Goal: Transaction & Acquisition: Purchase product/service

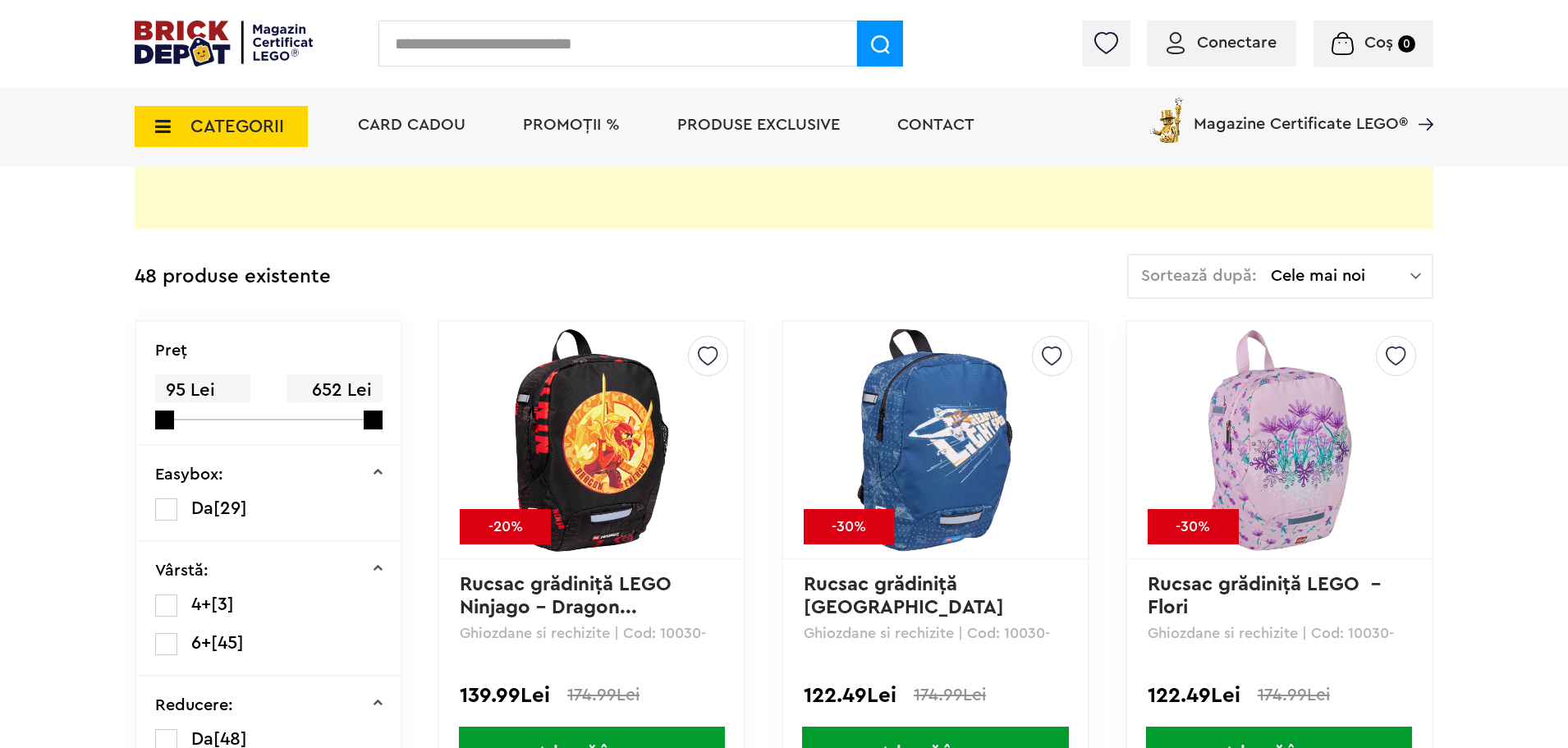
scroll to position [459, 0]
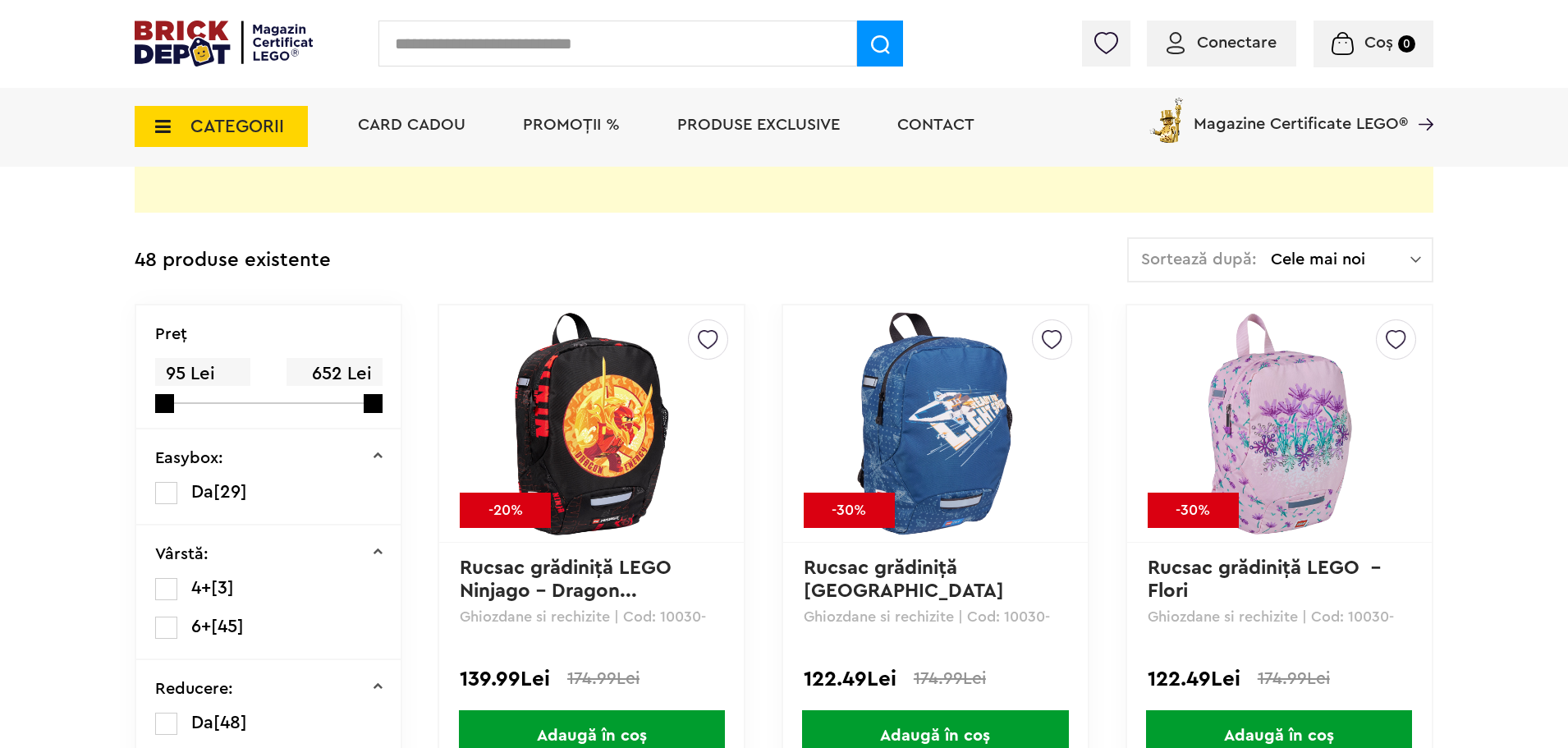
click at [1409, 261] on span "Cele mai noi" at bounding box center [1340, 260] width 139 height 17
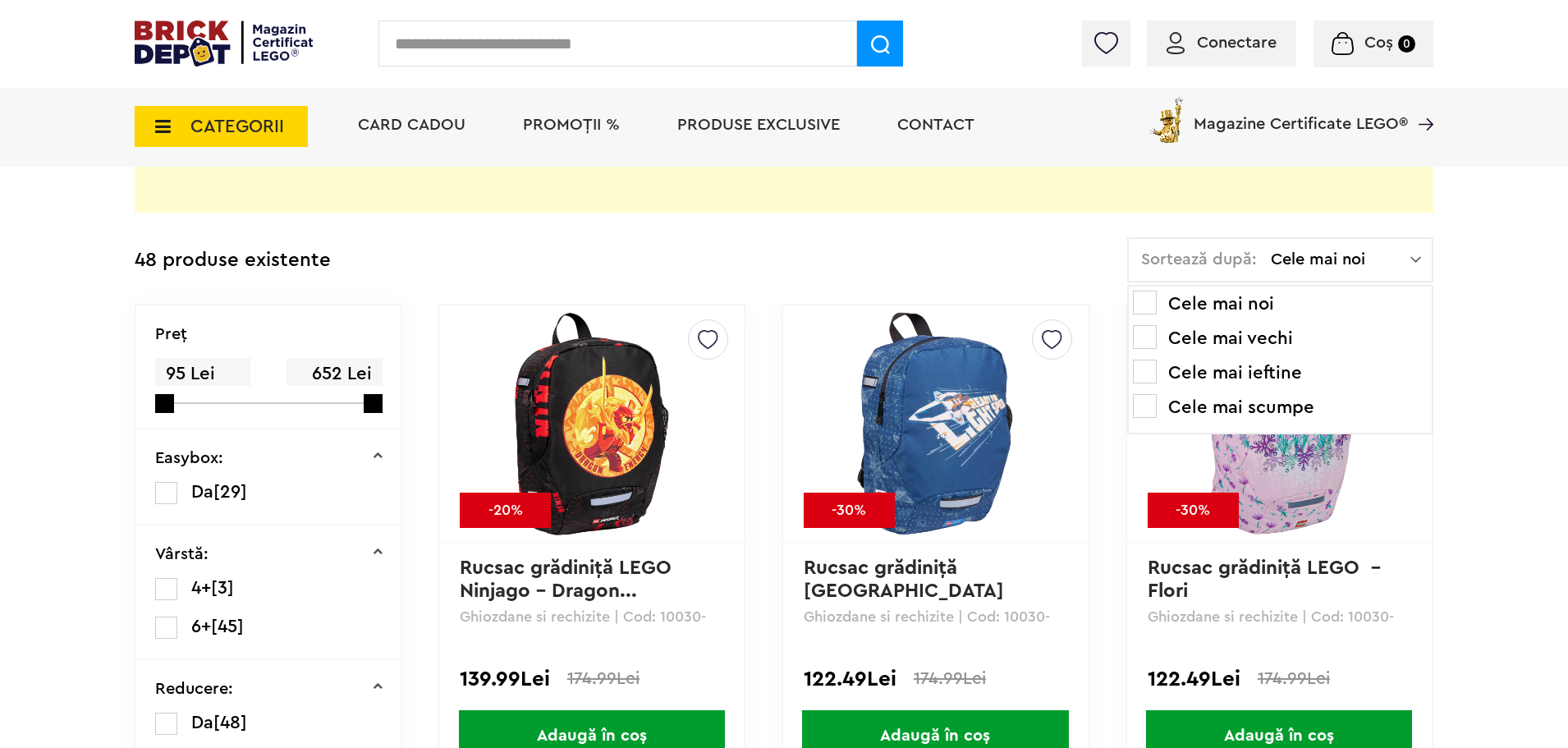
click at [1290, 412] on li "Cele mai scumpe" at bounding box center [1280, 407] width 295 height 27
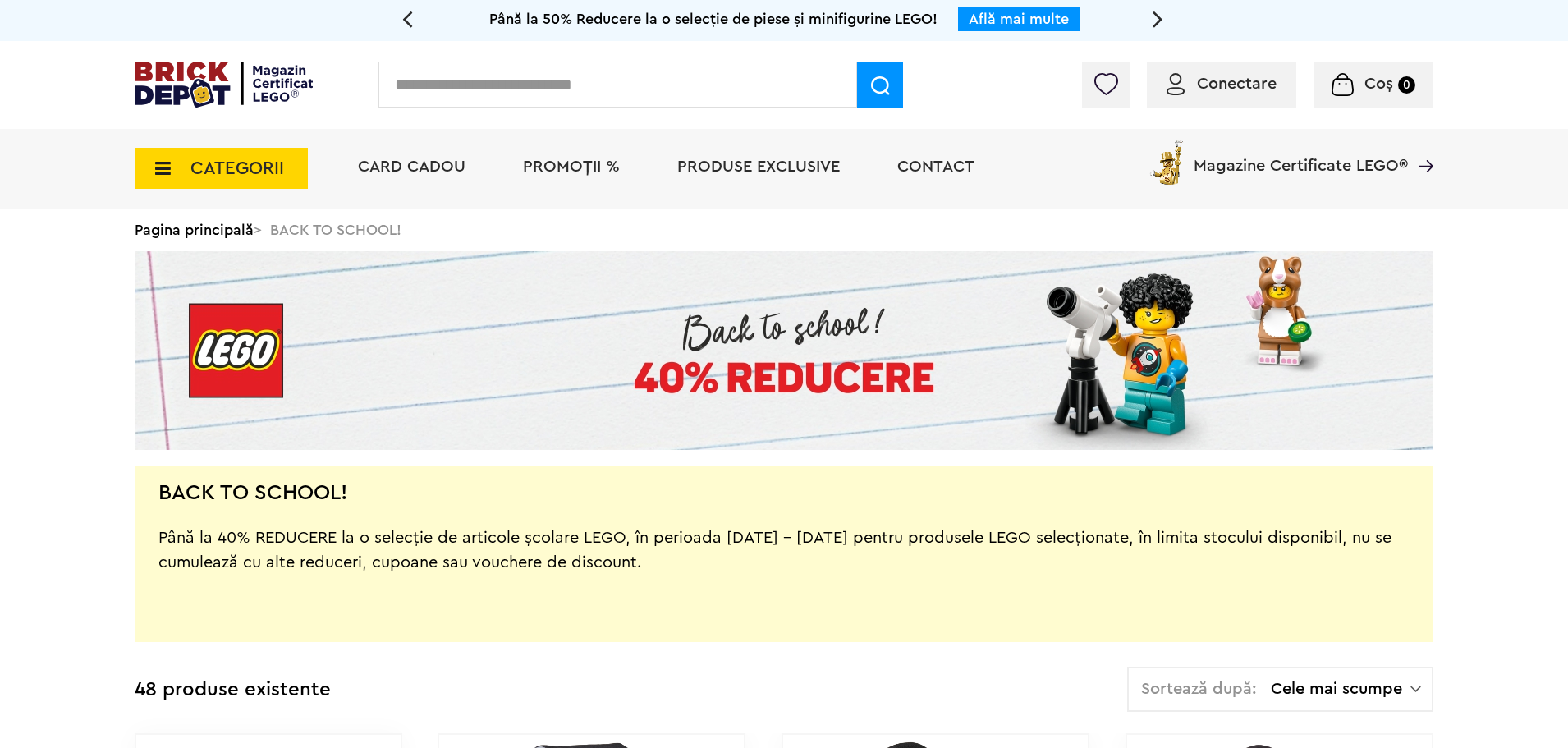
click at [724, 164] on span "Produse exclusive" at bounding box center [758, 167] width 163 height 17
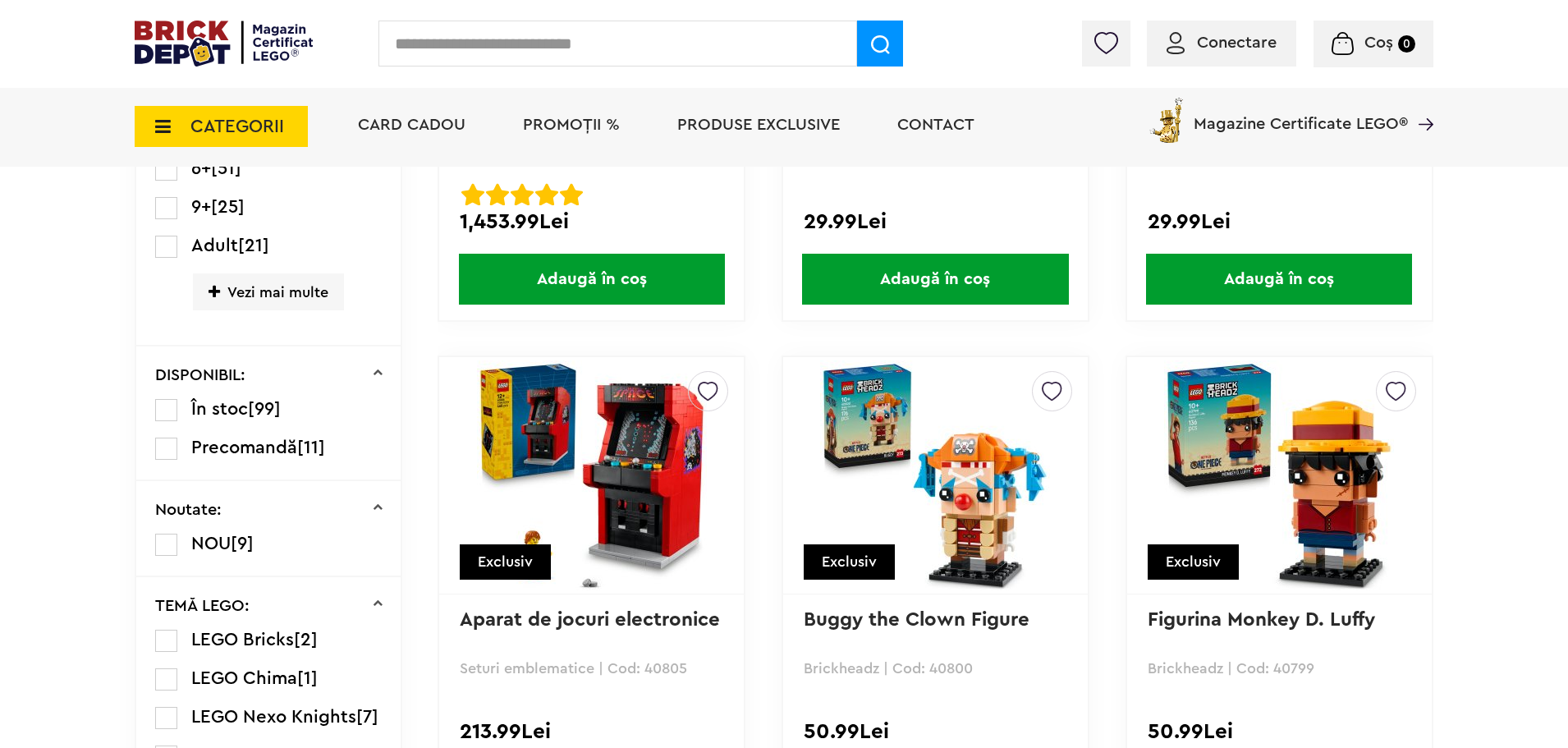
scroll to position [493, 0]
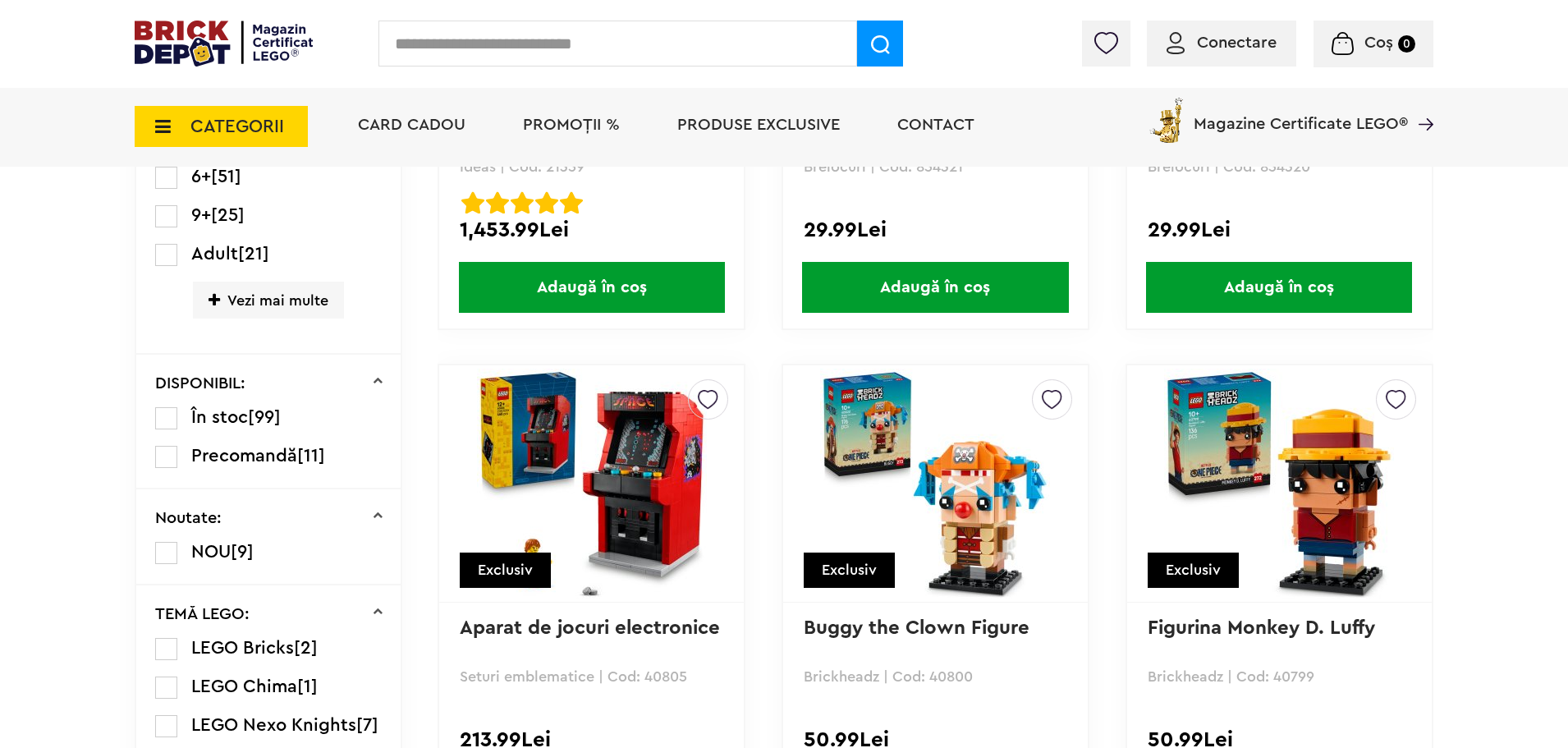
click at [260, 117] on span "CATEGORII" at bounding box center [237, 126] width 94 height 18
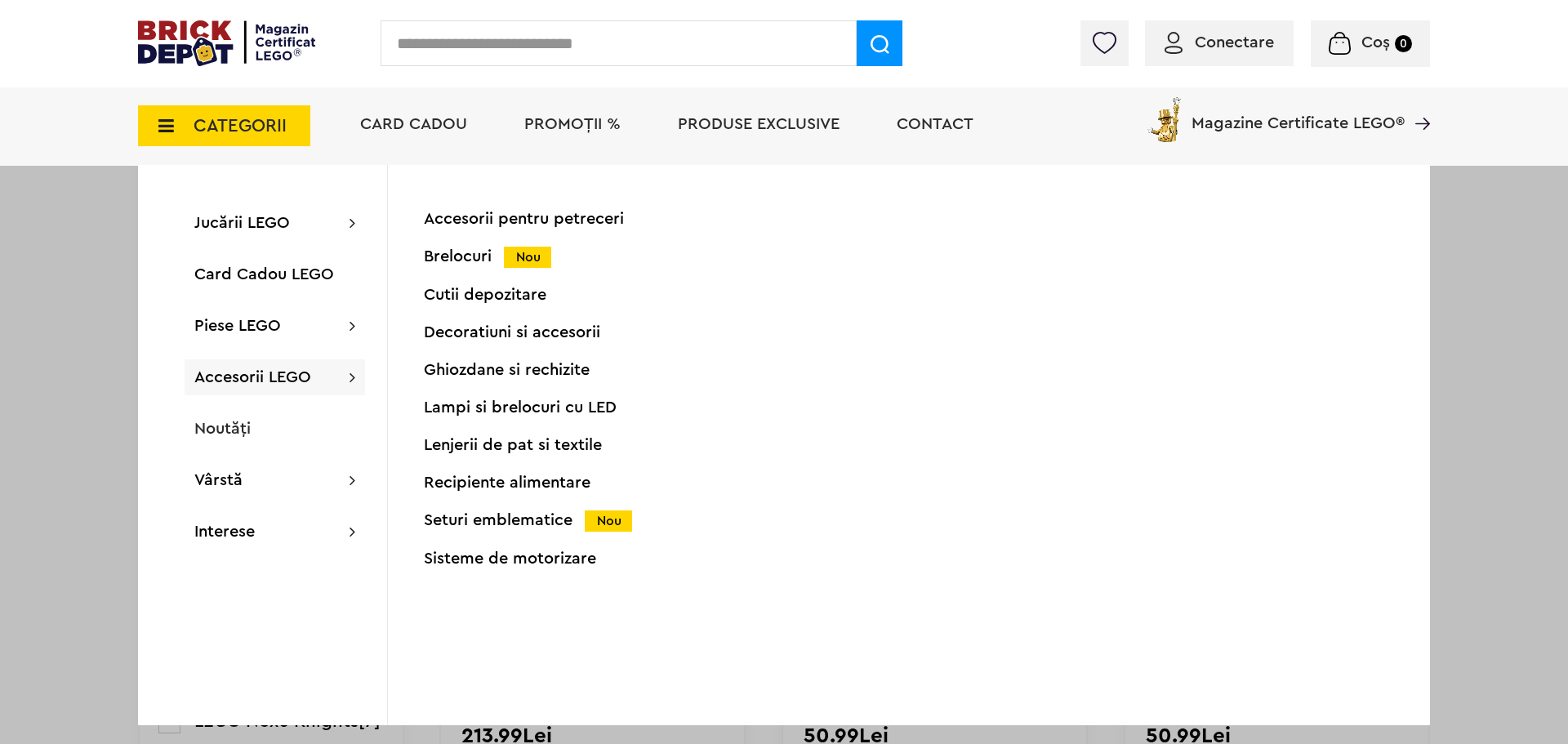
click at [554, 521] on div "Seturi emblematice Nou" at bounding box center [585, 519] width 323 height 17
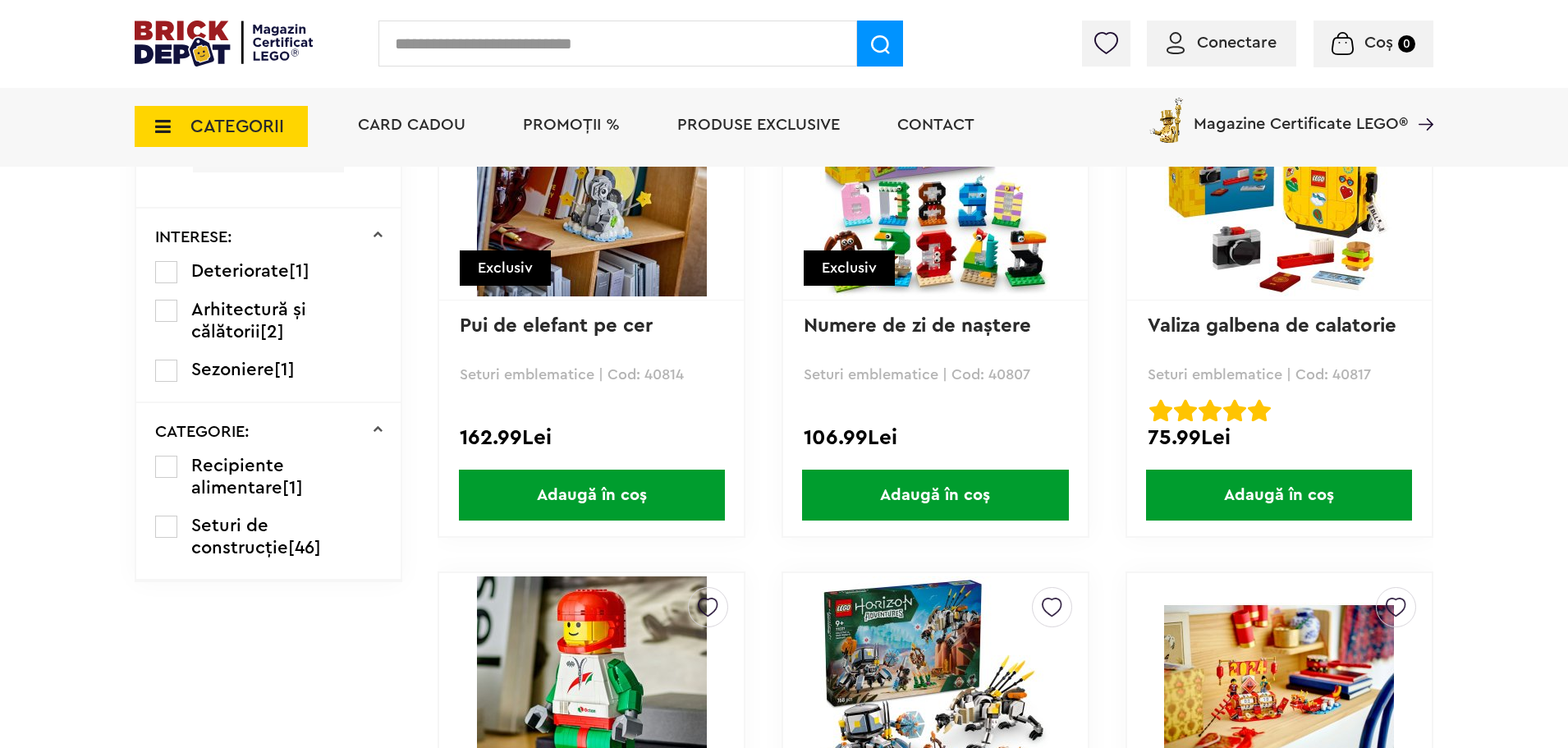
scroll to position [1543, 0]
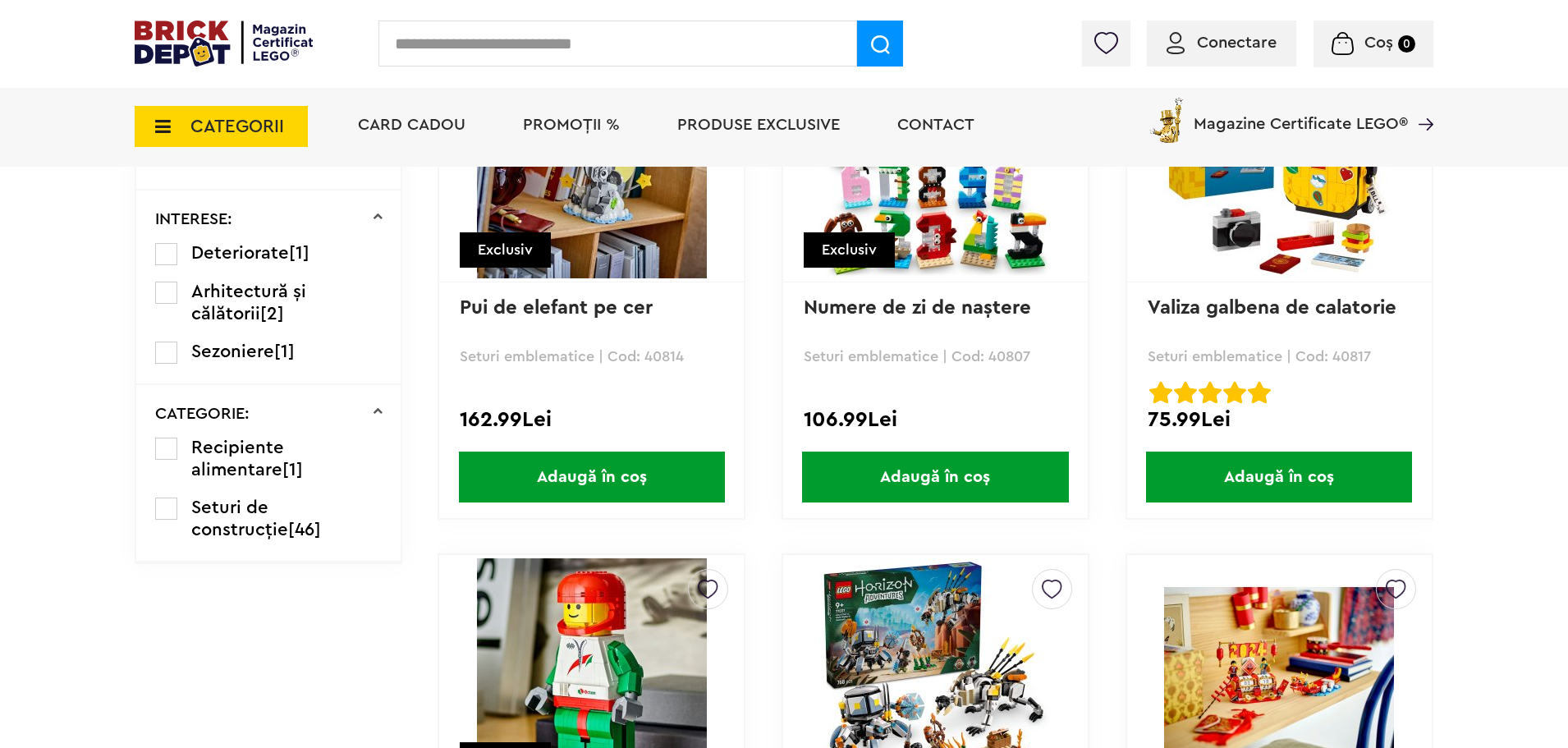
click at [251, 262] on span "Deteriorate" at bounding box center [240, 253] width 98 height 18
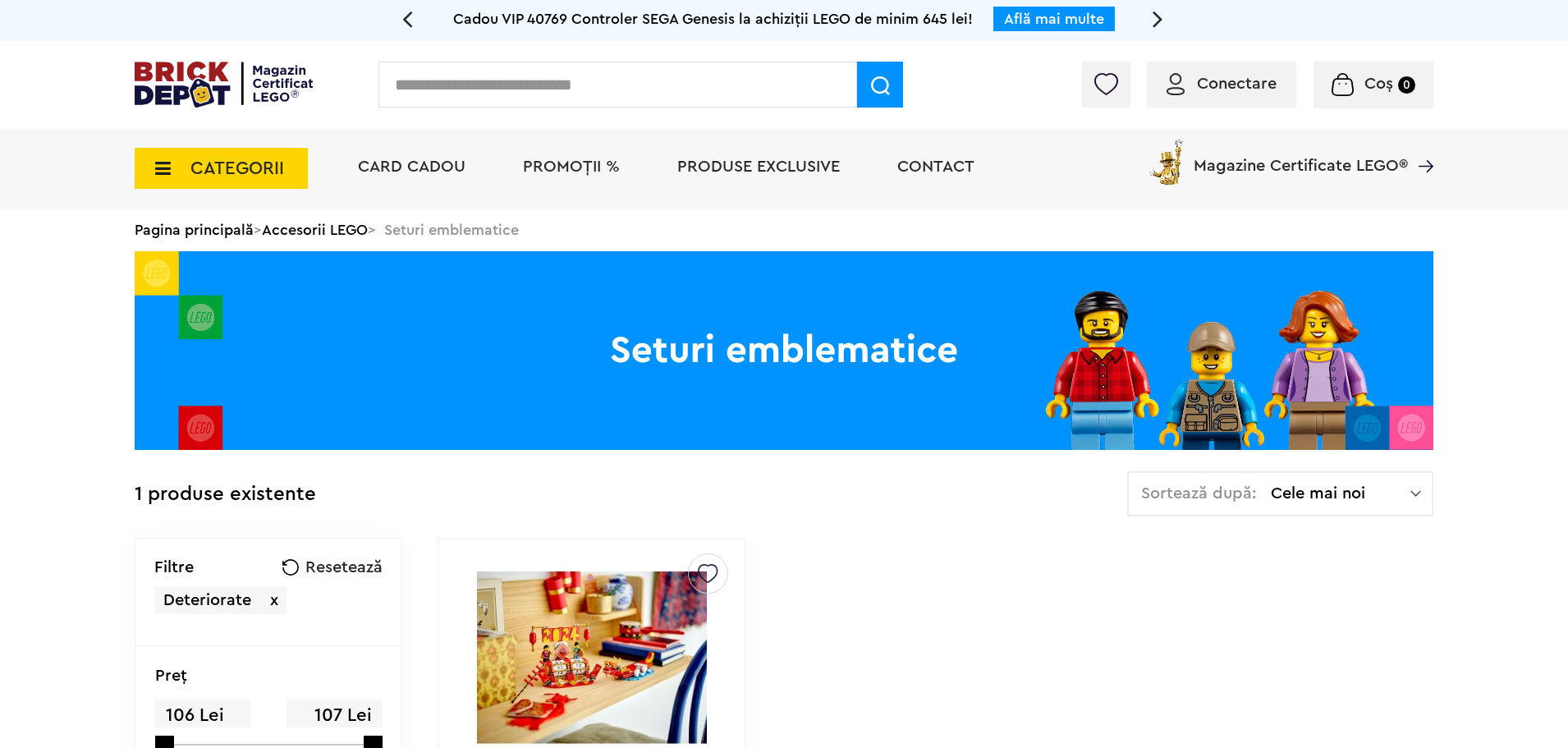
click at [202, 229] on link "Pagina principală" at bounding box center [193, 229] width 119 height 15
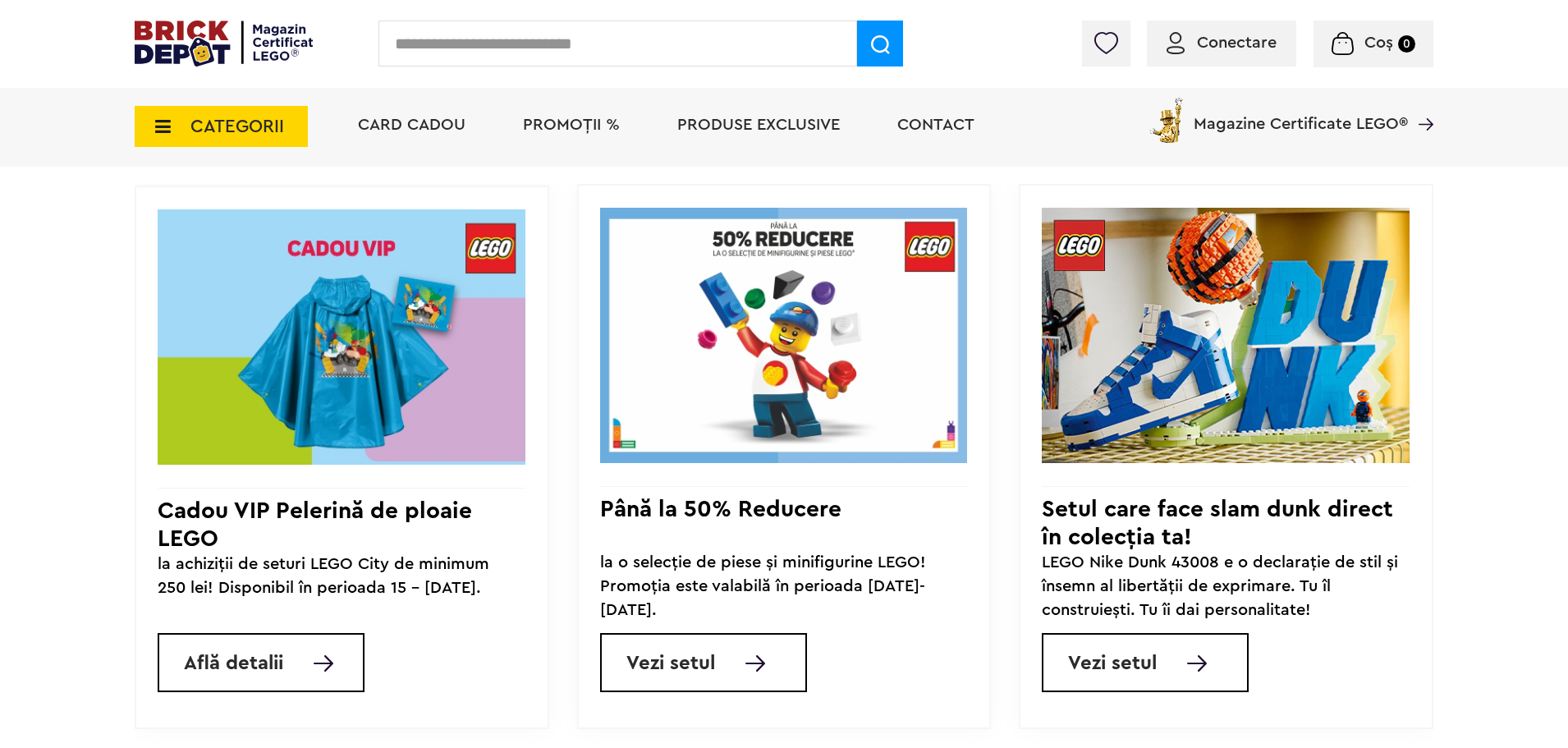
scroll to position [1453, 0]
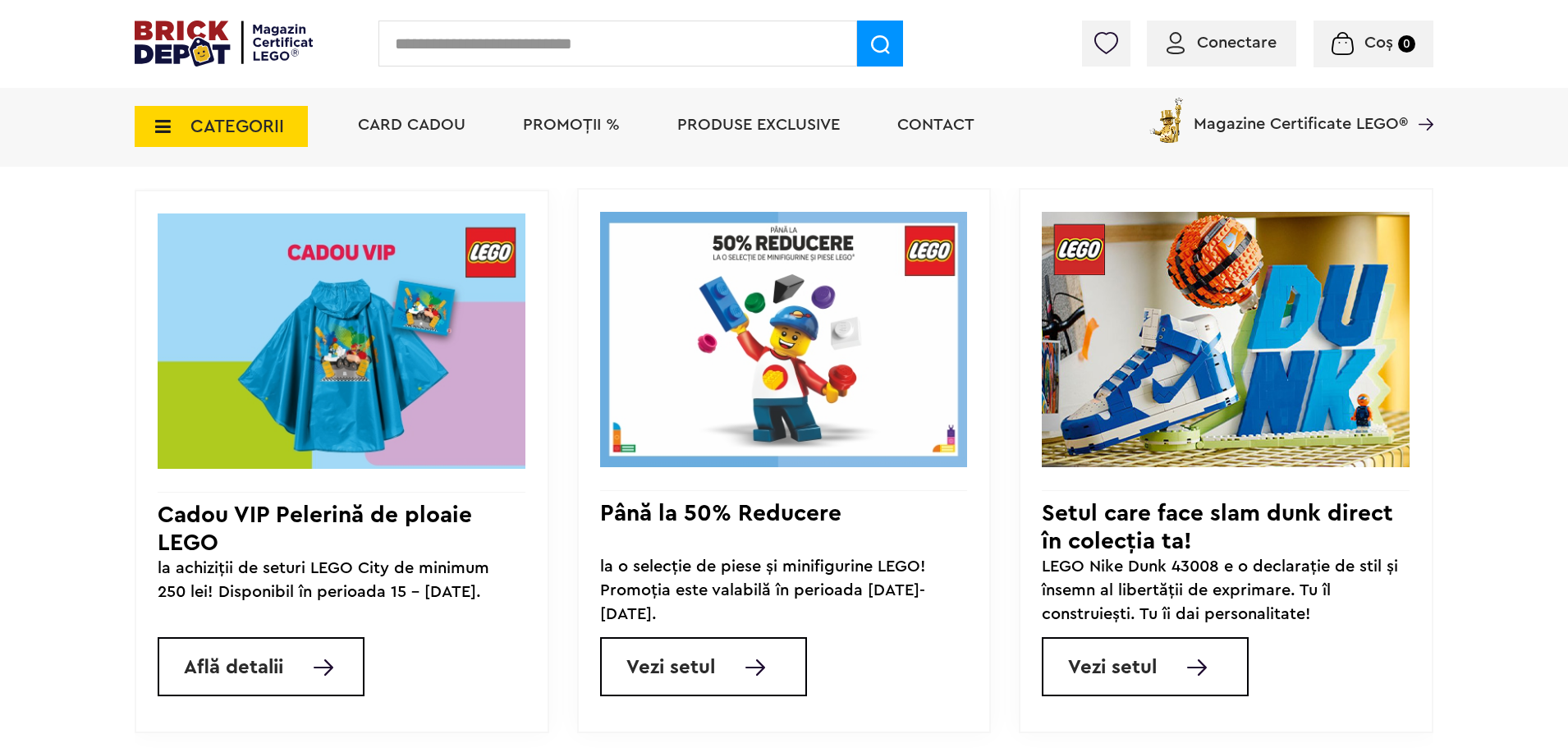
click at [750, 674] on img at bounding box center [755, 667] width 20 height 17
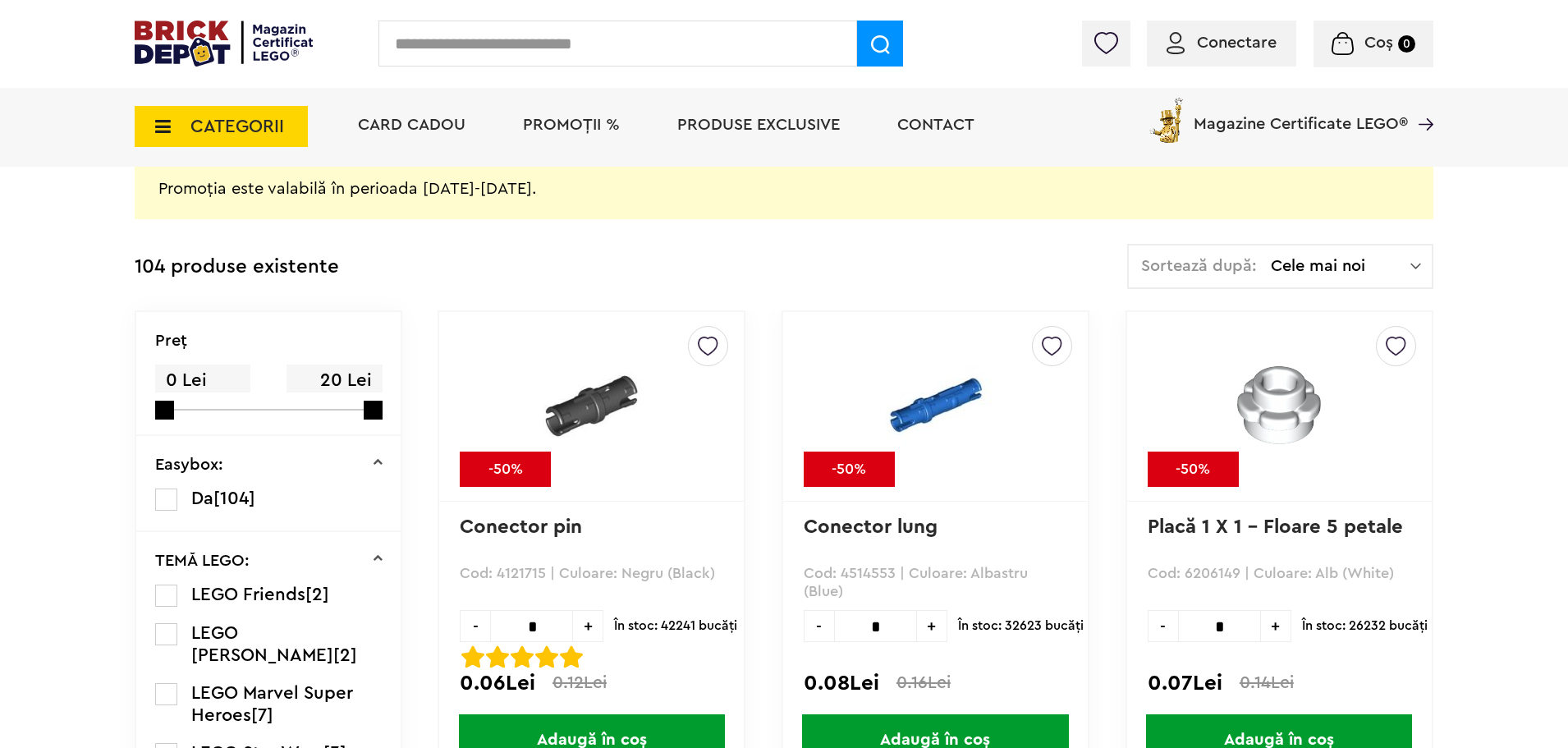
scroll to position [462, 0]
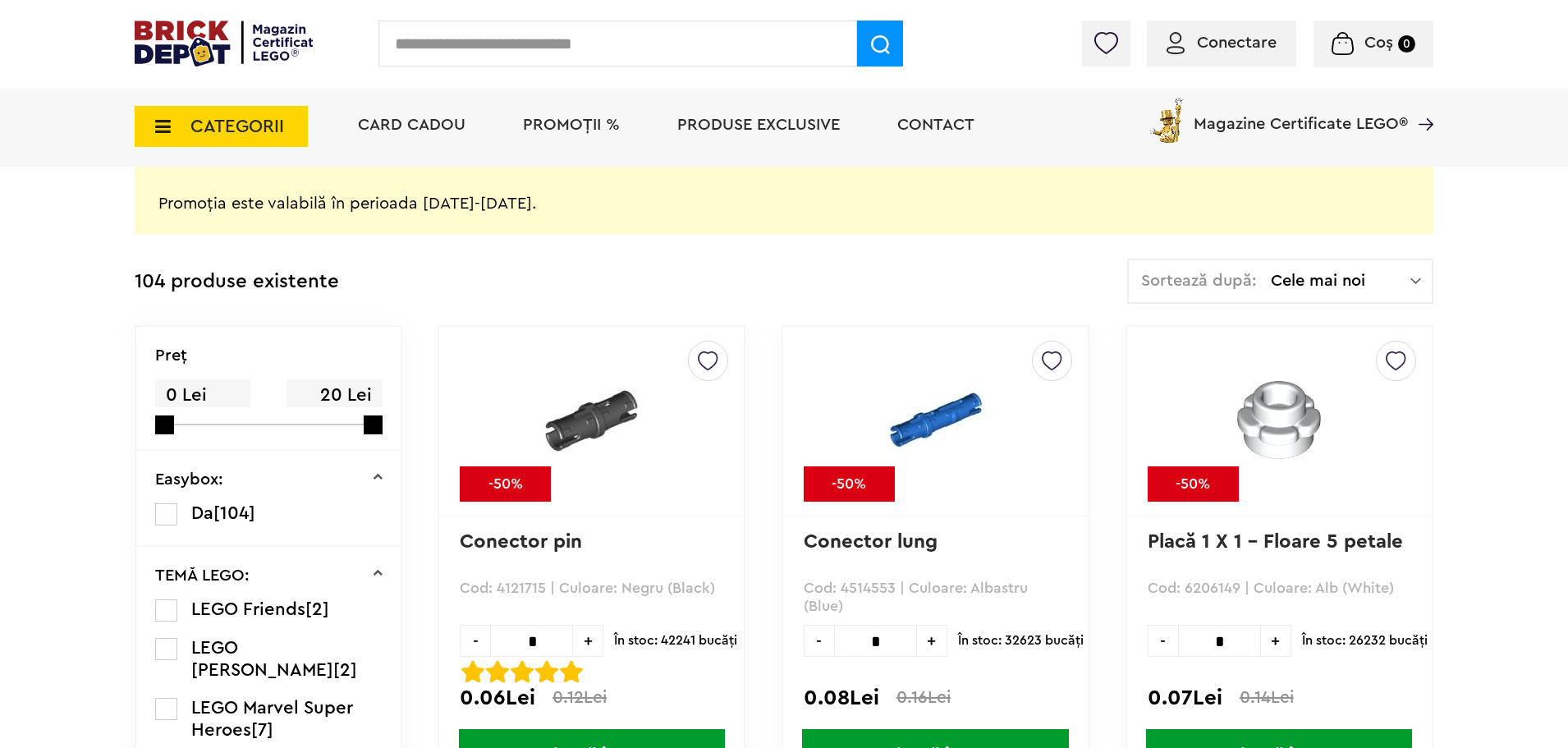
click at [1387, 292] on div "Sortează după: Cele mai noi Cele mai noi Cele mai vechi Cele mai ieftine Cele m…" at bounding box center [1280, 281] width 306 height 45
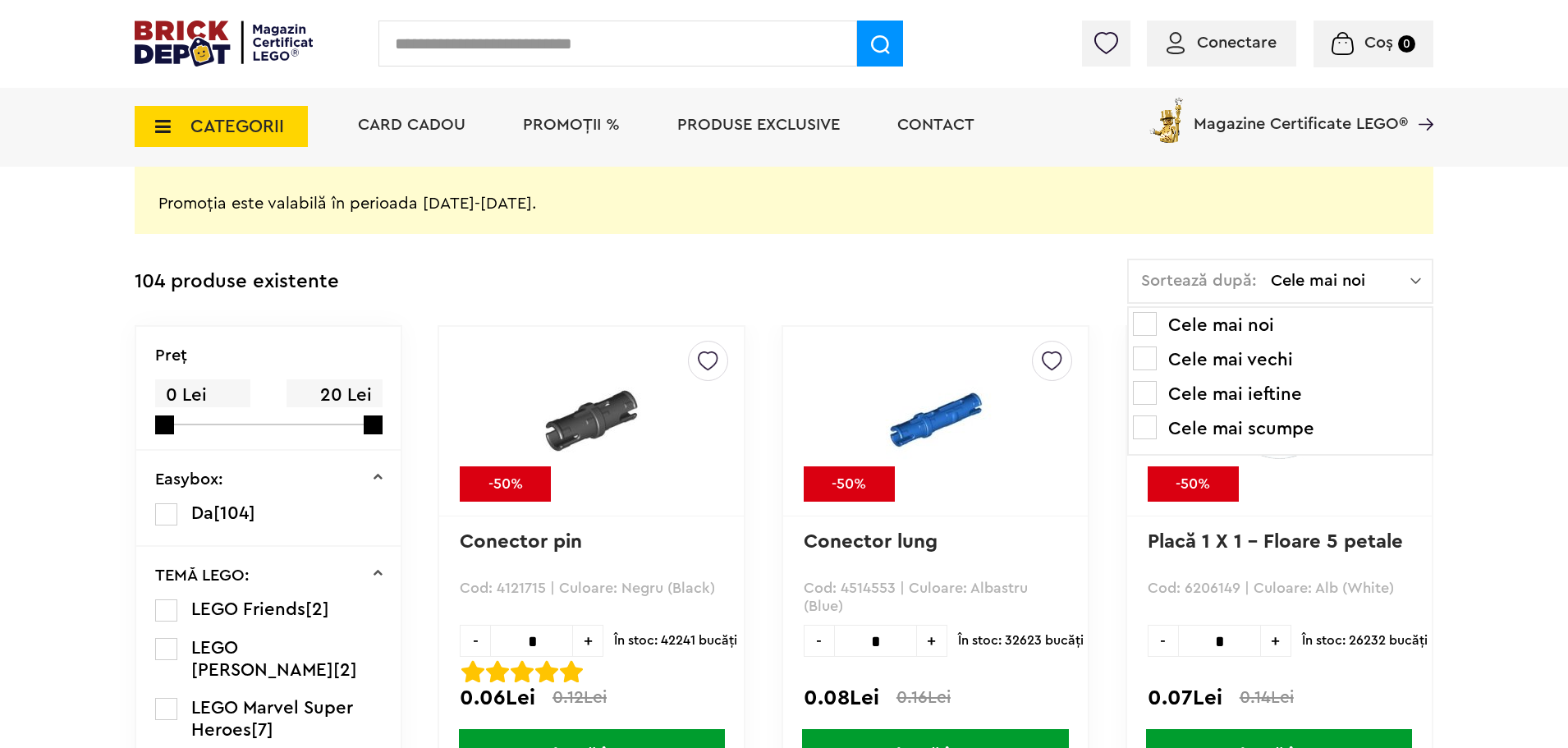
click at [1284, 396] on li "Cele mai ieftine" at bounding box center [1280, 394] width 295 height 27
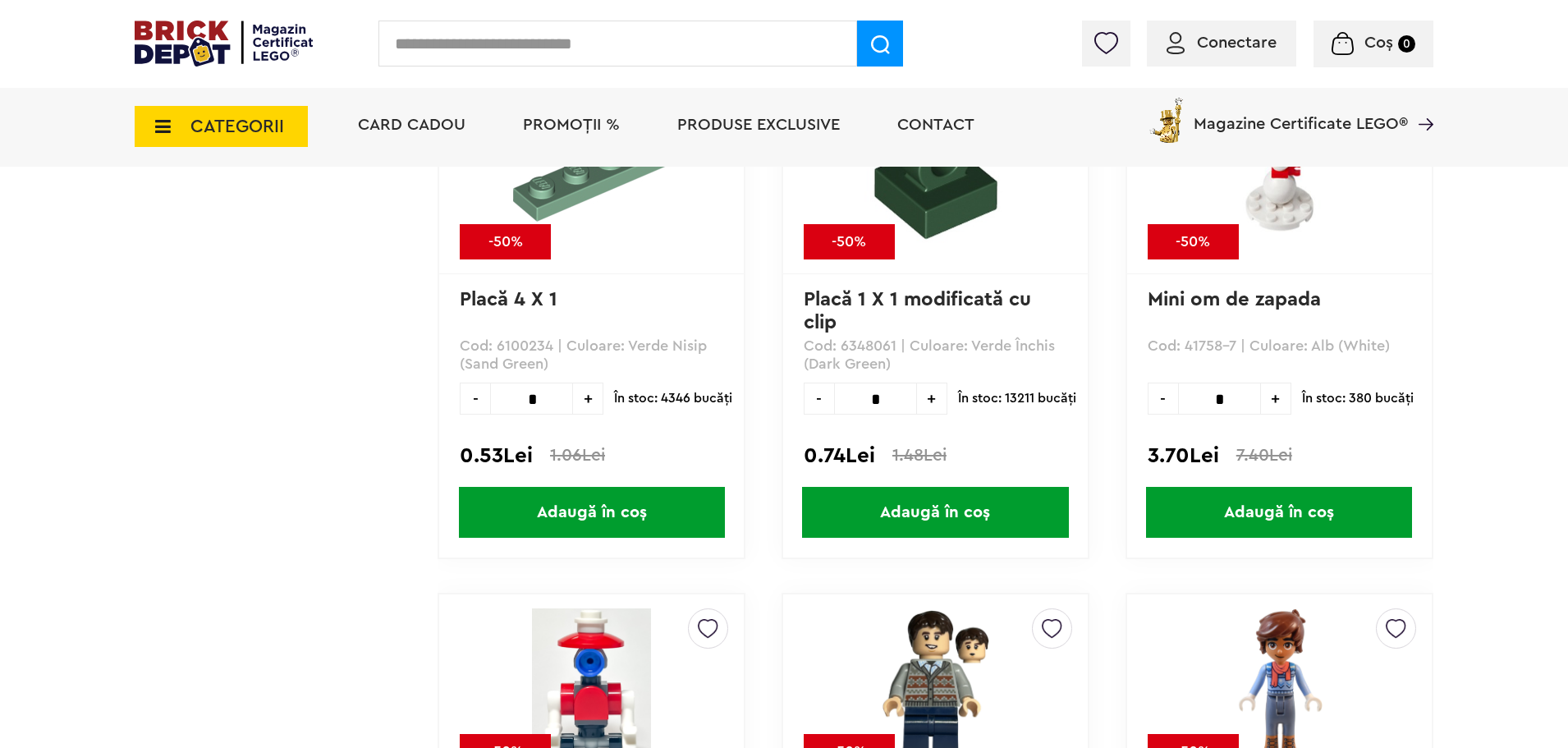
scroll to position [15454, 0]
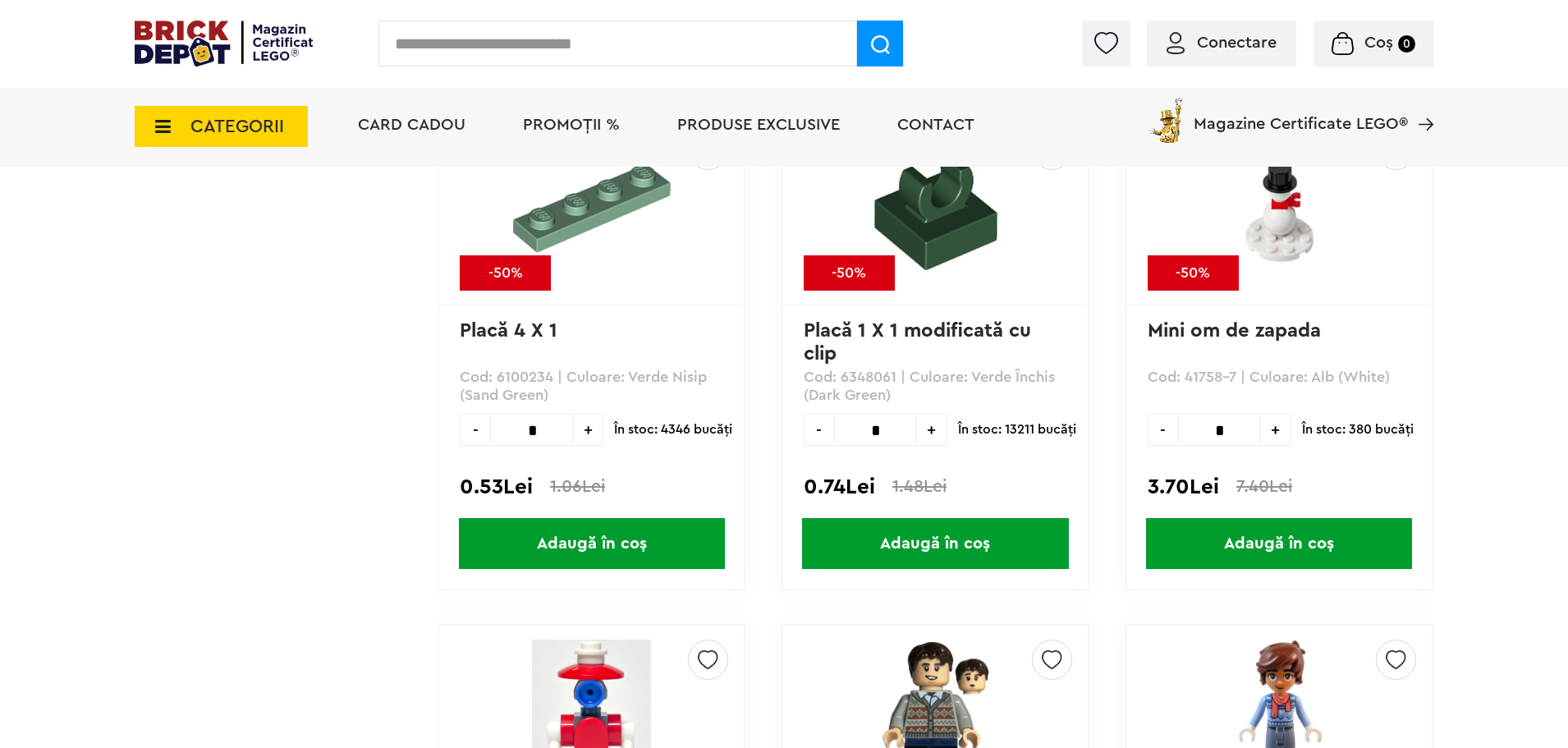
click at [285, 57] on img at bounding box center [223, 43] width 178 height 46
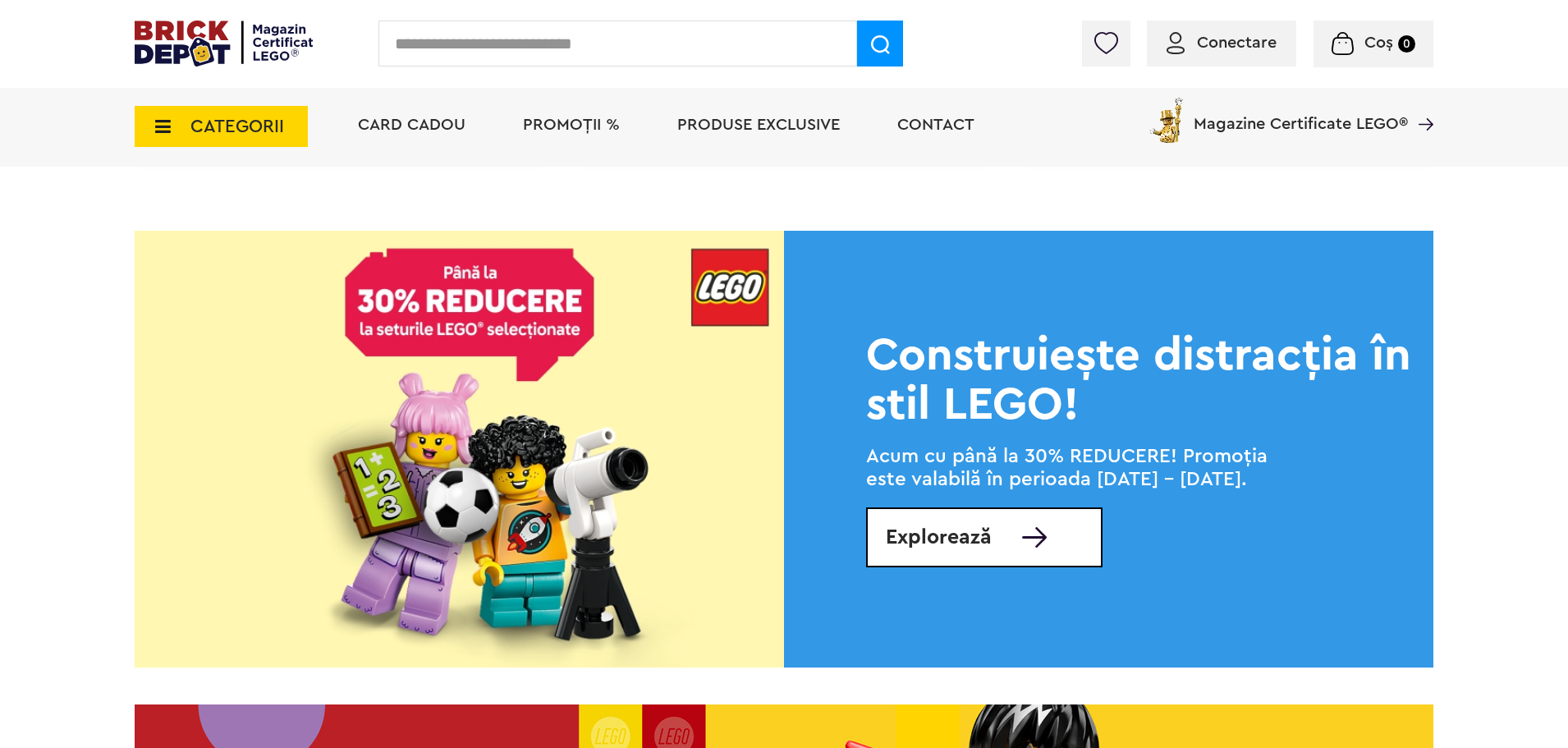
scroll to position [2023, 0]
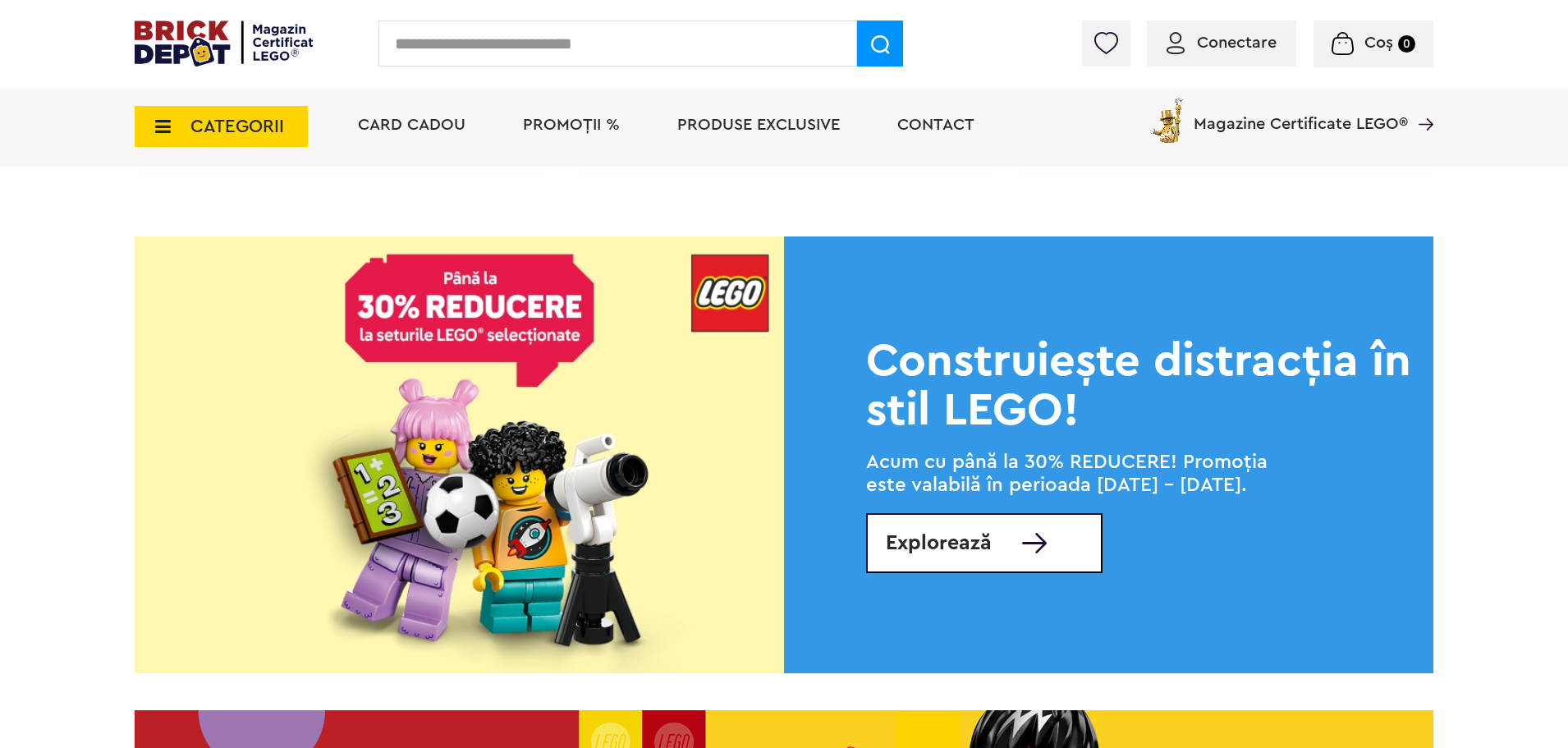
click at [1019, 550] on link "Explorează" at bounding box center [984, 543] width 237 height 60
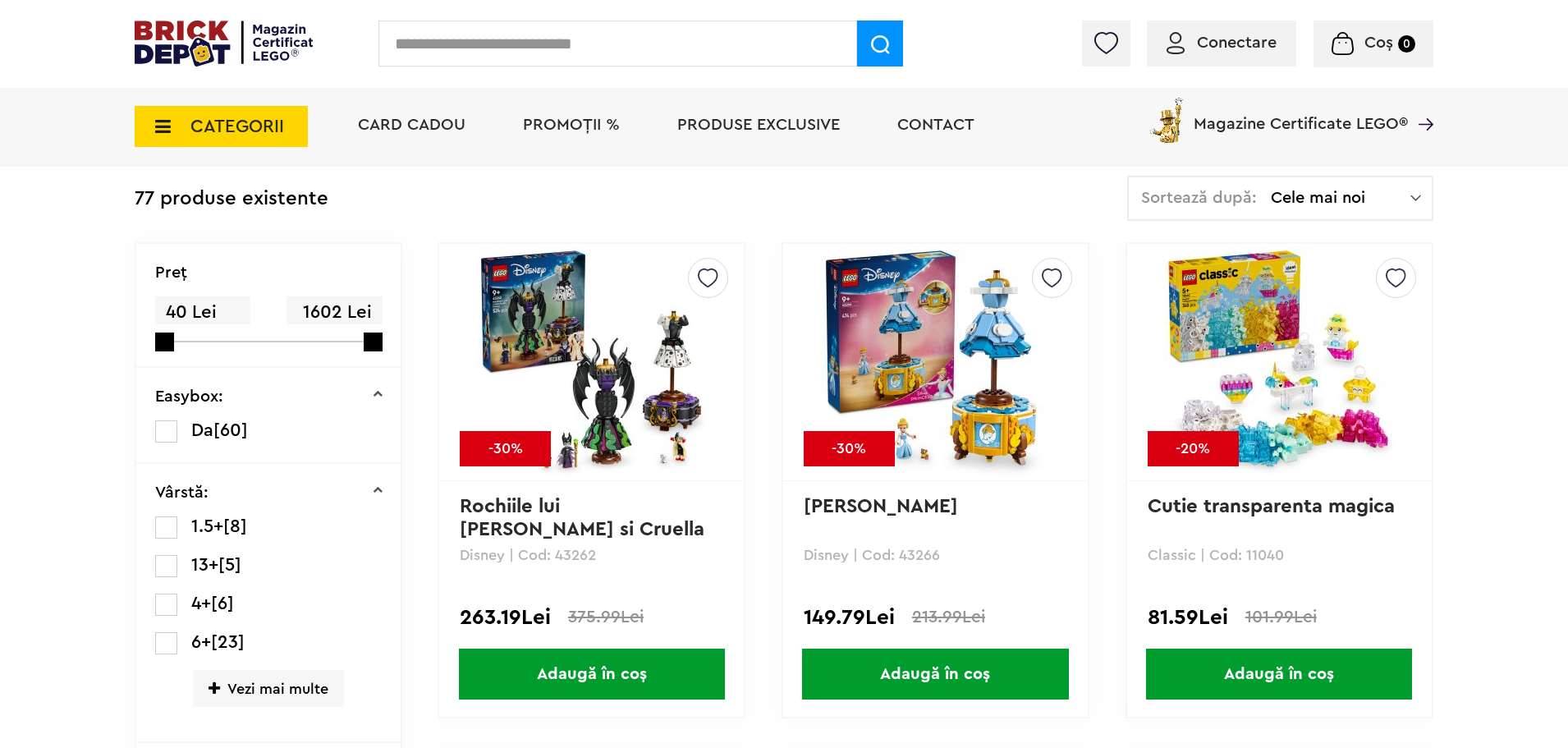
scroll to position [496, 0]
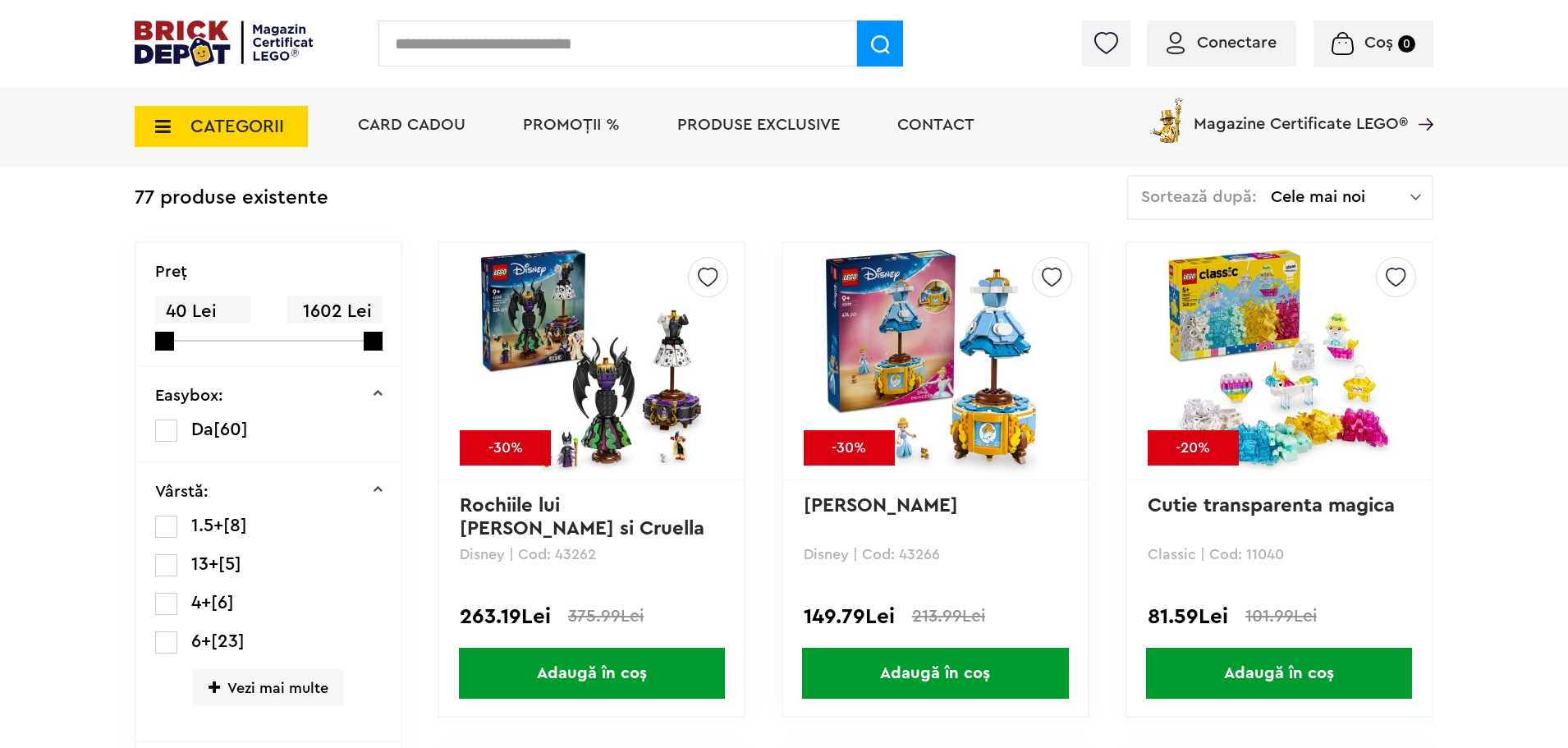
click at [1378, 197] on span "Cele mai noi" at bounding box center [1340, 196] width 139 height 17
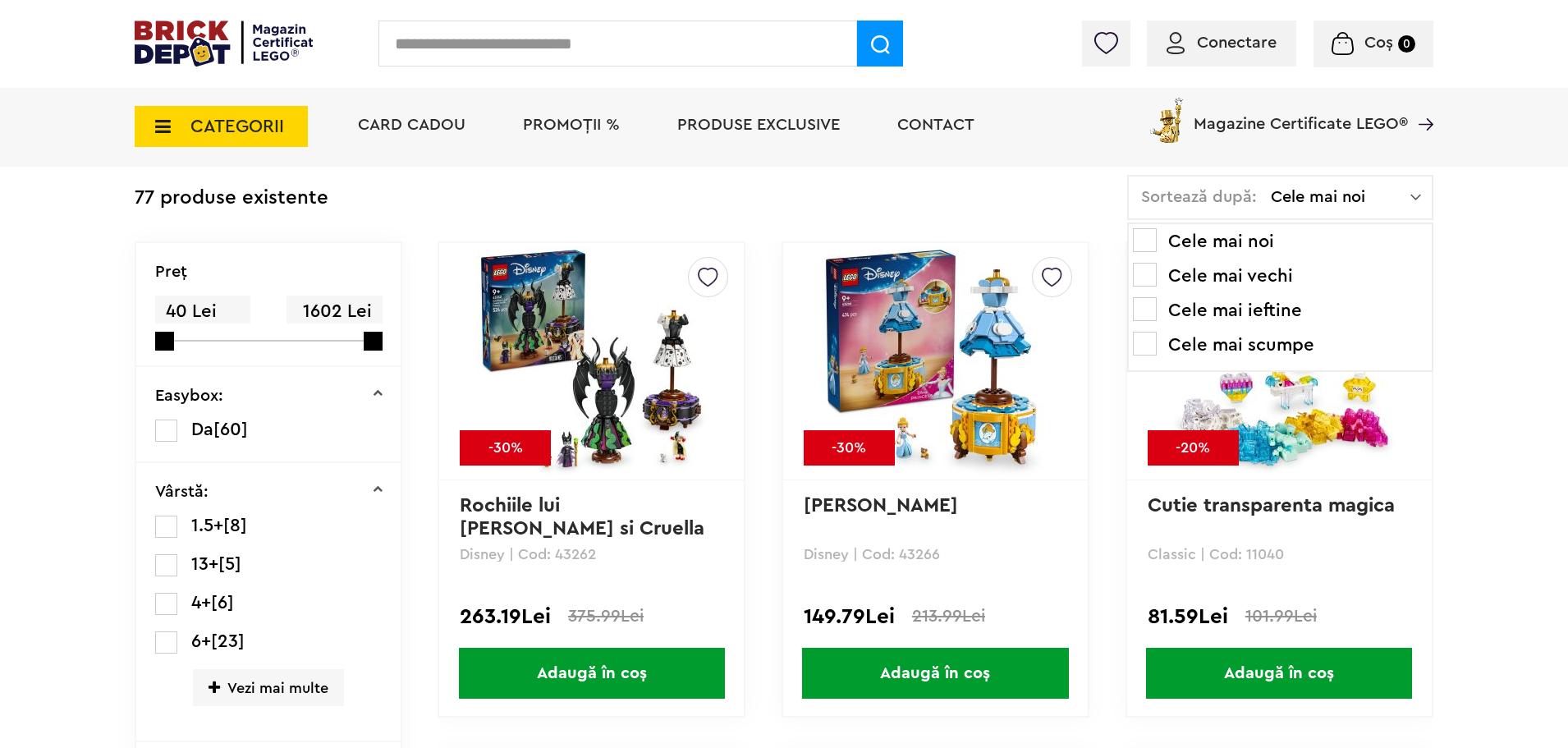
click at [1149, 315] on span at bounding box center [1145, 309] width 24 height 24
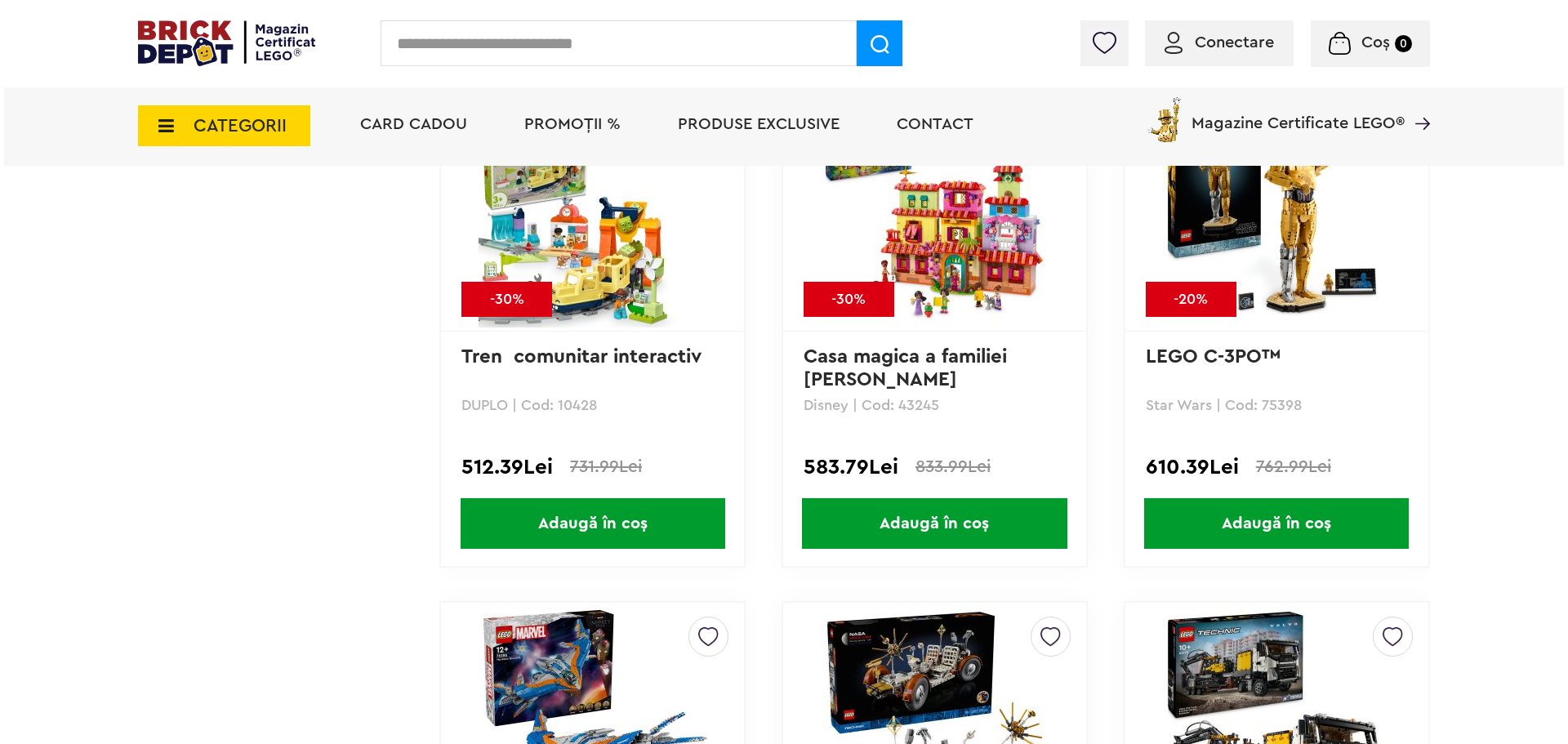
scroll to position [12300, 0]
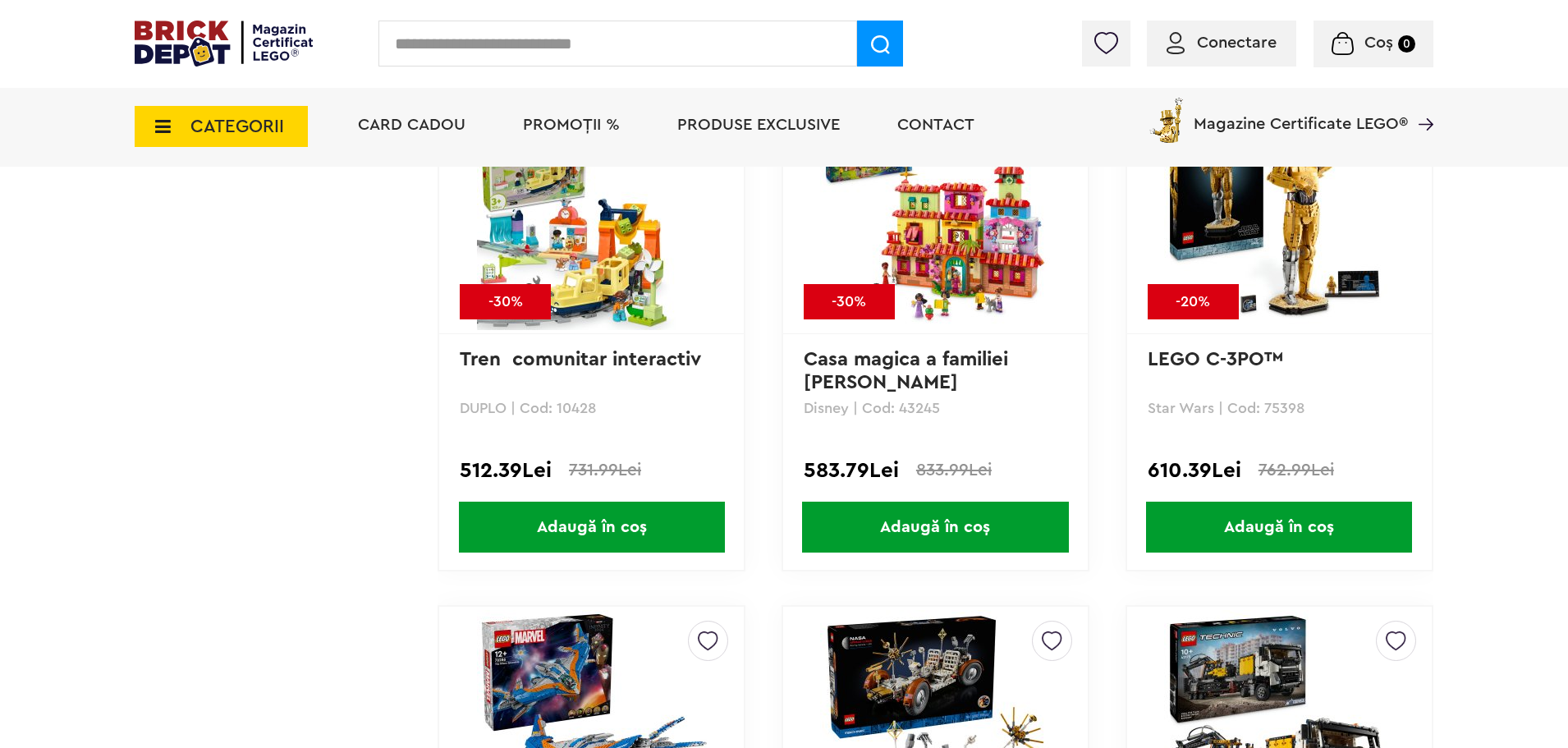
click at [620, 41] on input "text" at bounding box center [617, 43] width 479 height 46
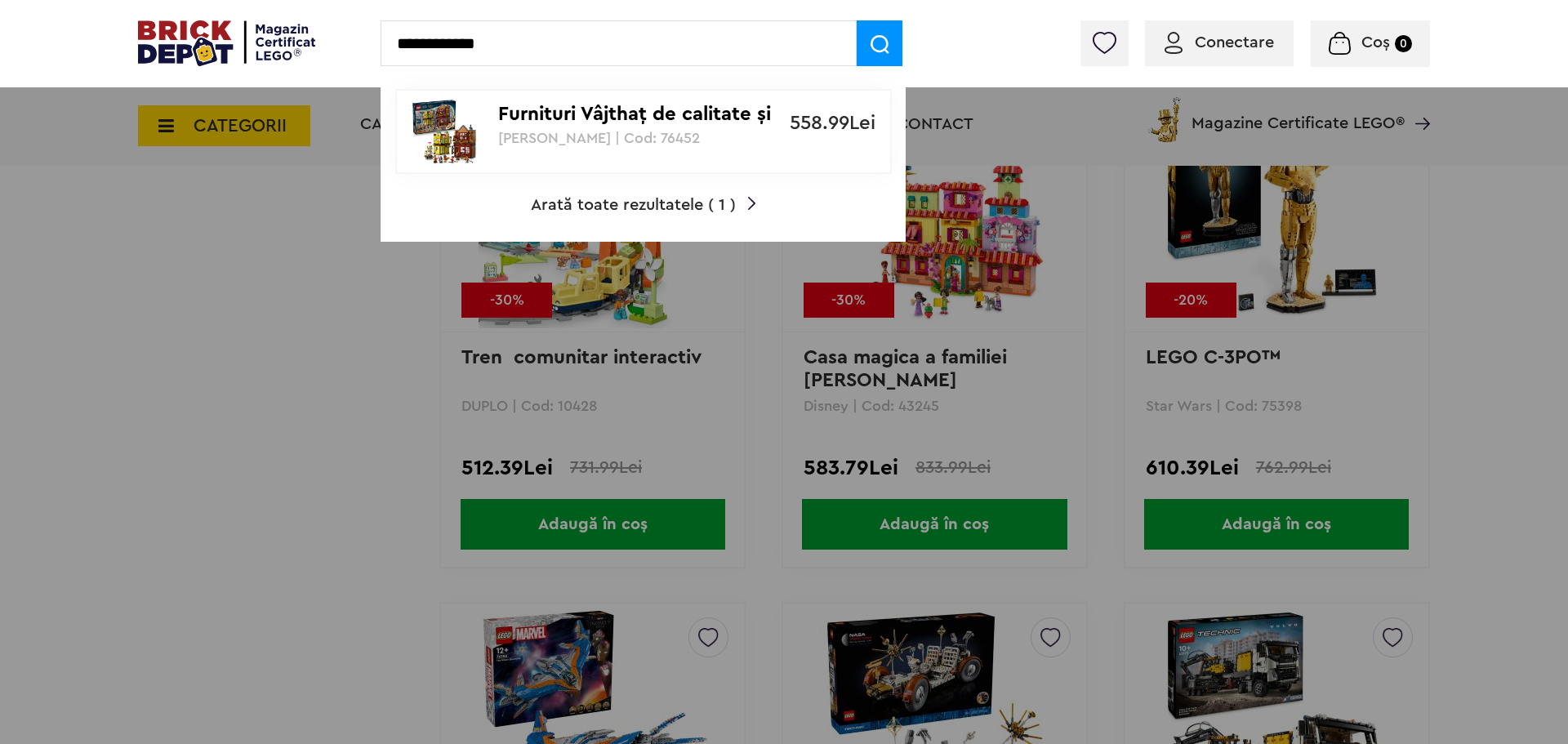
click at [622, 53] on input "**********" at bounding box center [619, 43] width 476 height 46
type input "**********"
click at [876, 44] on img at bounding box center [880, 44] width 19 height 19
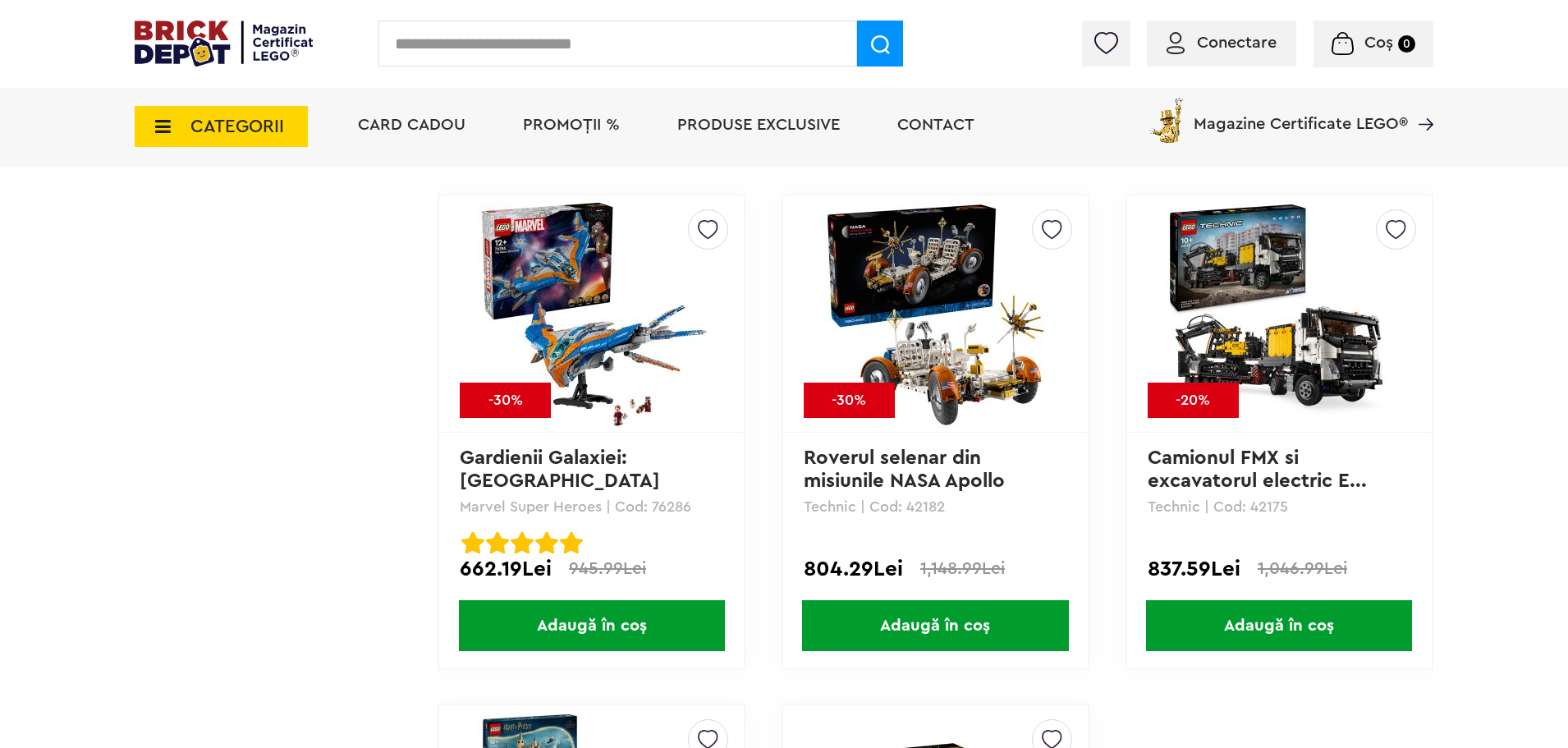
scroll to position [12770, 0]
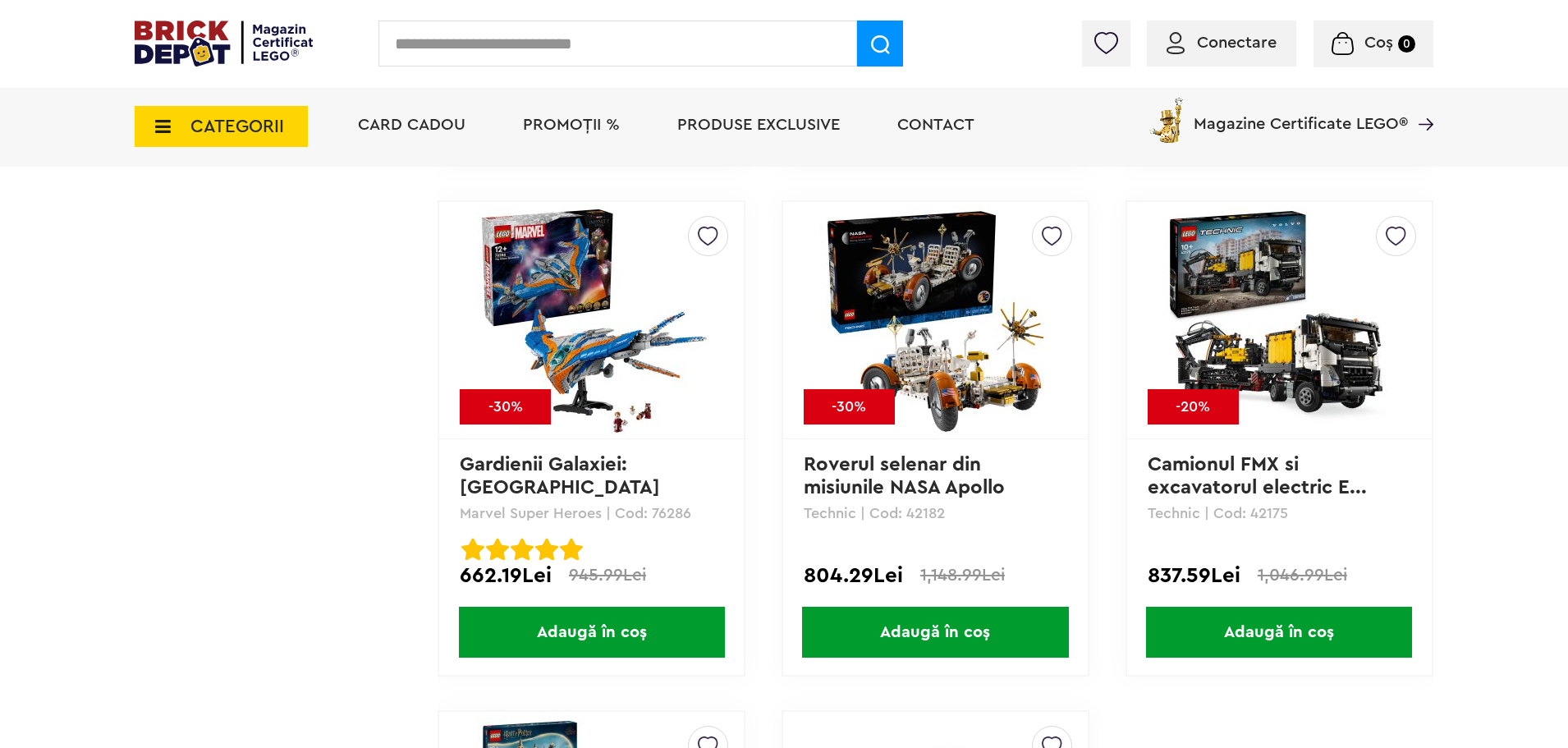
click at [907, 293] on img at bounding box center [934, 320] width 230 height 230
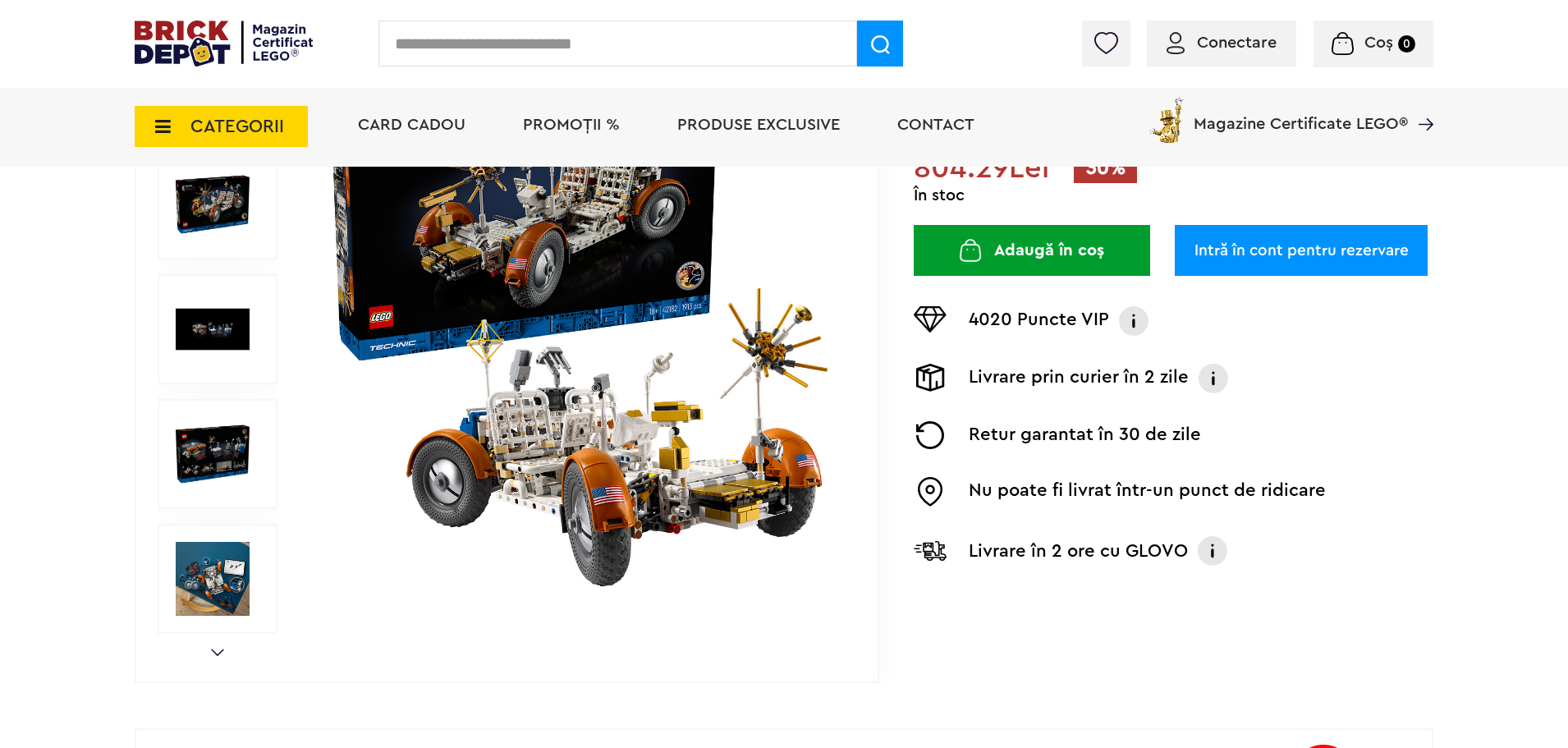
scroll to position [302, 0]
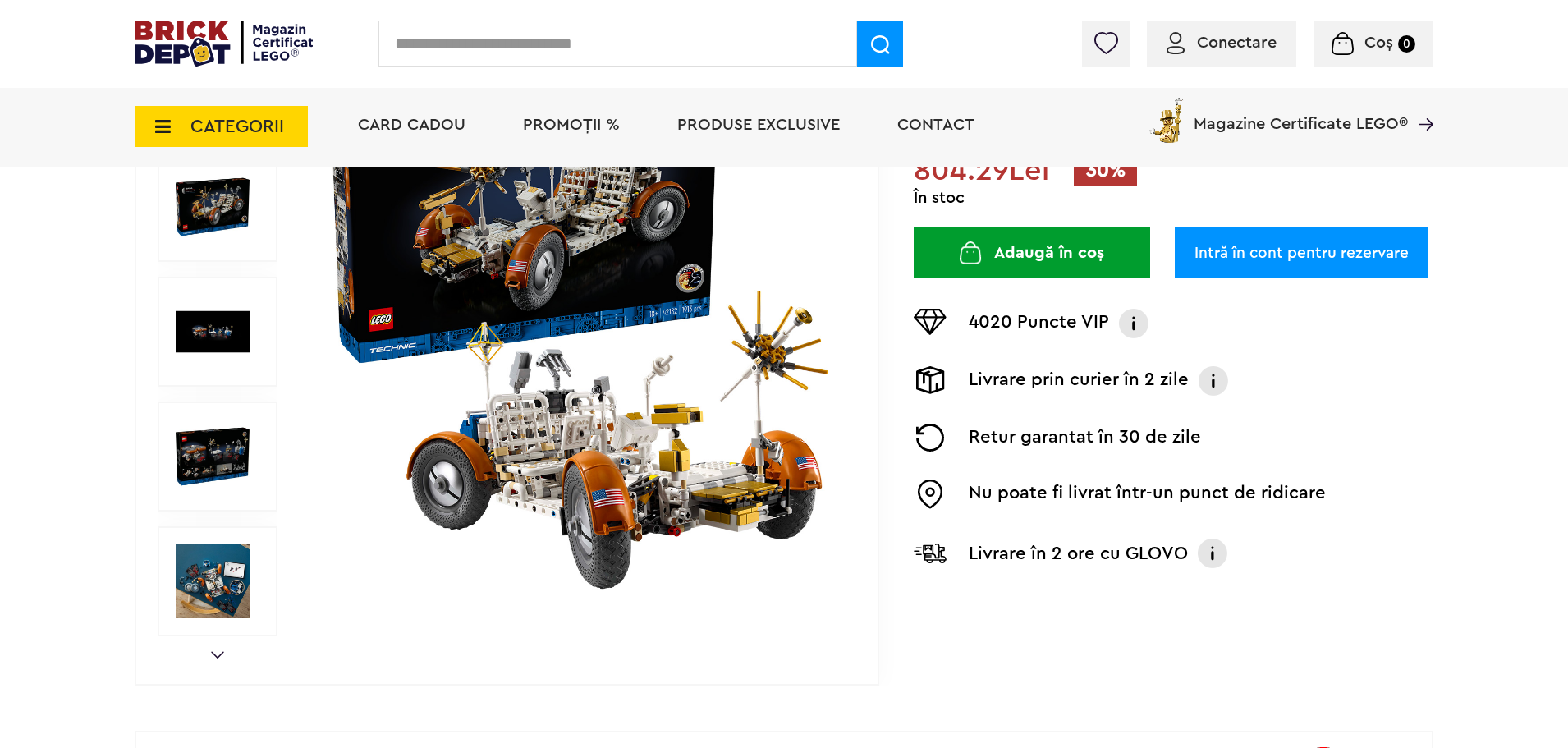
click at [219, 462] on img at bounding box center [212, 456] width 74 height 74
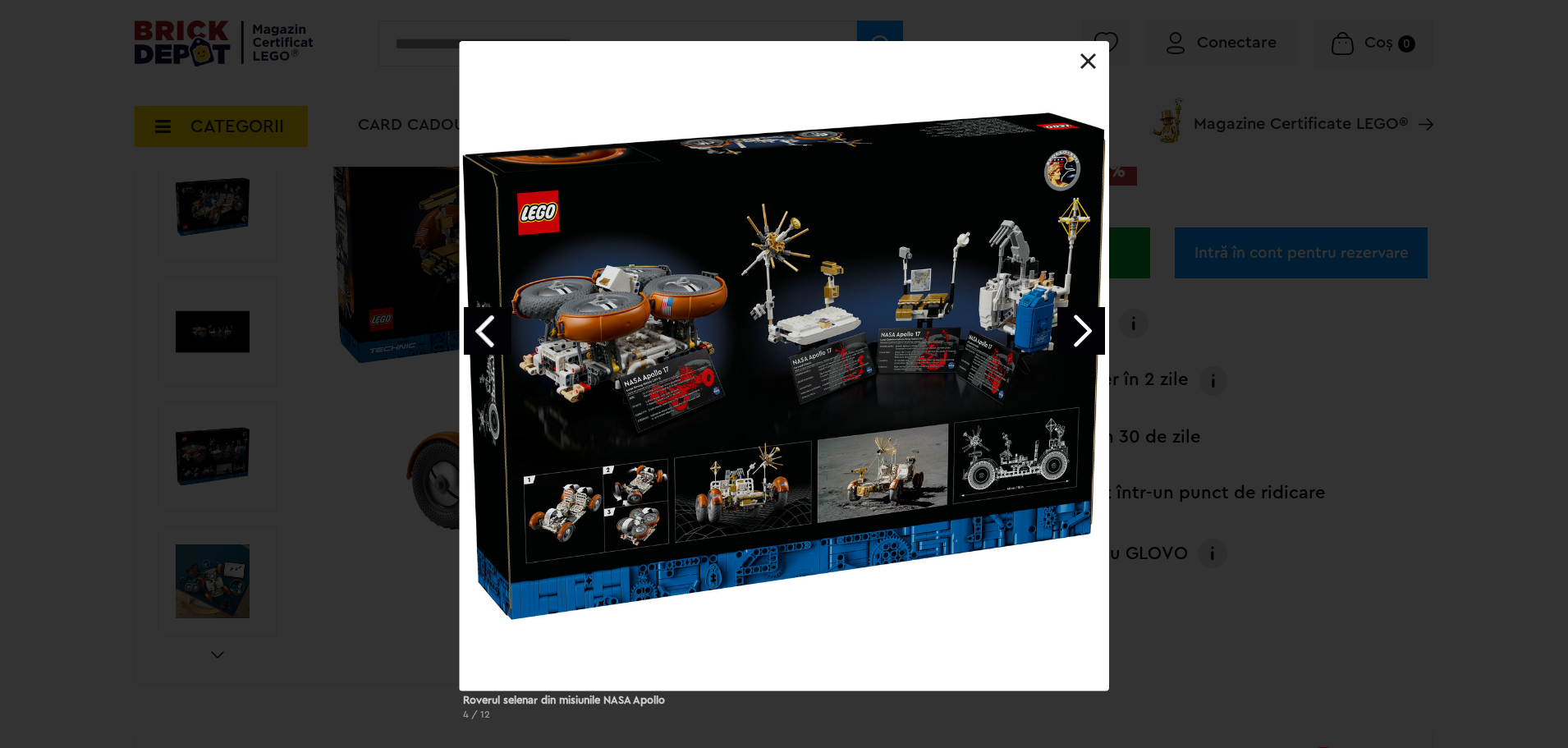
click at [481, 329] on link "Previous image" at bounding box center [487, 331] width 47 height 47
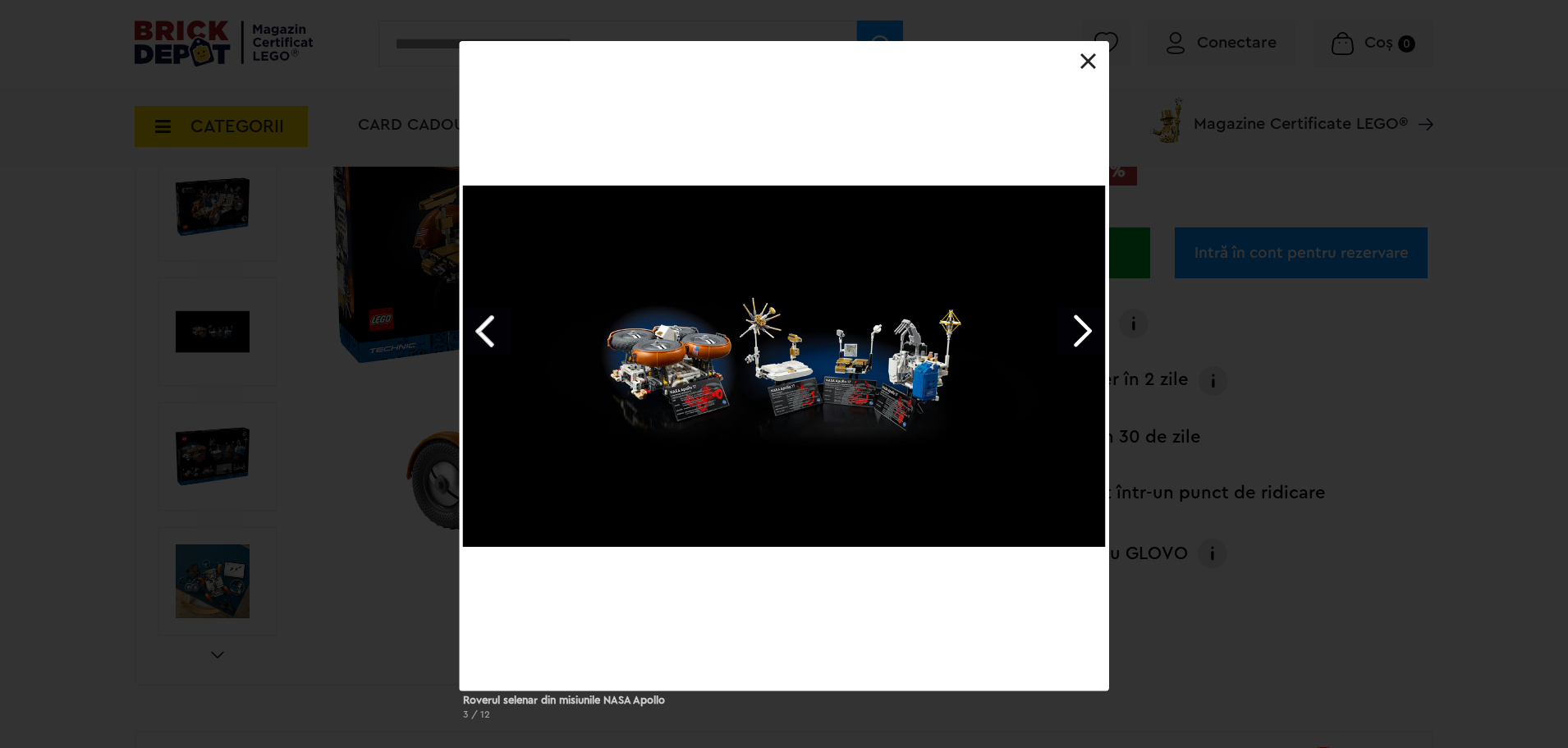
click at [485, 328] on link "Previous image" at bounding box center [487, 331] width 47 height 47
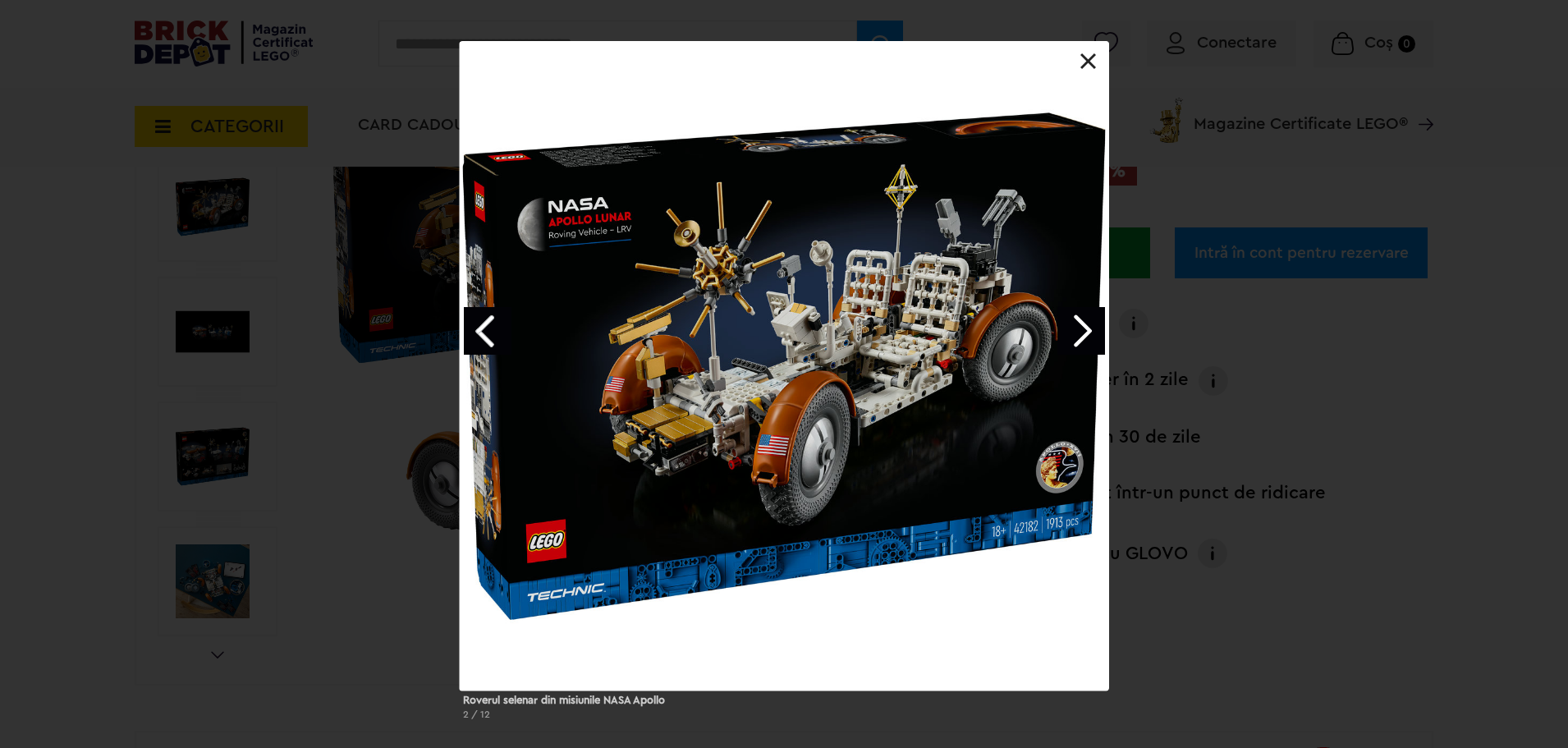
click at [1090, 59] on link at bounding box center [1088, 61] width 17 height 17
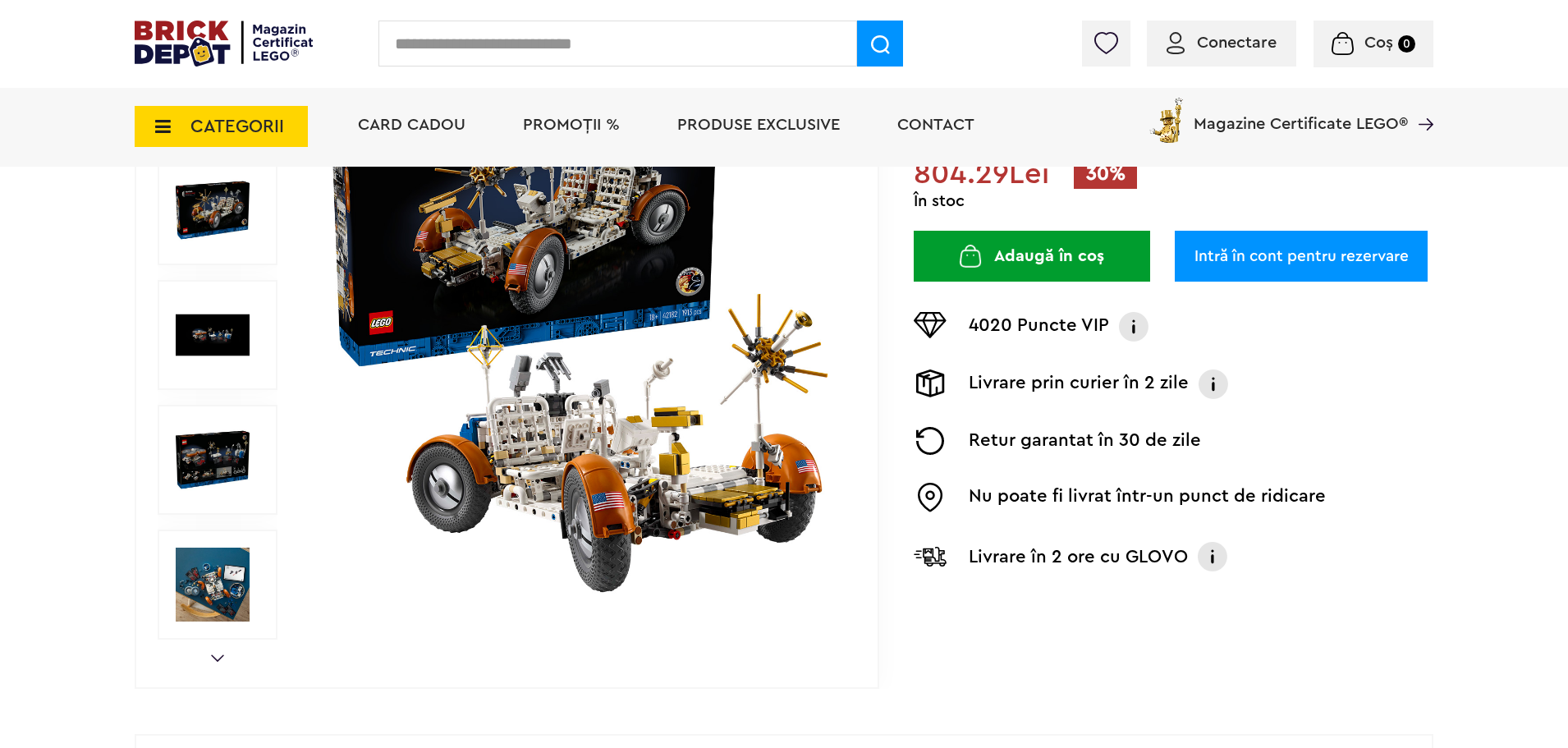
scroll to position [297, 0]
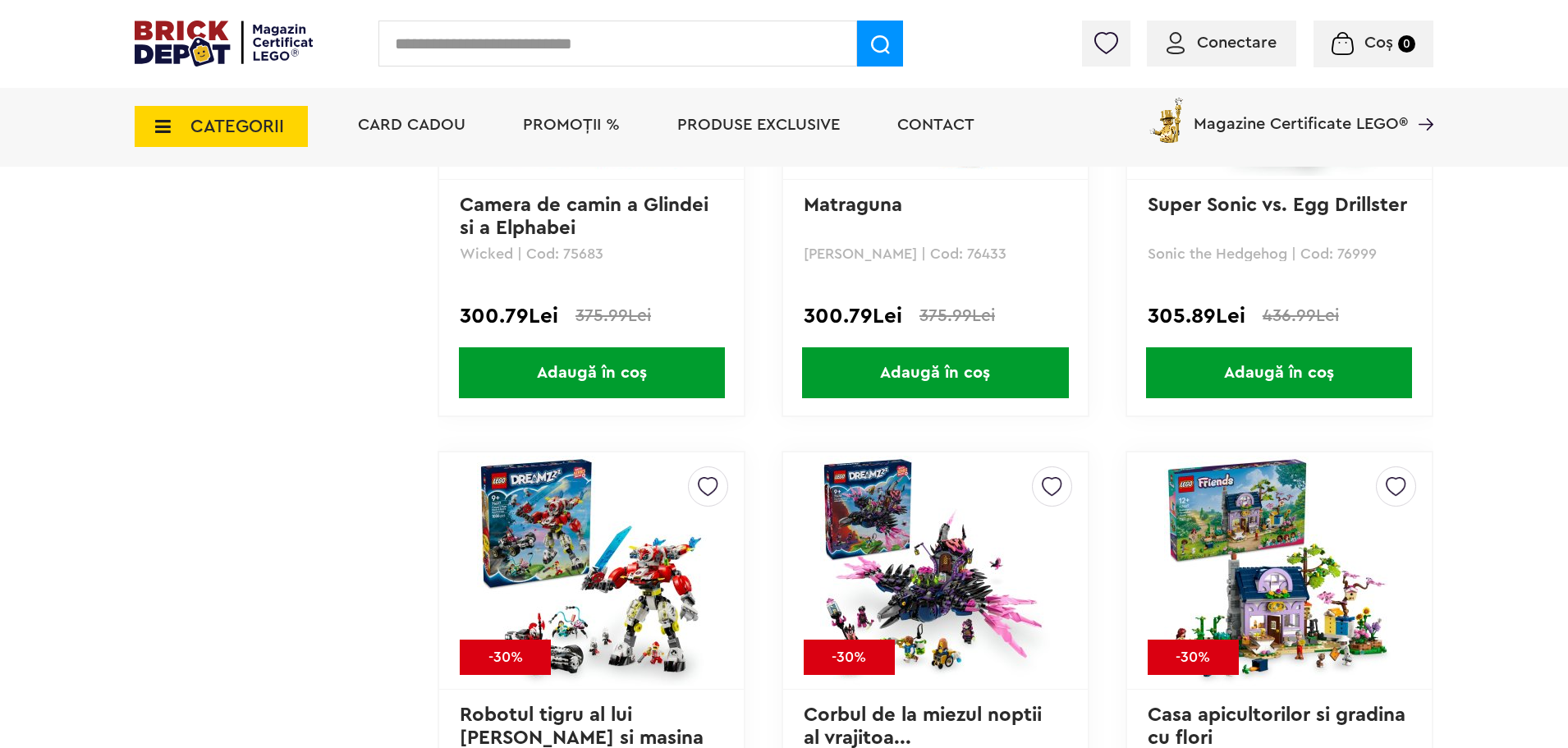
scroll to position [10008, 0]
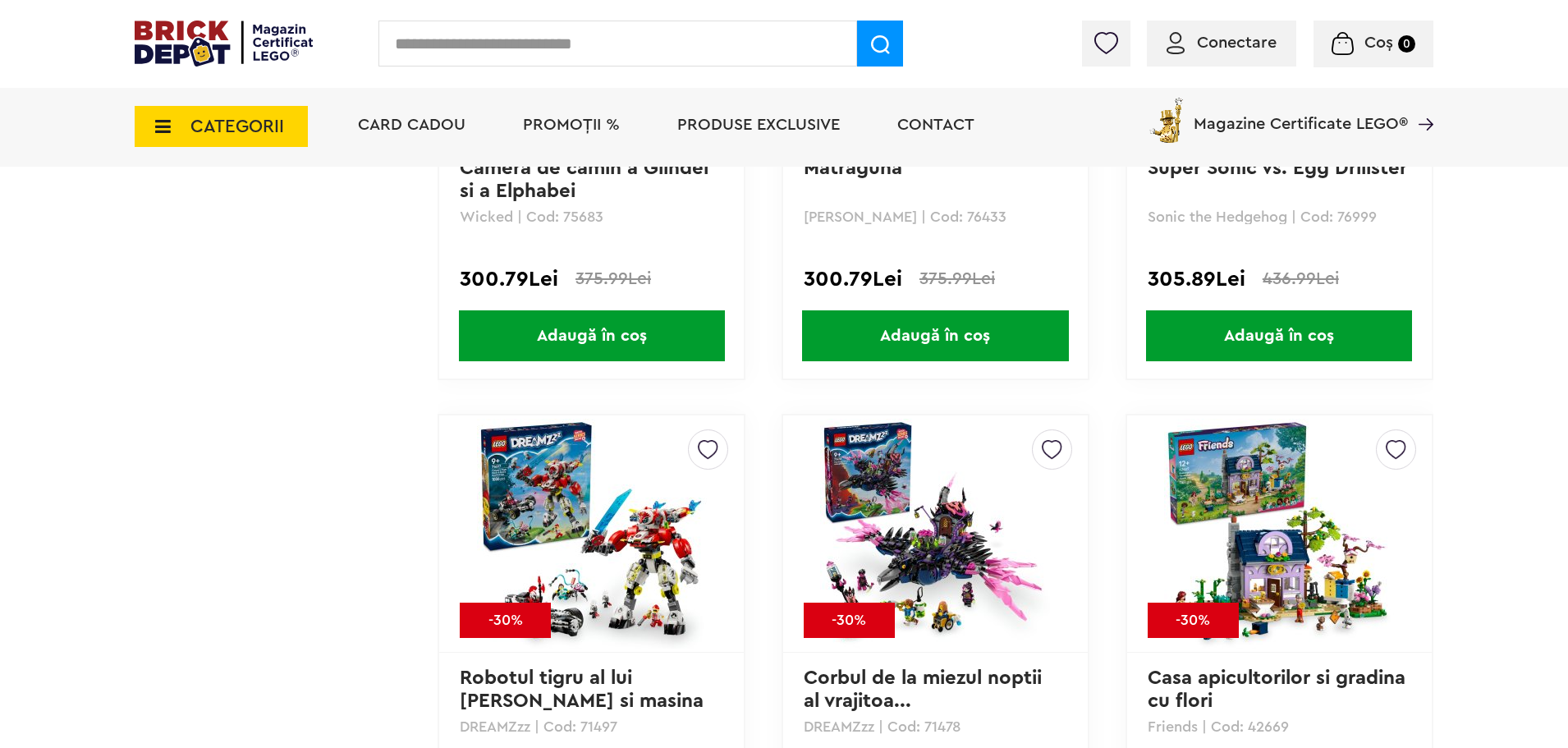
click at [258, 135] on span "CATEGORII" at bounding box center [237, 126] width 94 height 18
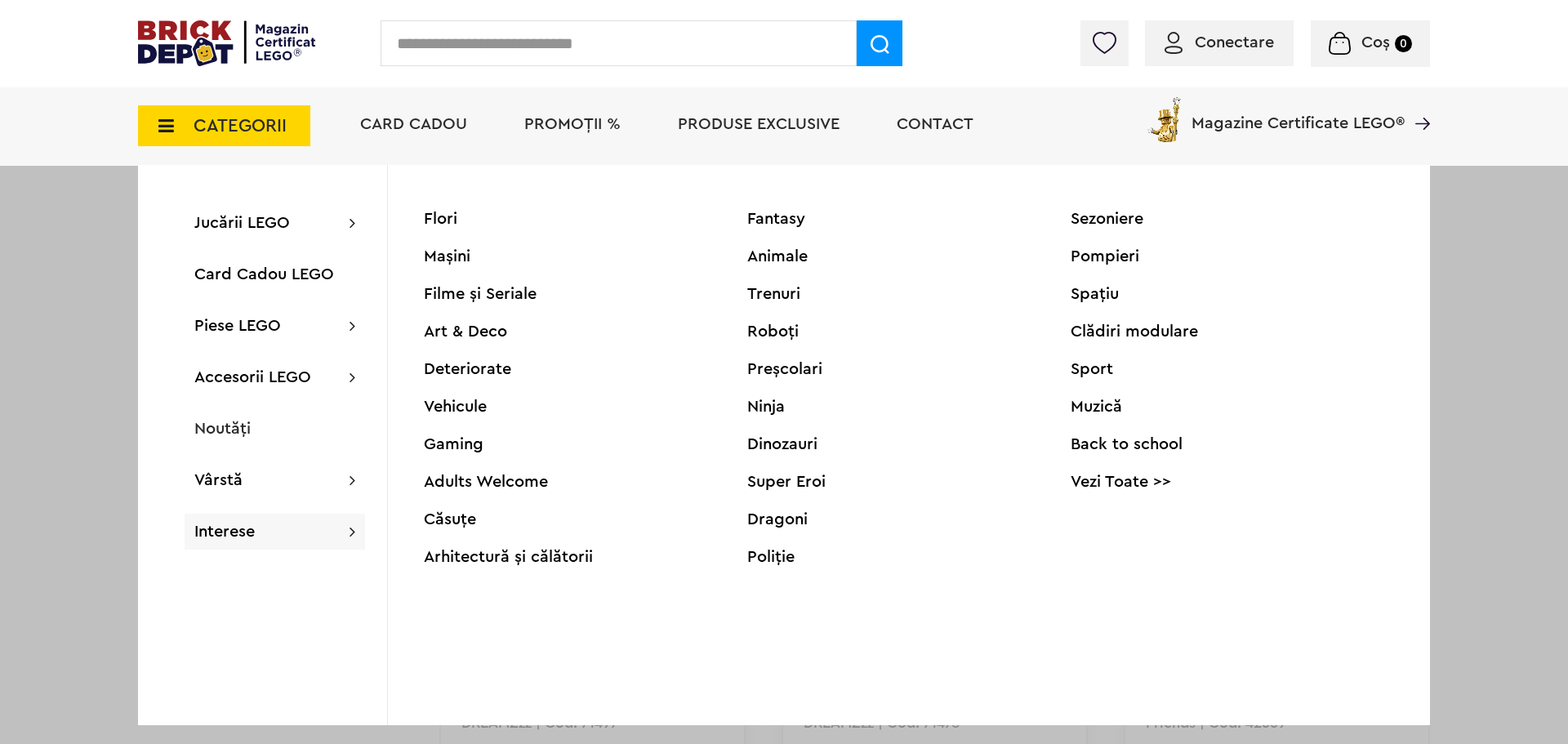
click at [1129, 488] on link "Vezi Toate >>" at bounding box center [1231, 481] width 323 height 17
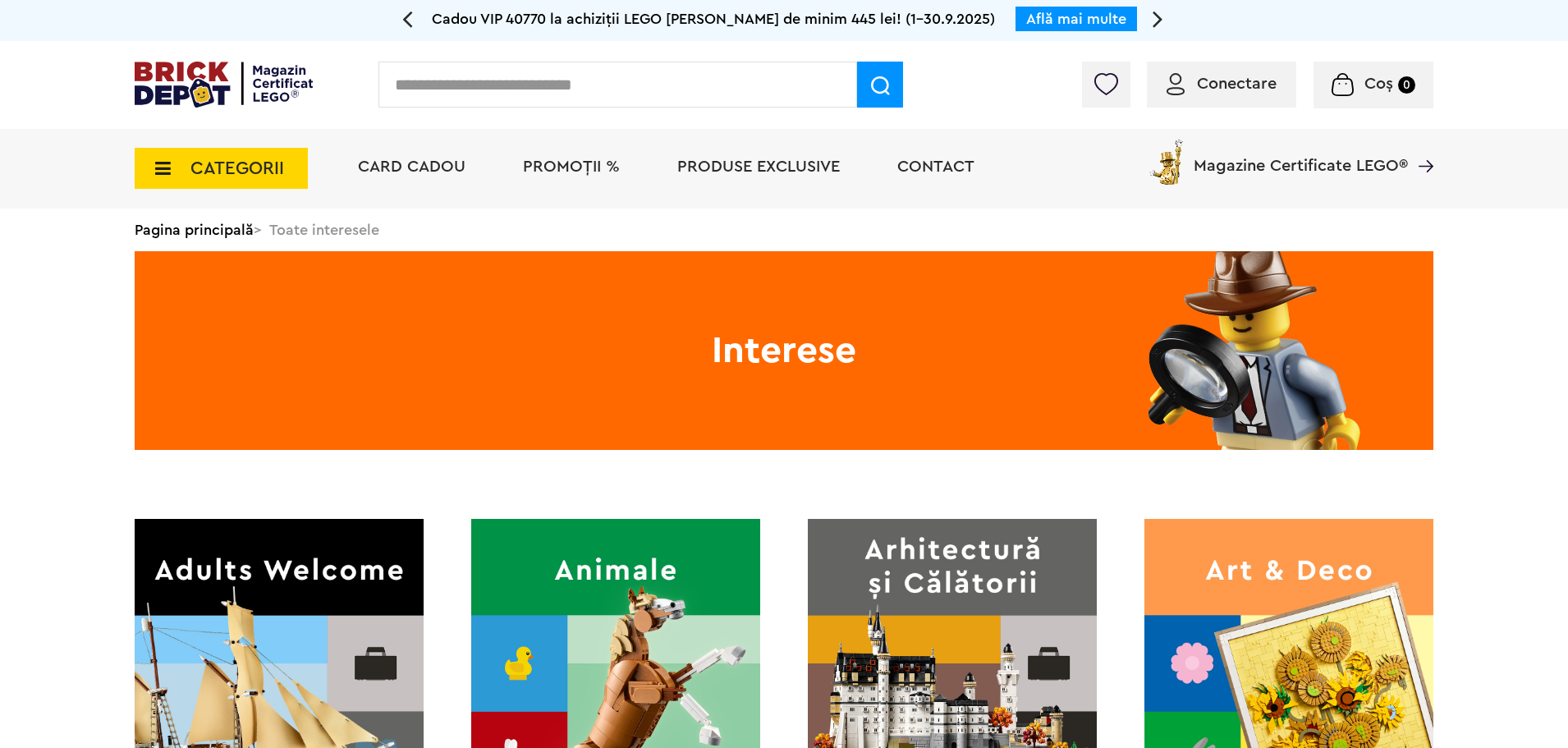
click at [538, 73] on input "text" at bounding box center [617, 84] width 479 height 46
click at [1216, 76] on span "Conectare" at bounding box center [1236, 84] width 80 height 17
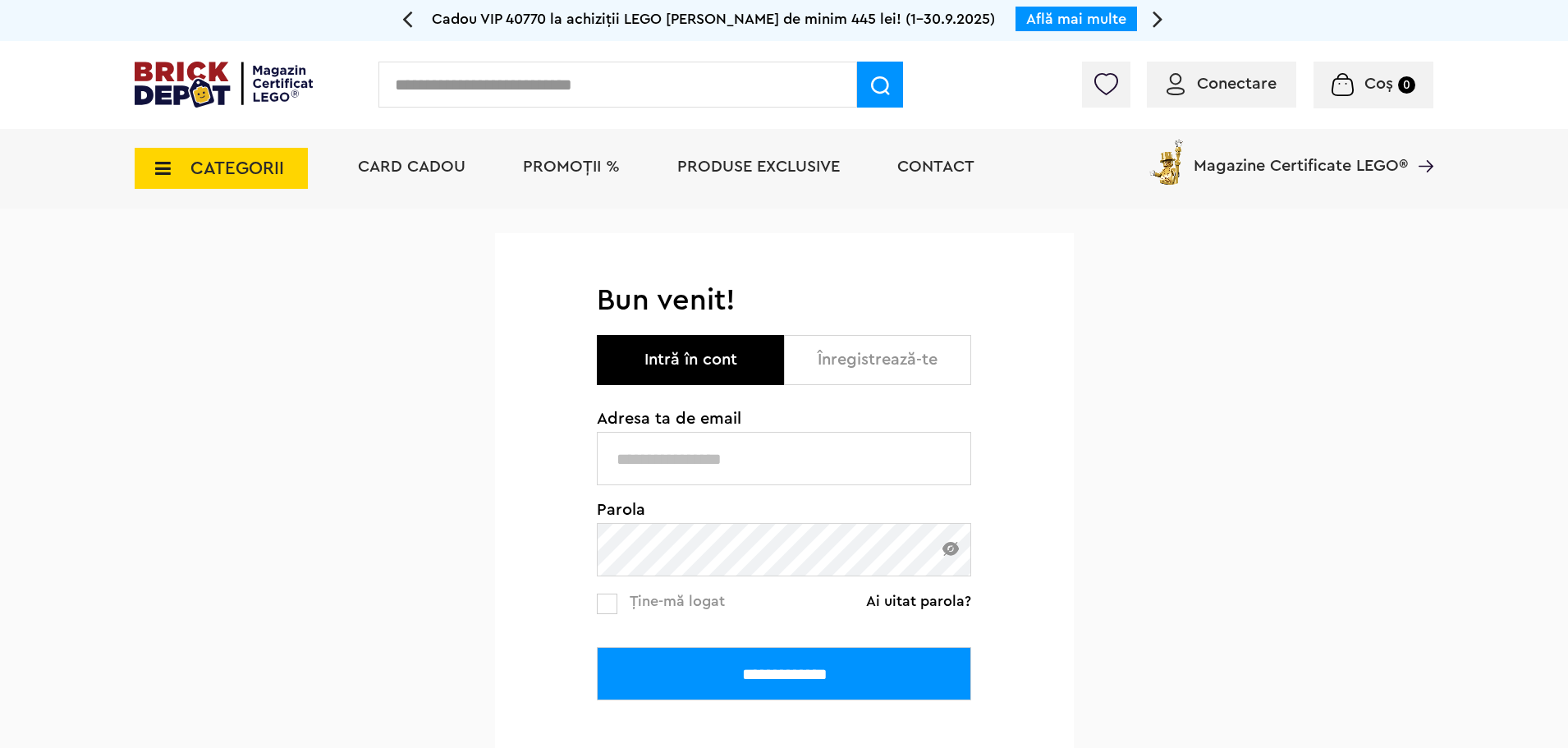
type input "**********"
click at [715, 686] on input "**********" at bounding box center [784, 673] width 374 height 53
click at [574, 79] on input "text" at bounding box center [617, 84] width 479 height 46
type input "******"
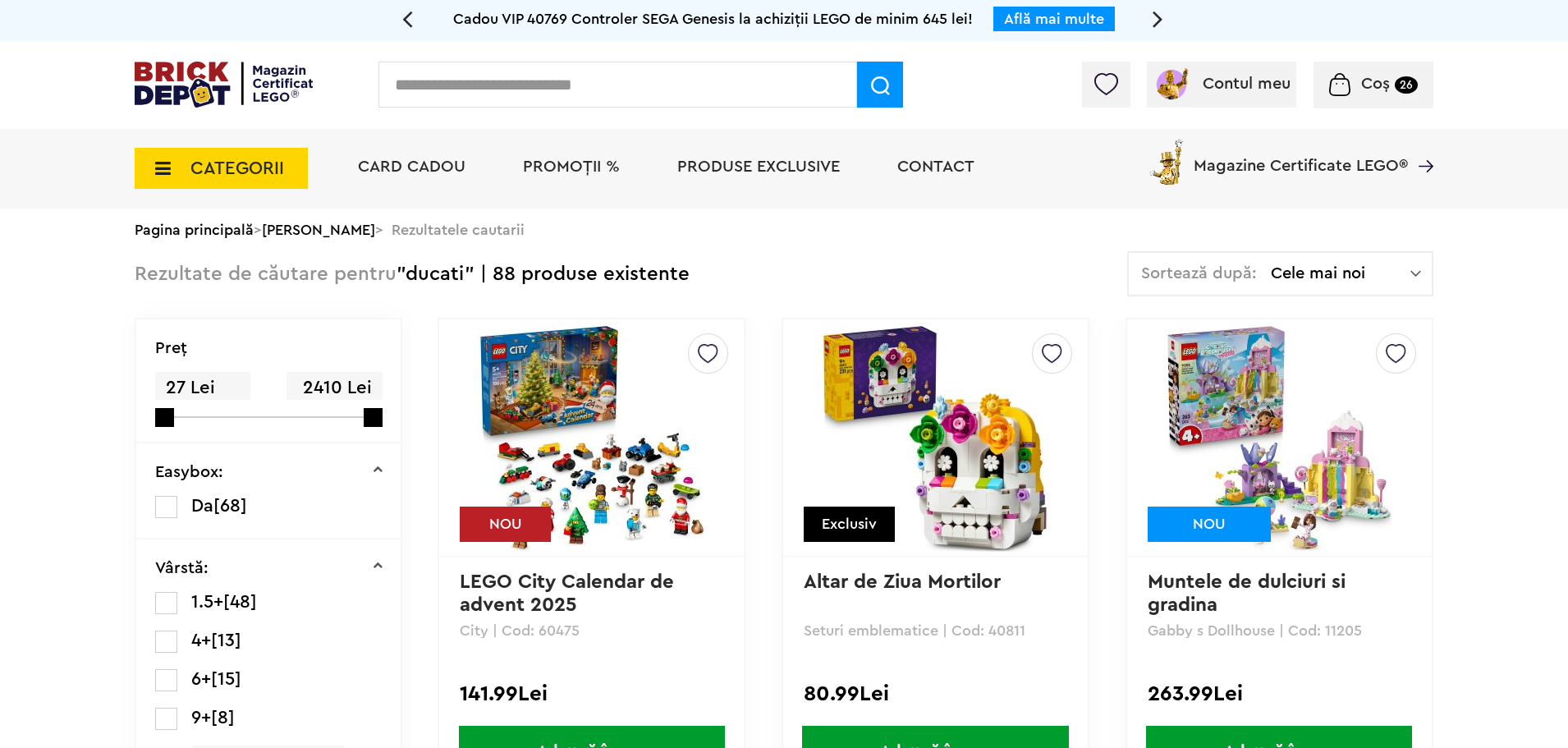
click at [1314, 275] on span "Cele mai noi" at bounding box center [1340, 273] width 139 height 17
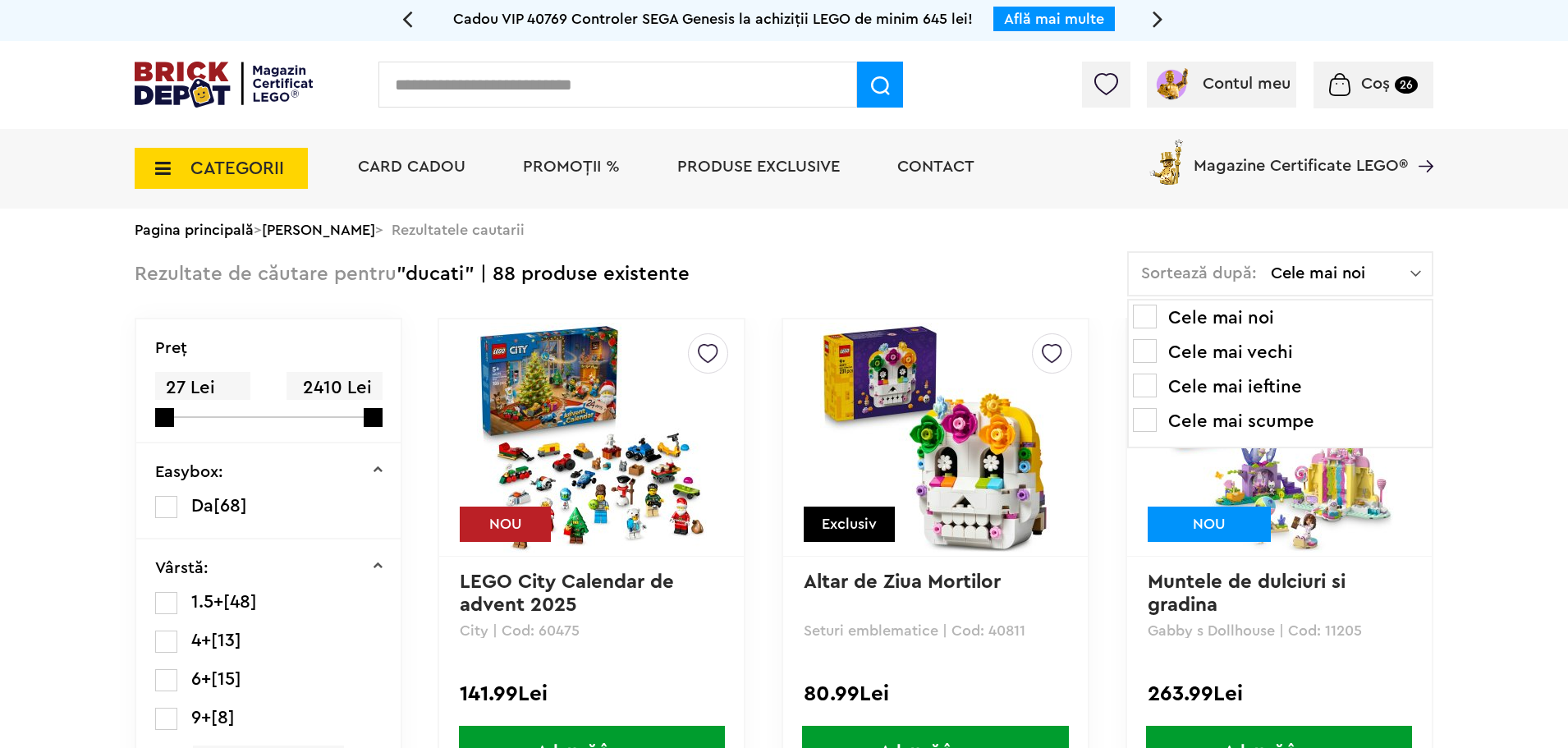
click at [1146, 428] on span at bounding box center [1145, 419] width 24 height 24
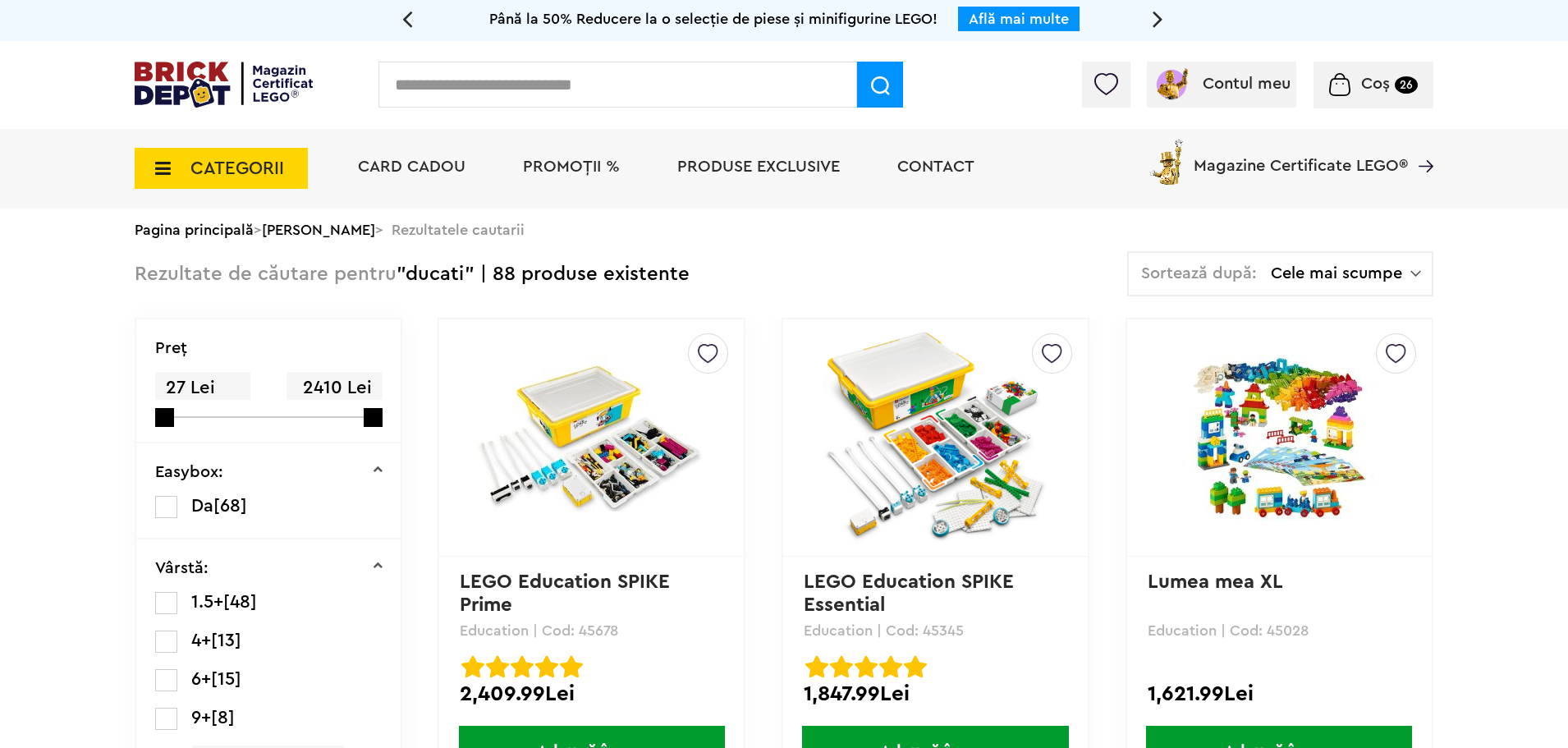
click at [222, 235] on link "Pagina principală" at bounding box center [193, 229] width 119 height 15
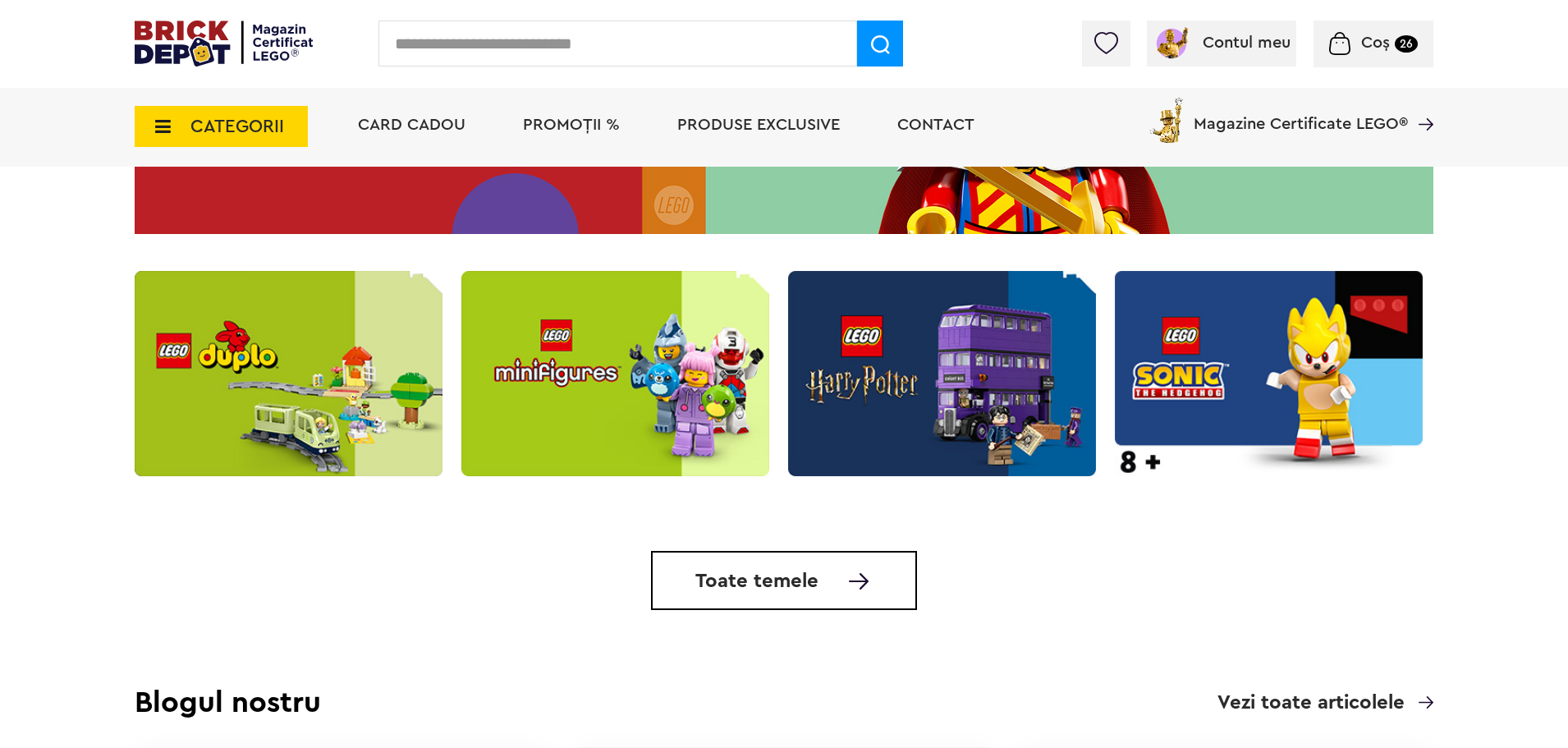
scroll to position [5123, 0]
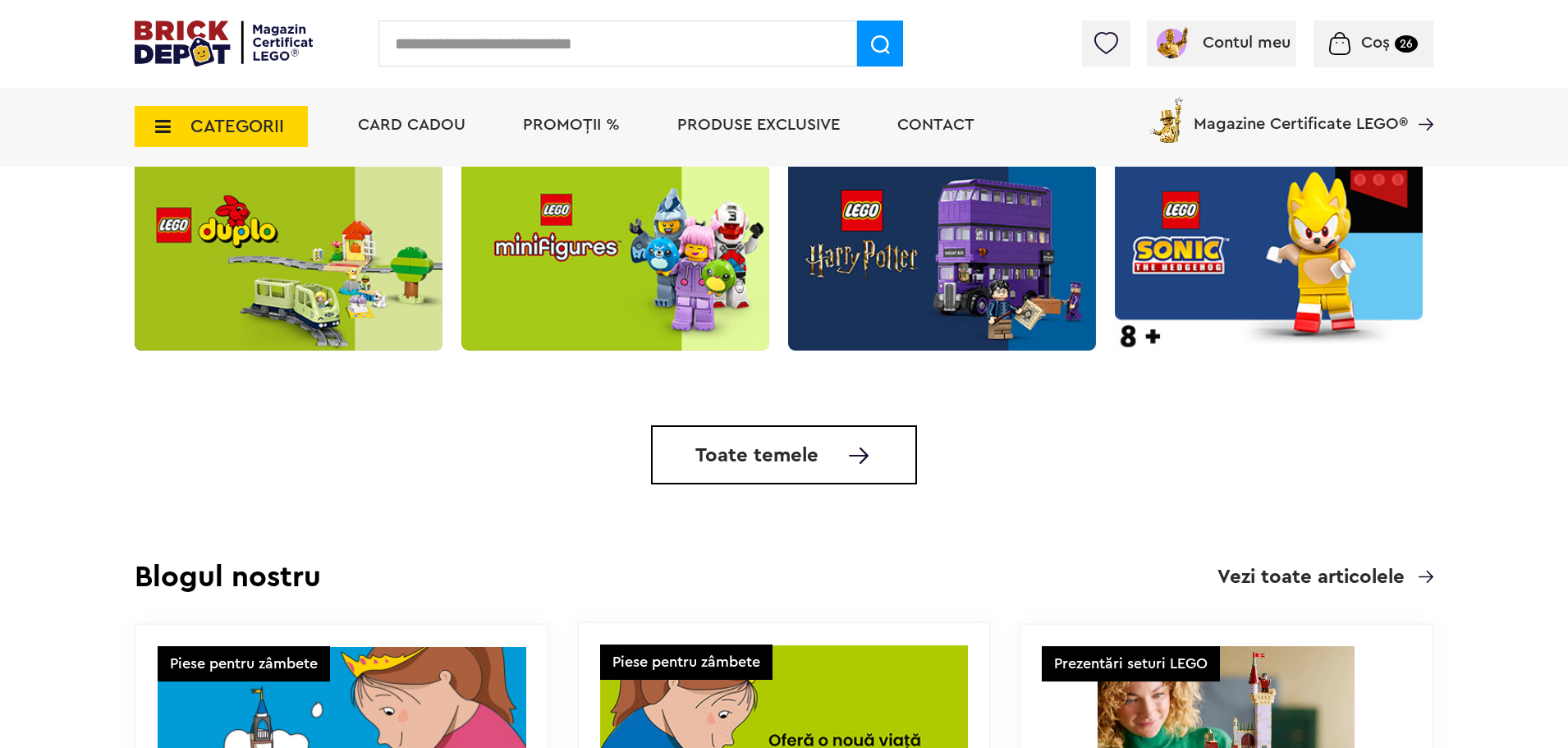
click at [845, 485] on link "Toate temele" at bounding box center [784, 455] width 265 height 59
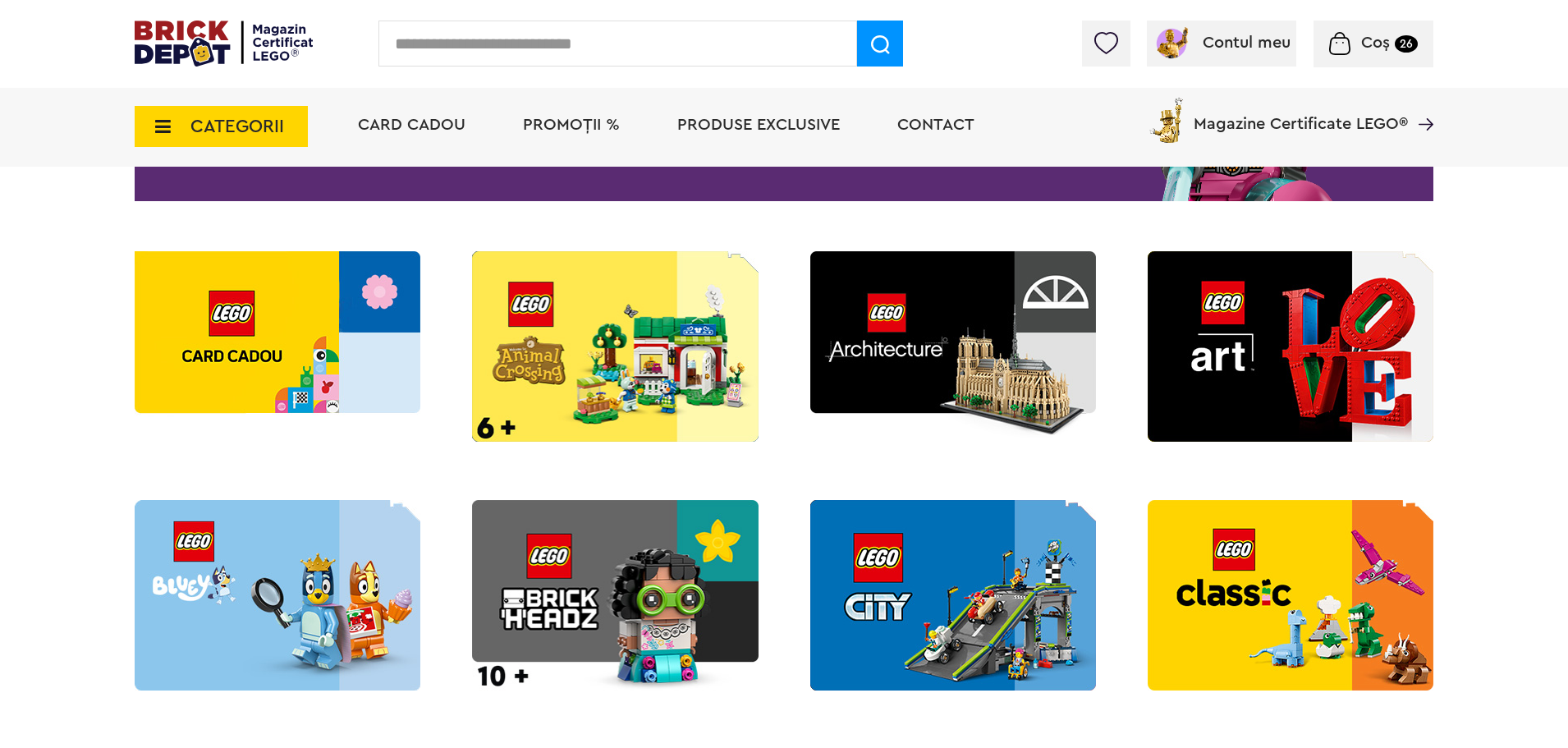
scroll to position [281, 0]
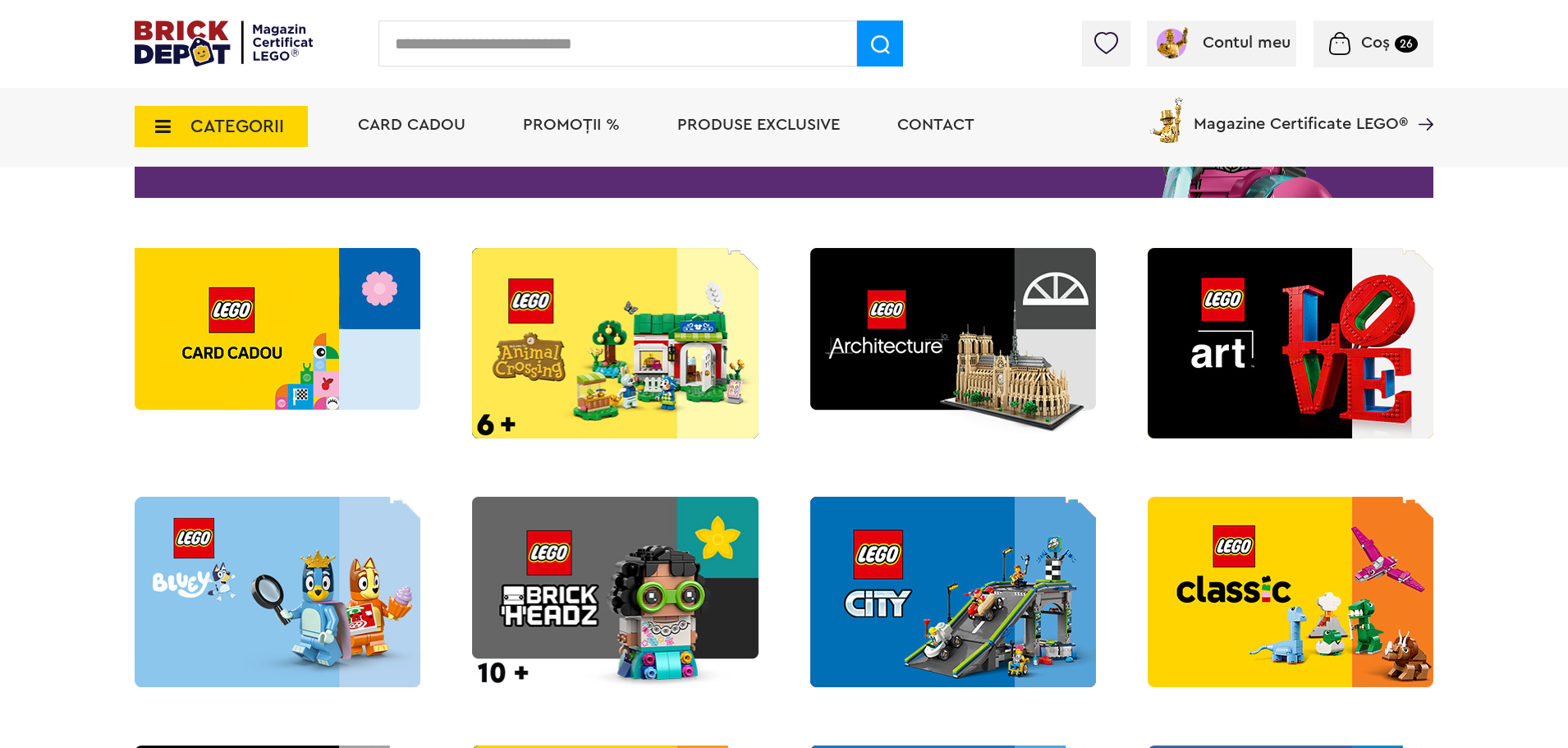
click at [1031, 398] on img at bounding box center [952, 342] width 285 height 190
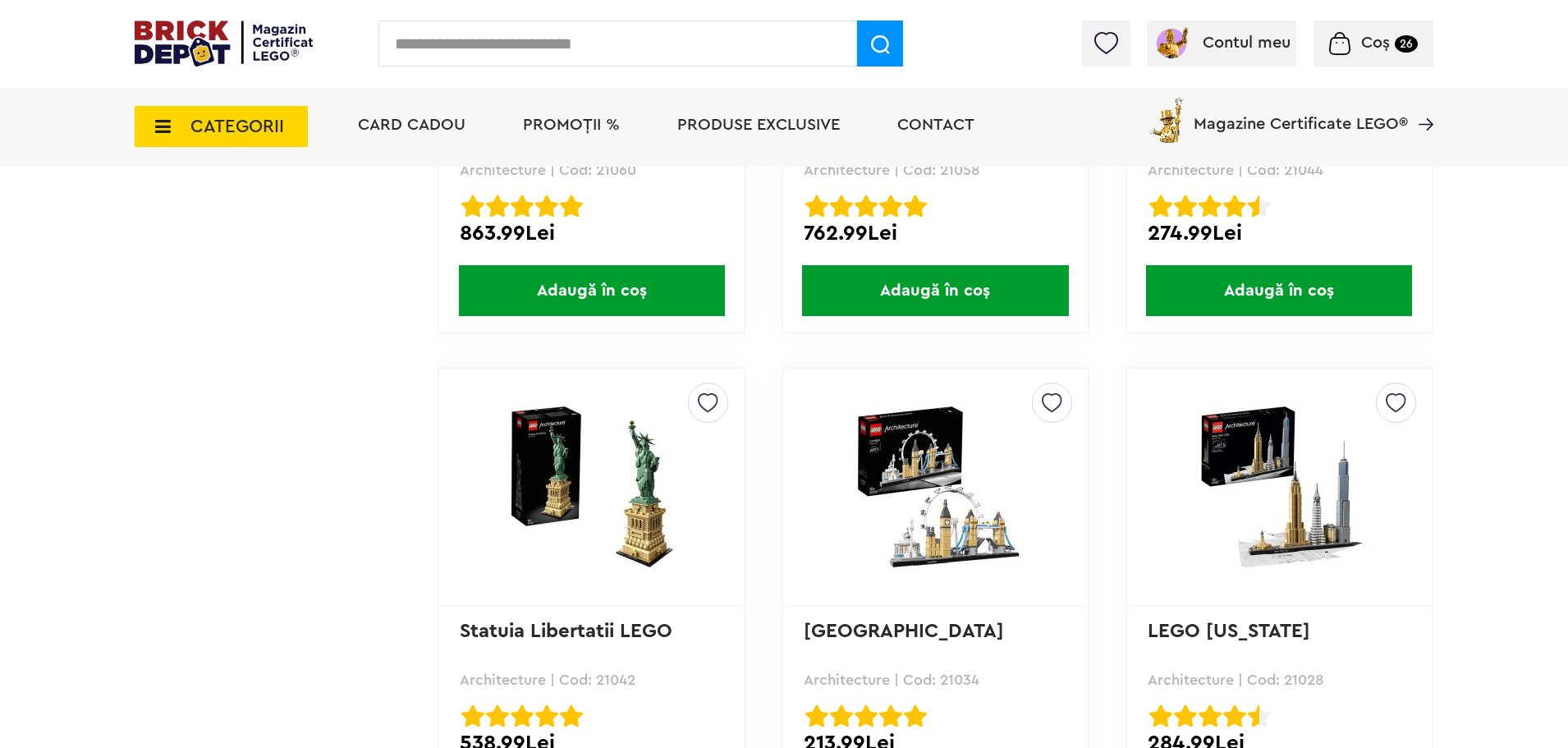
scroll to position [1212, 0]
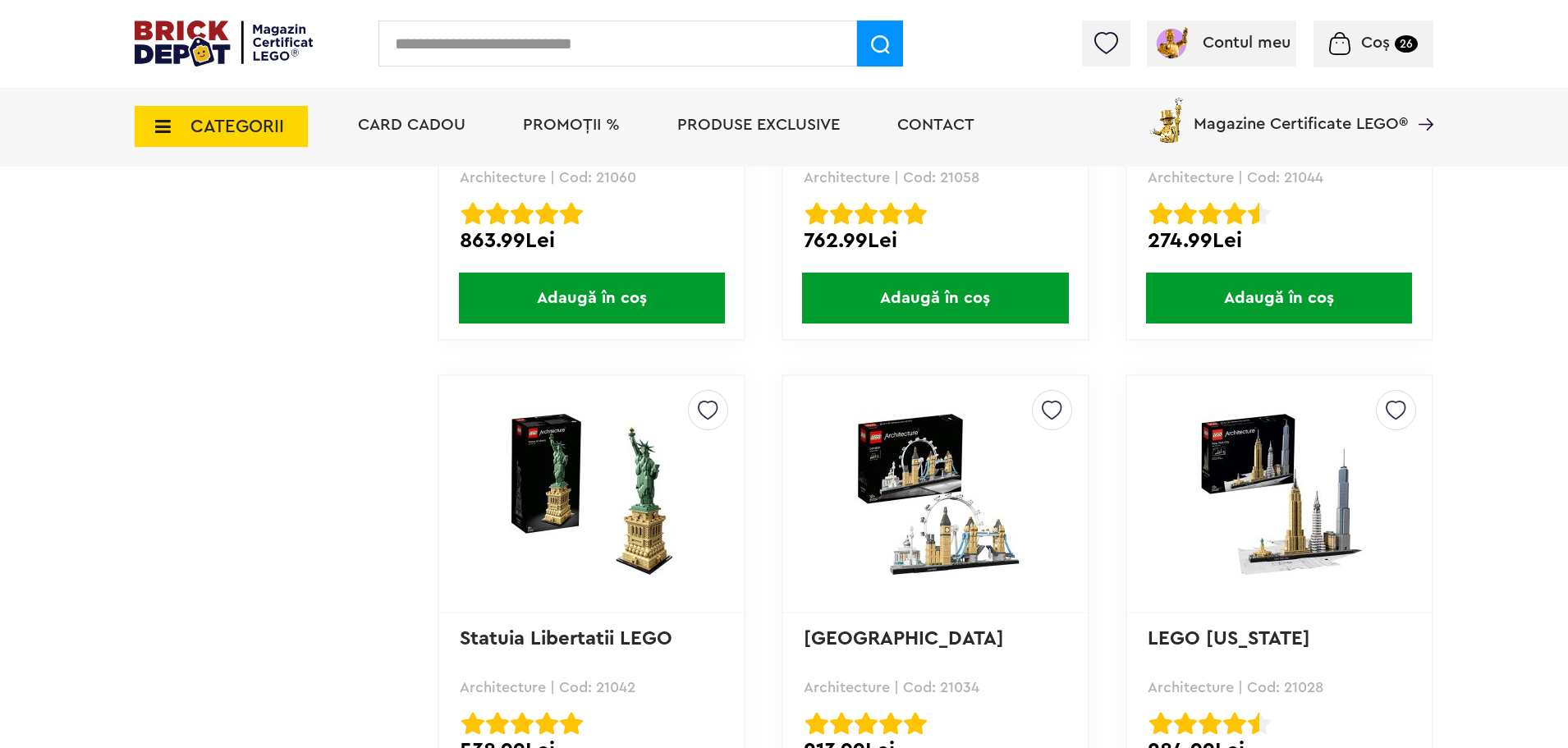
click at [438, 119] on span "Card Cadou" at bounding box center [411, 124] width 108 height 17
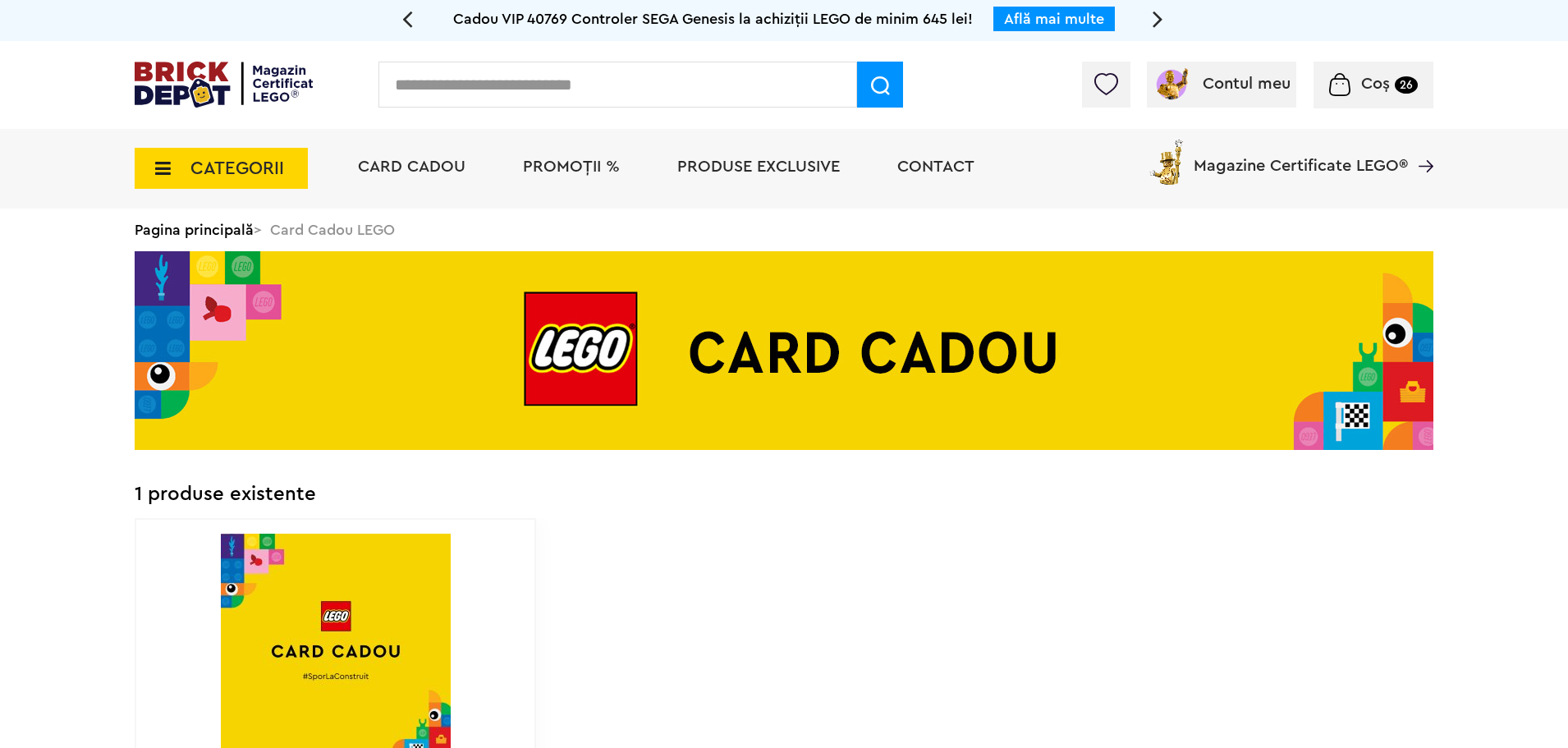
click at [570, 173] on span "PROMOȚII %" at bounding box center [571, 167] width 97 height 17
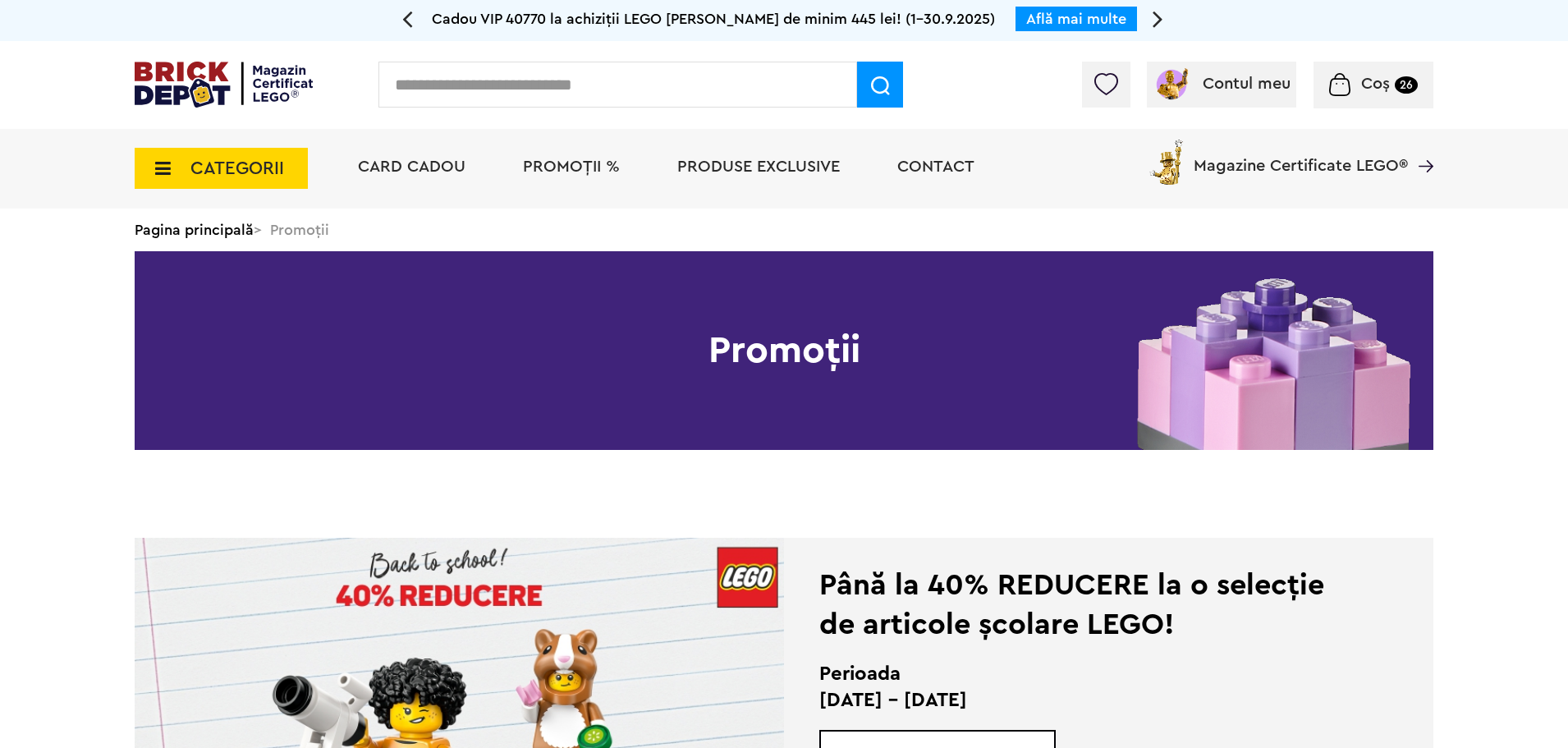
click at [1368, 158] on span "Magazine Certificate LEGO®" at bounding box center [1300, 155] width 214 height 37
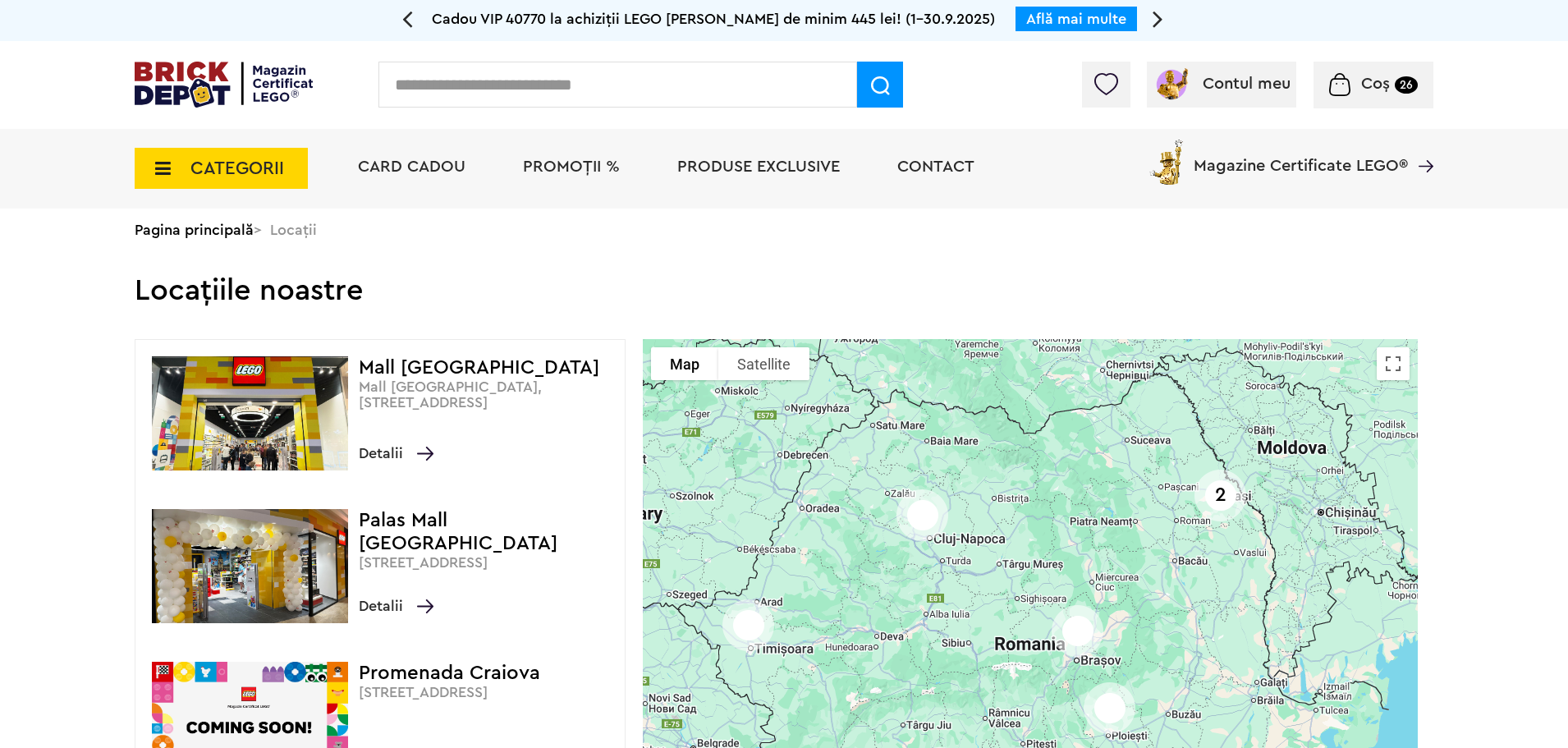
click at [177, 85] on img at bounding box center [223, 84] width 178 height 46
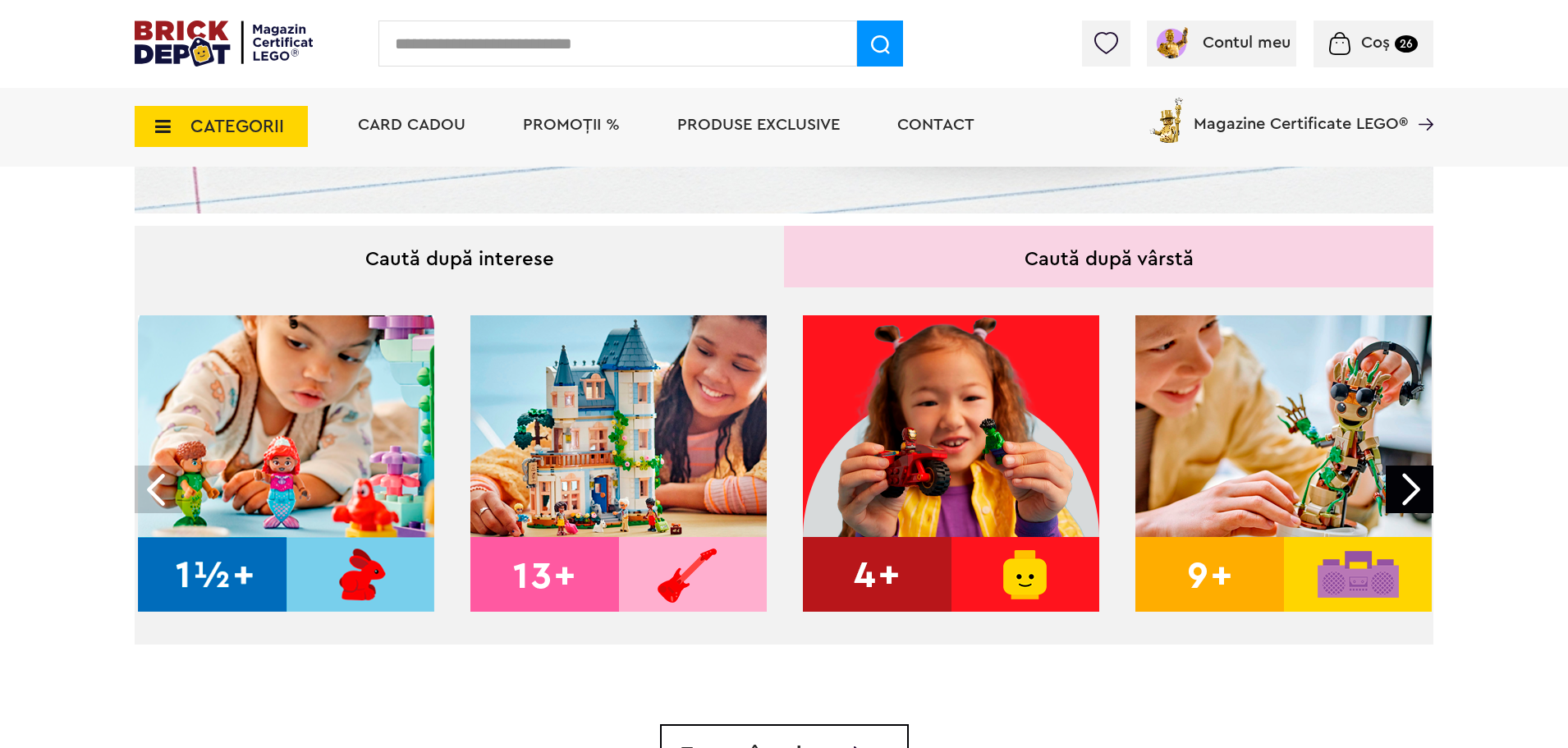
scroll to position [534, 0]
click at [1417, 478] on div at bounding box center [1409, 488] width 47 height 47
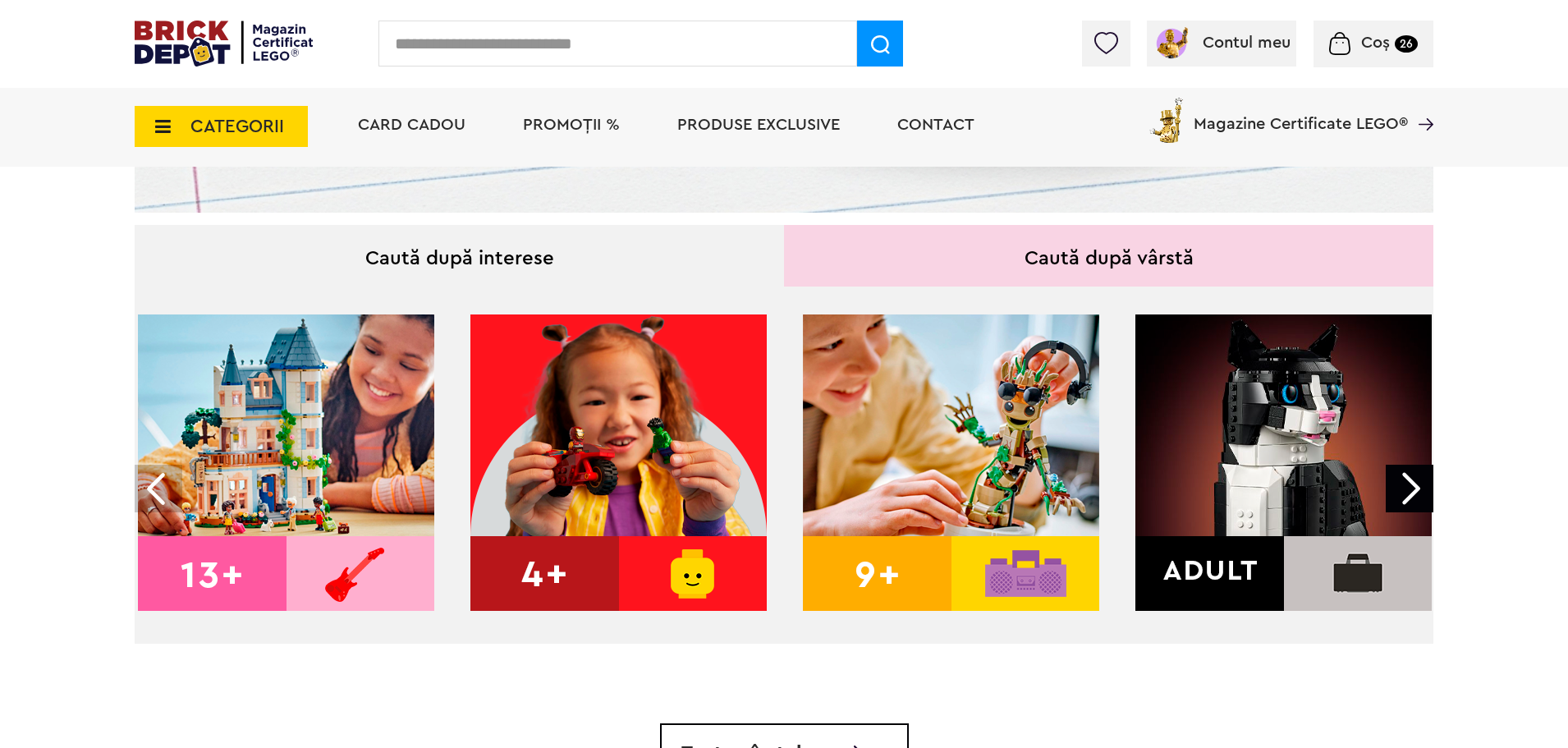
click at [1413, 487] on div at bounding box center [1409, 488] width 47 height 47
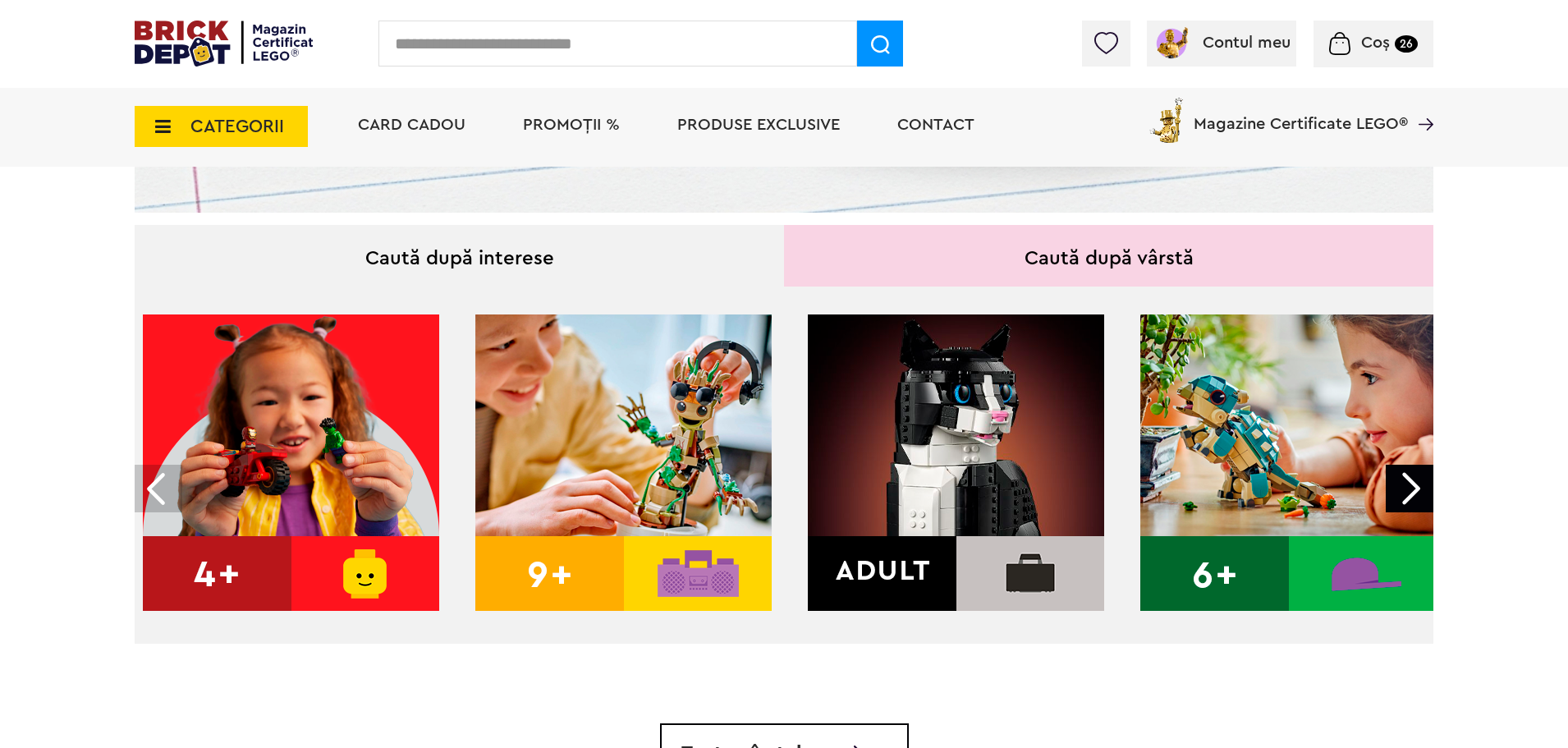
scroll to position [0, 665]
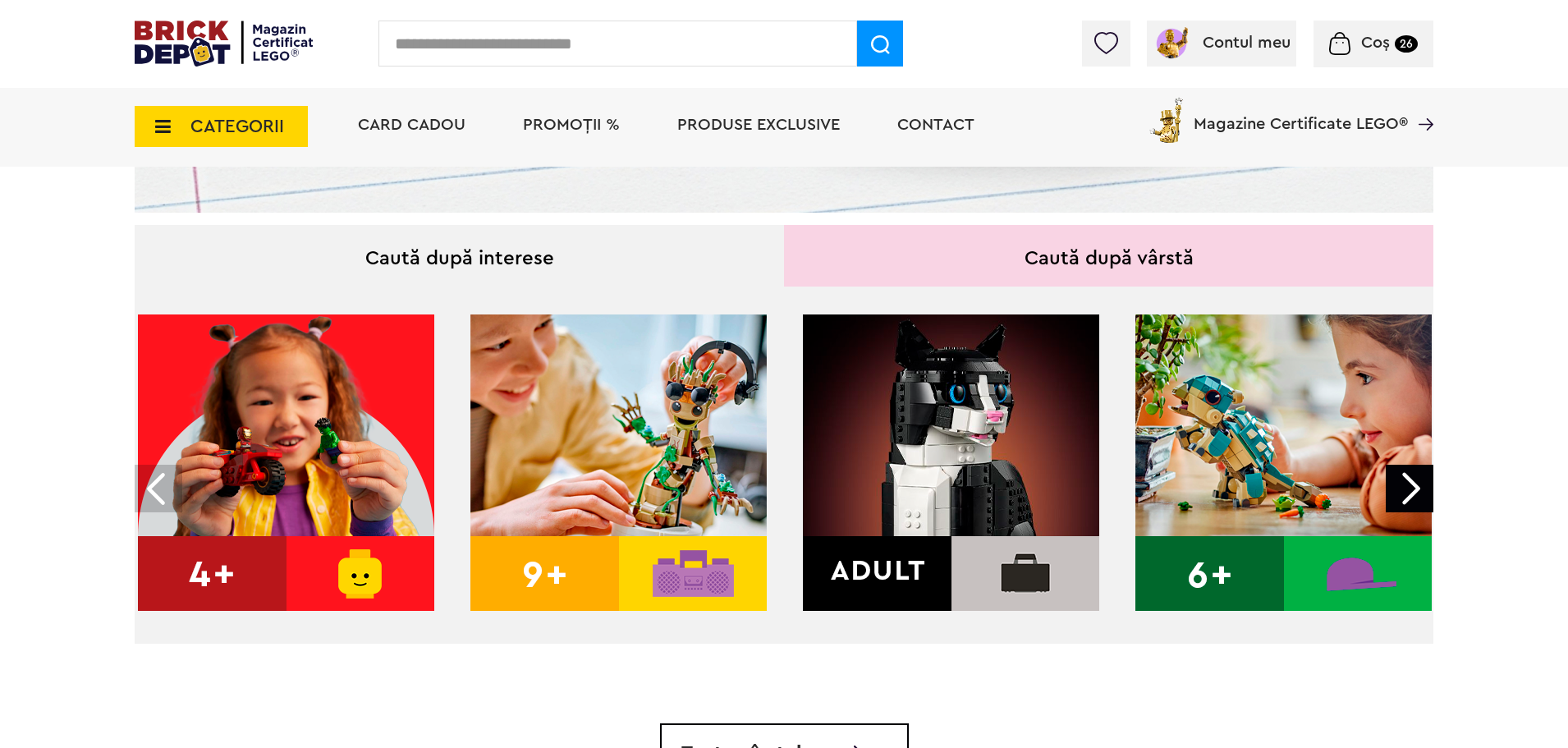
click at [983, 459] on img at bounding box center [950, 463] width 296 height 296
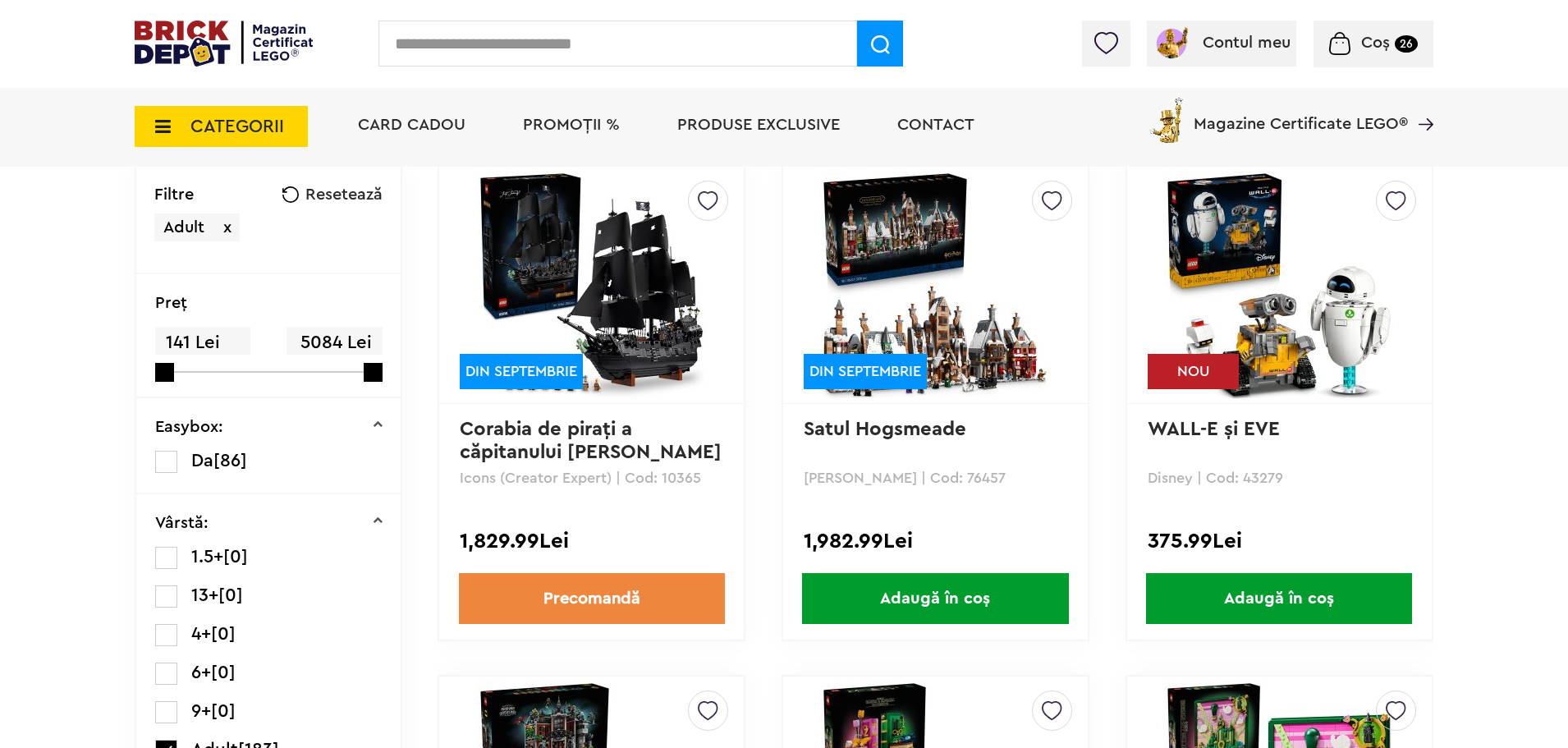
scroll to position [143, 0]
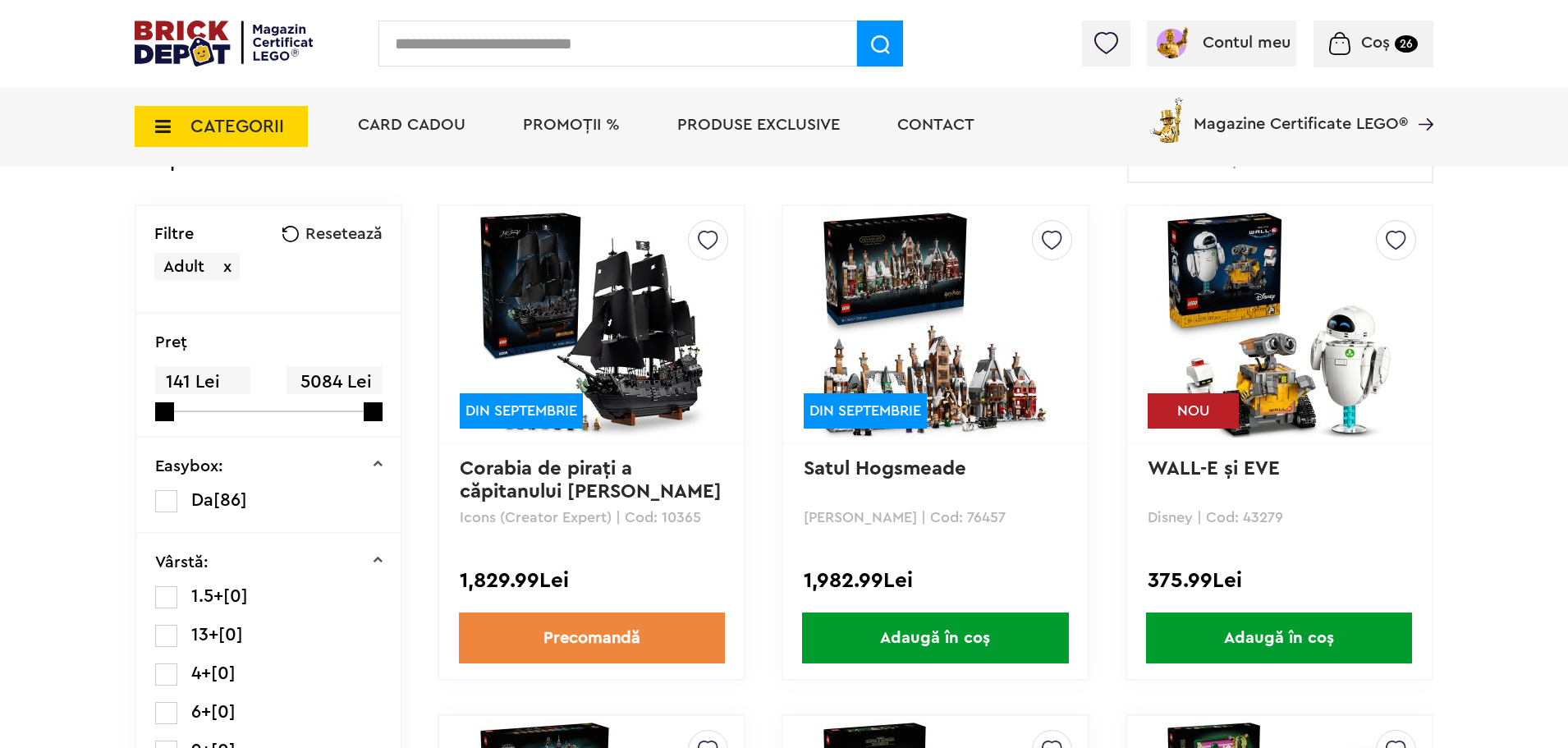
click at [1303, 388] on img at bounding box center [1278, 324] width 230 height 230
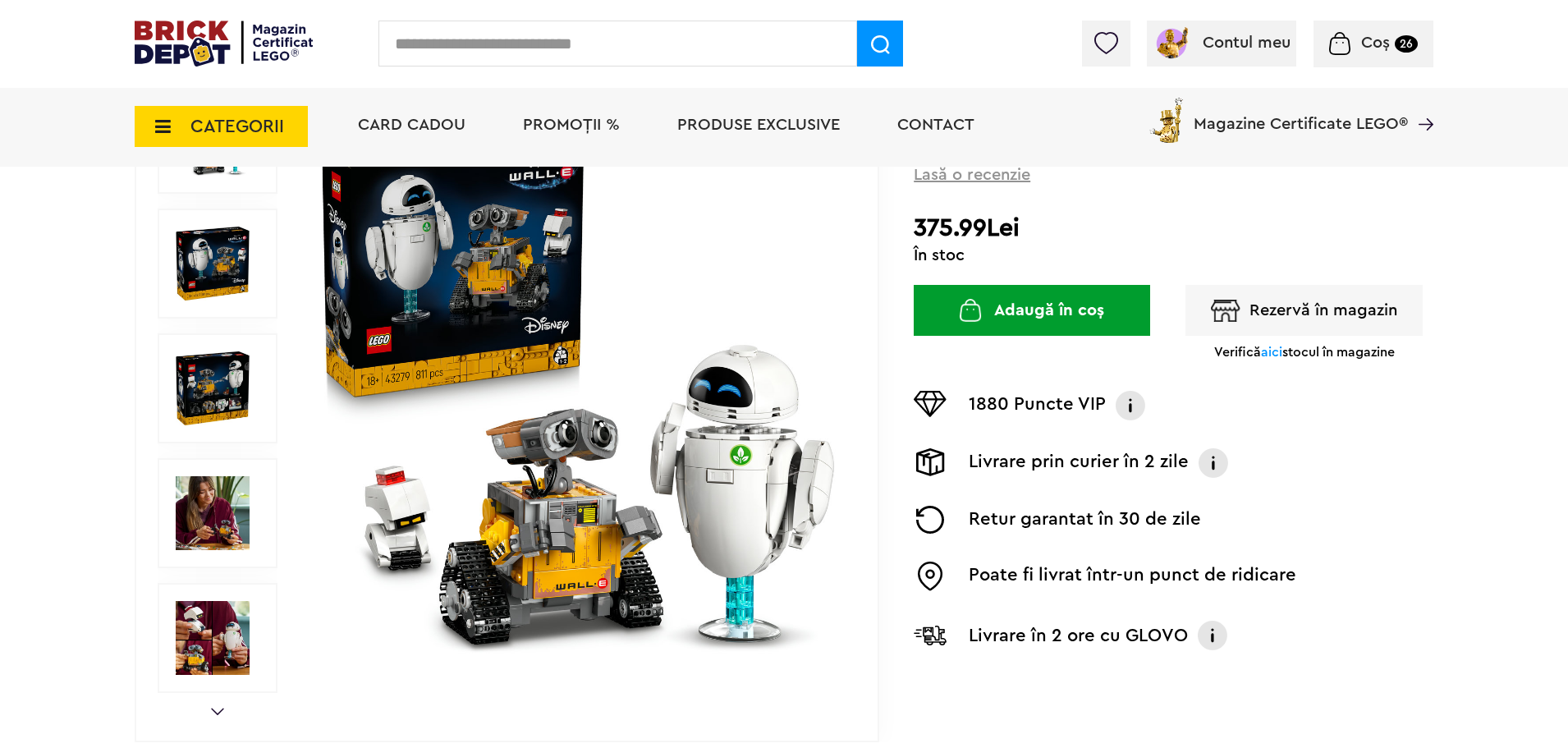
scroll to position [247, 0]
click at [501, 300] on img at bounding box center [578, 388] width 529 height 529
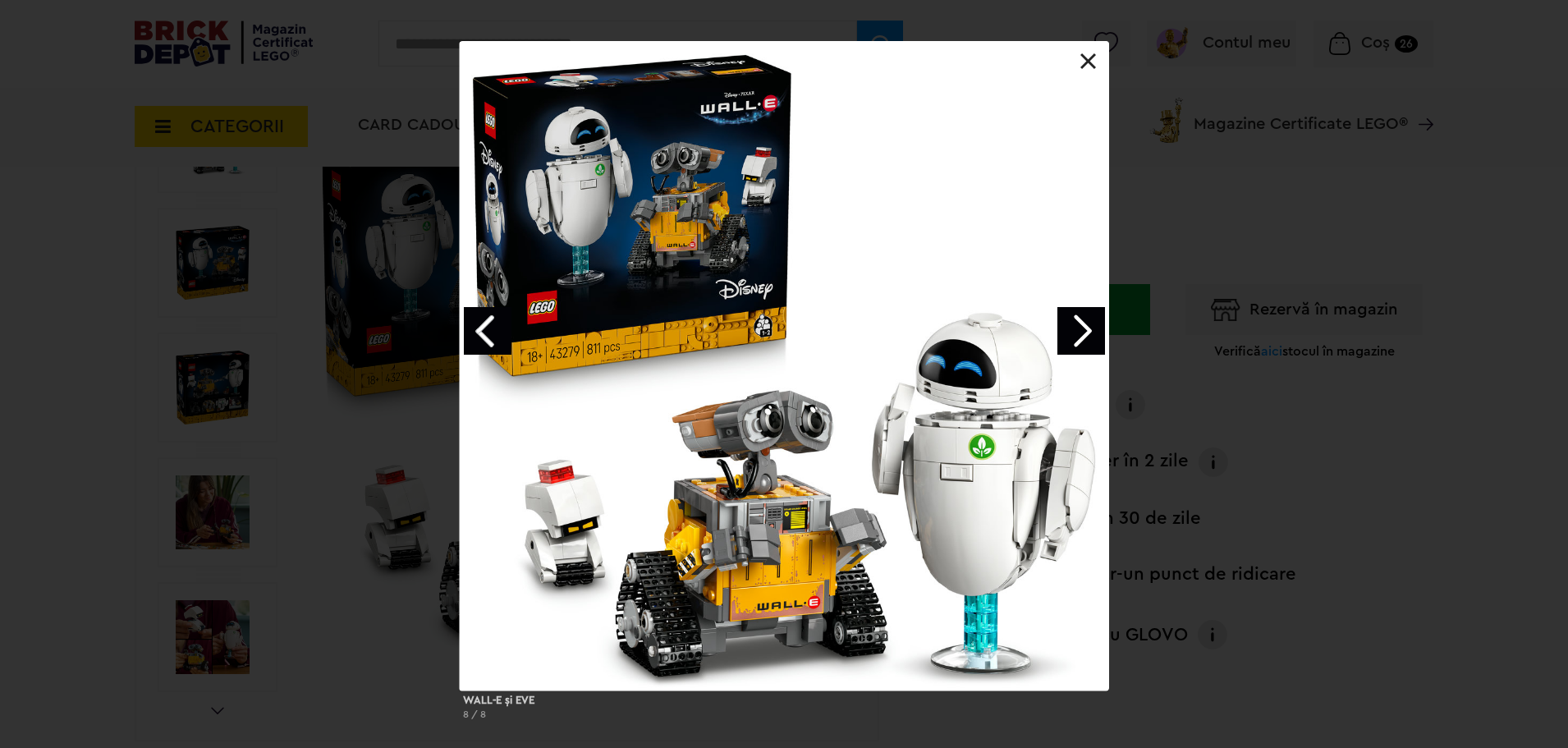
click at [1085, 341] on link "Next image" at bounding box center [1081, 331] width 47 height 47
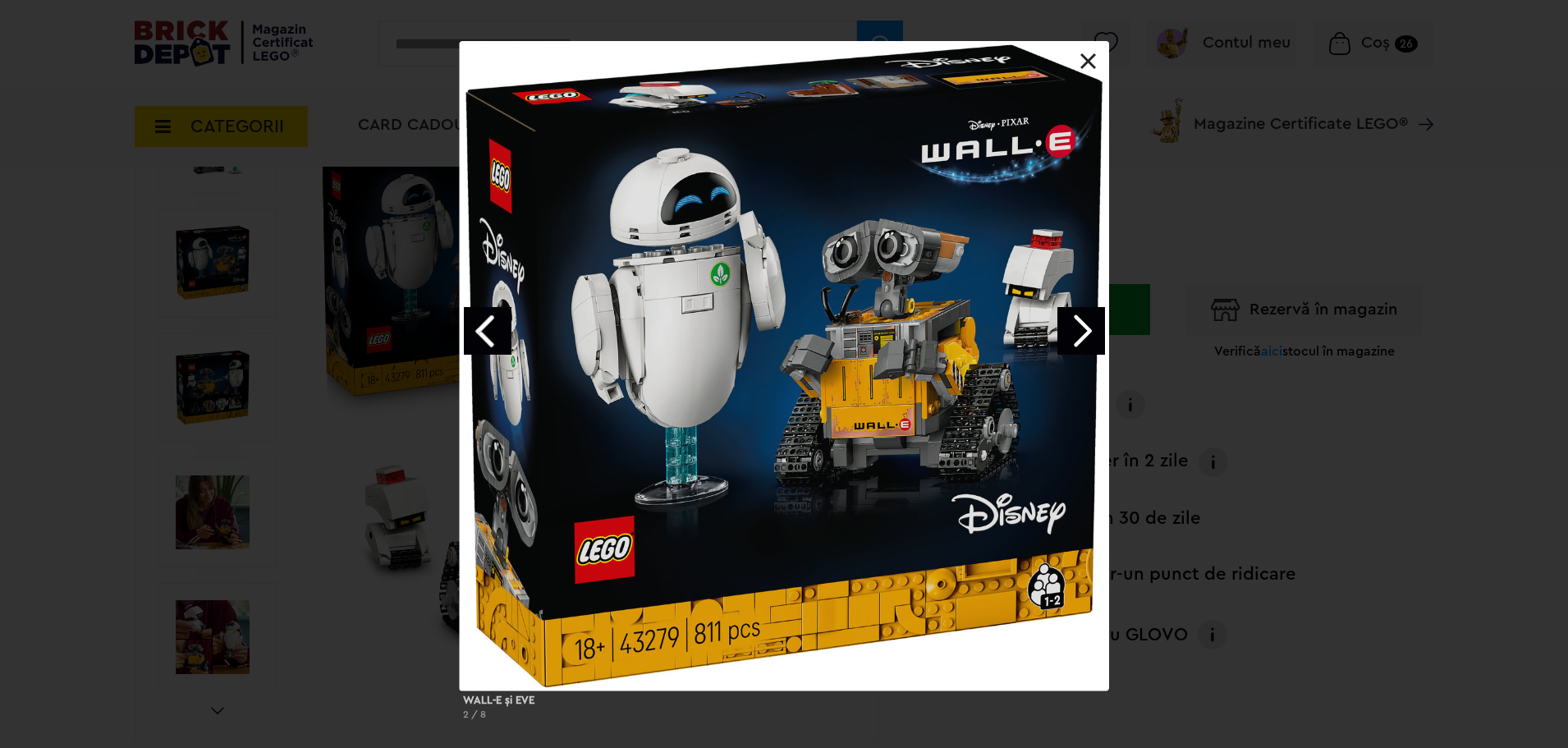
click at [1085, 341] on link "Next image" at bounding box center [1081, 331] width 47 height 47
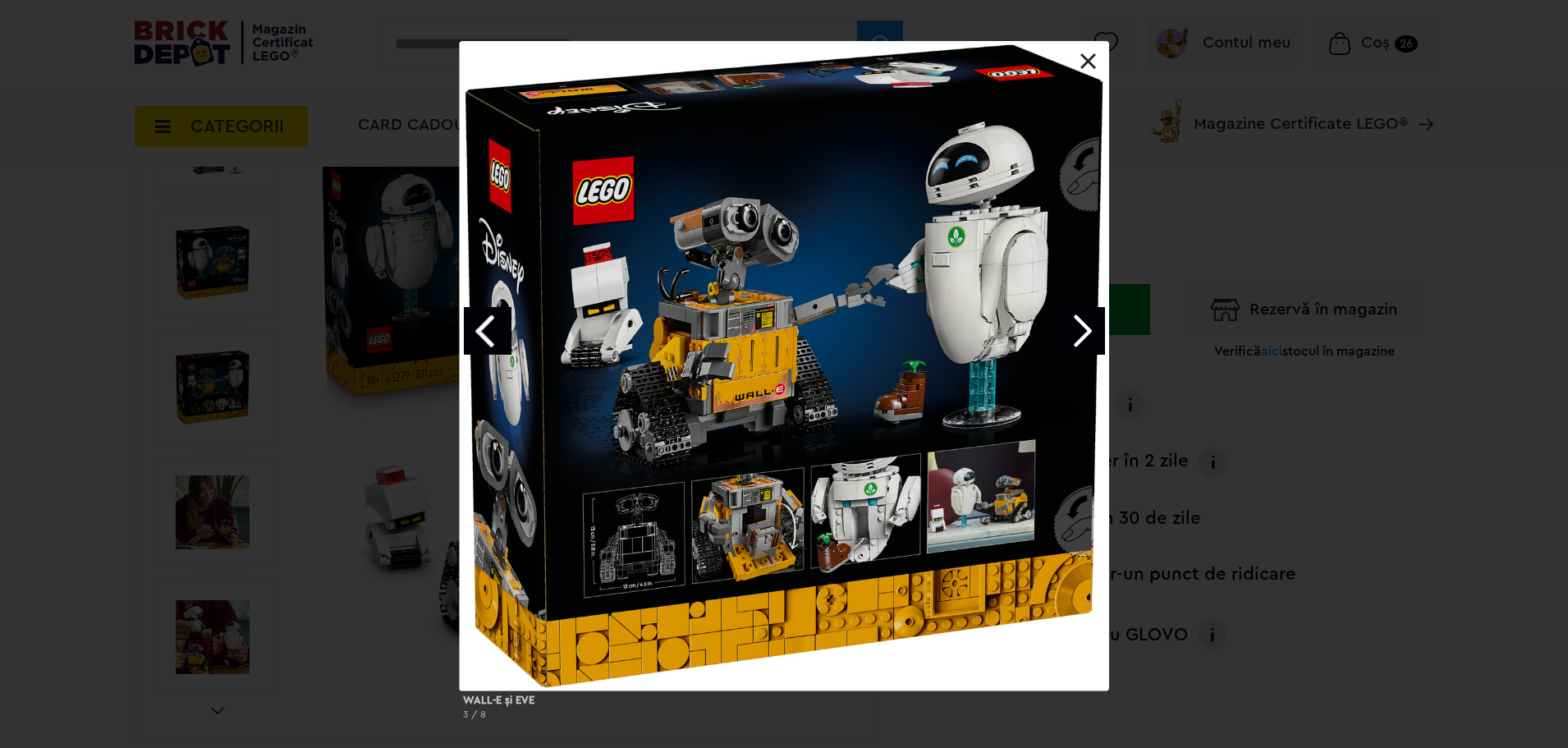
click at [1085, 341] on link "Next image" at bounding box center [1081, 331] width 47 height 47
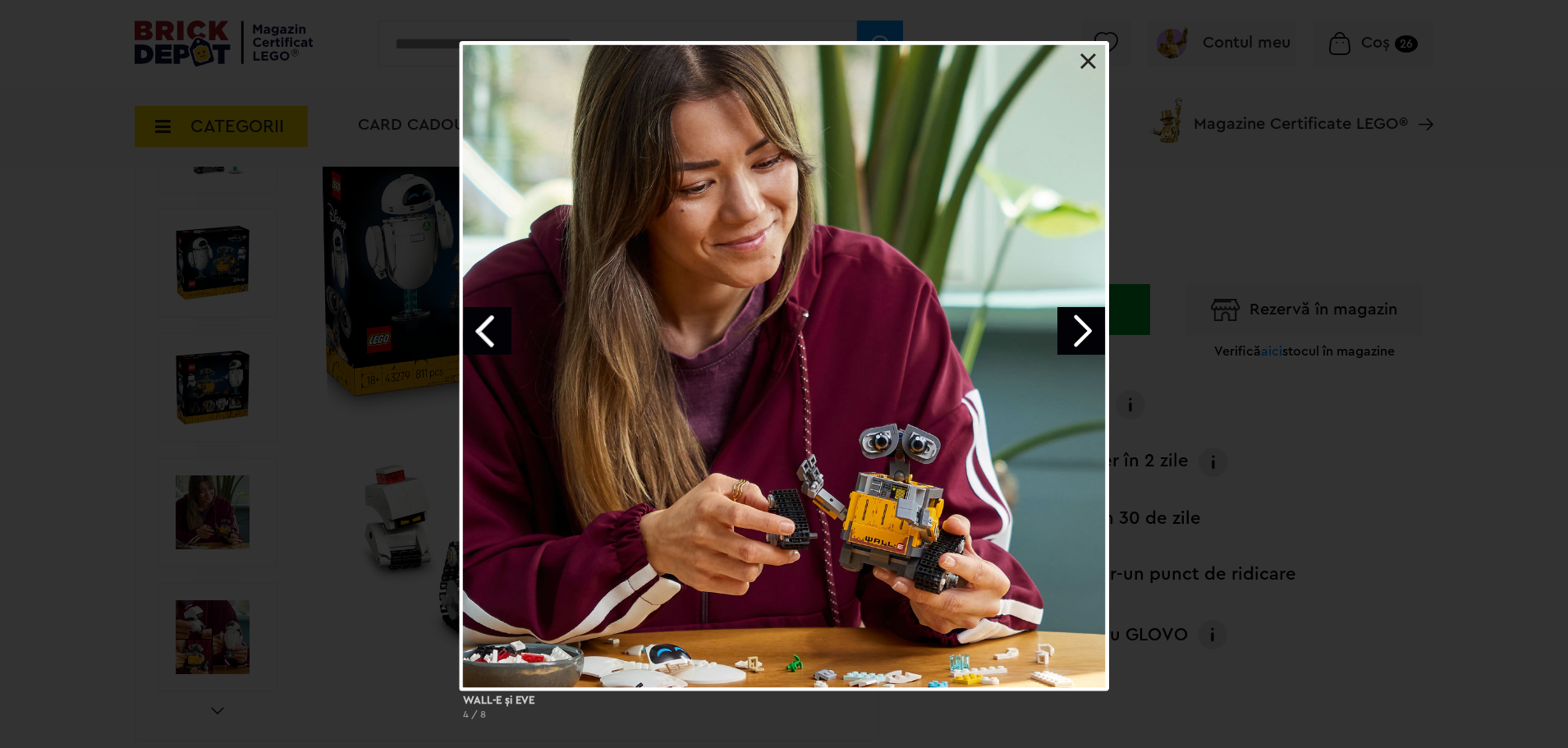
click at [1085, 341] on link "Next image" at bounding box center [1081, 331] width 47 height 47
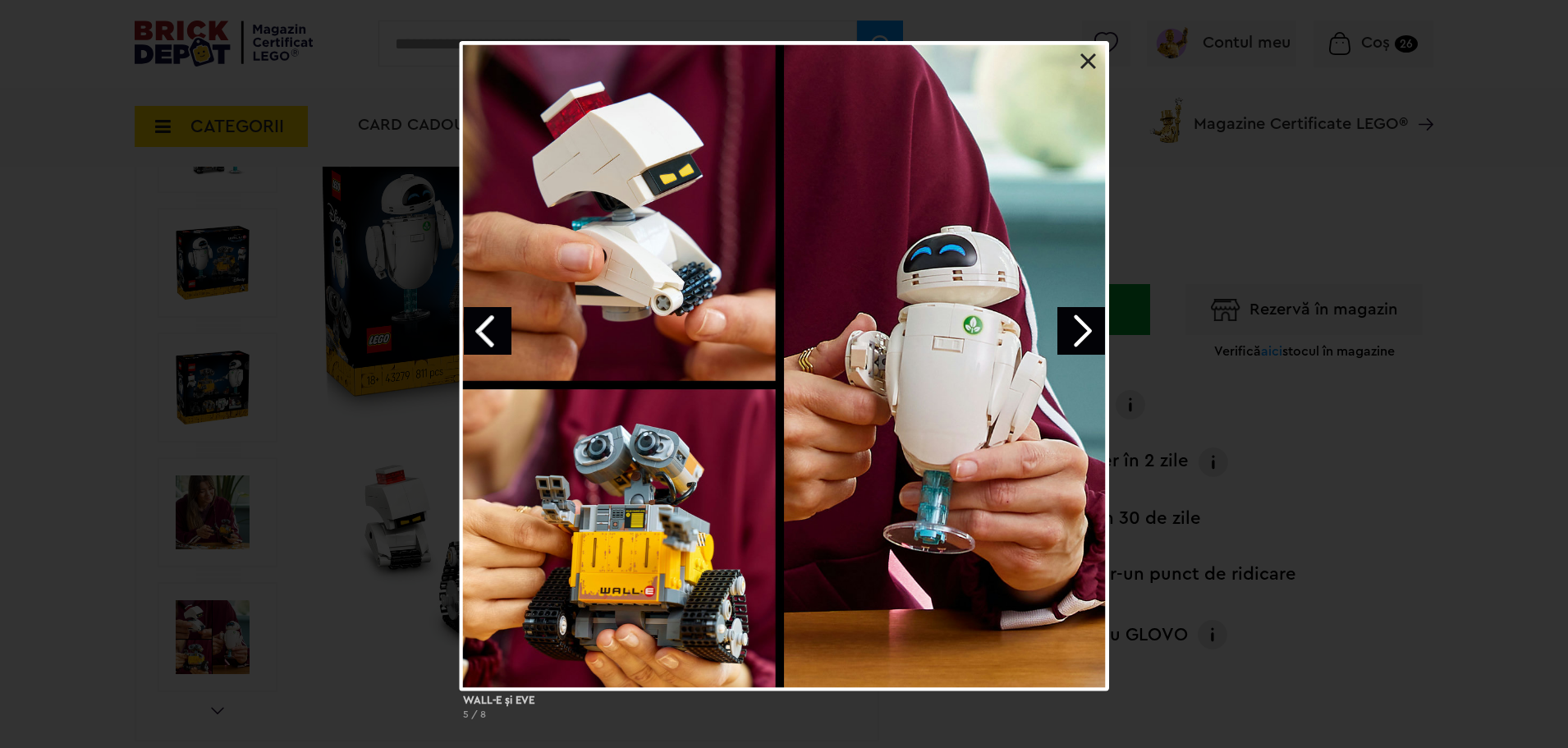
click at [1085, 341] on link "Next image" at bounding box center [1081, 331] width 47 height 47
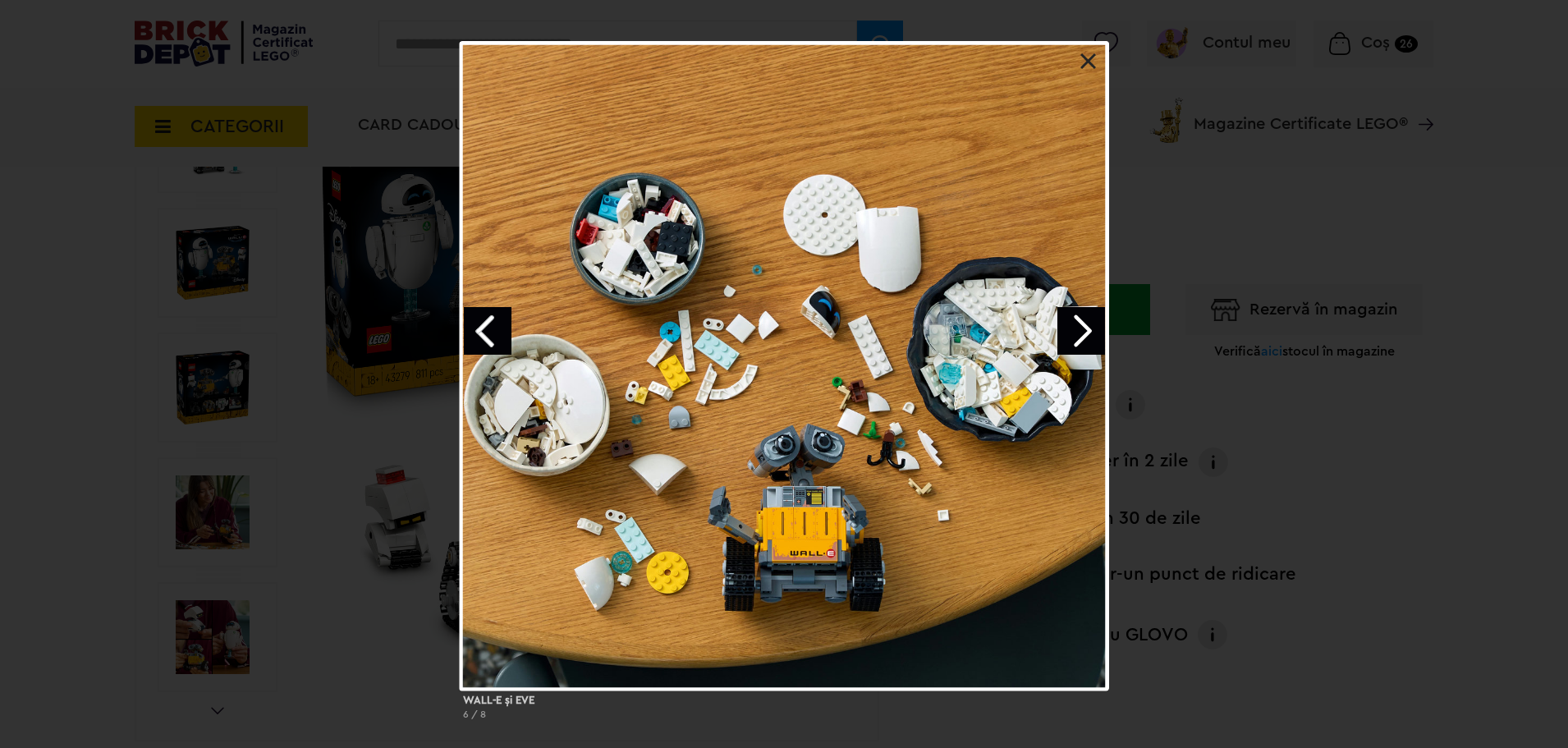
click at [1085, 339] on link "Next image" at bounding box center [1081, 331] width 47 height 47
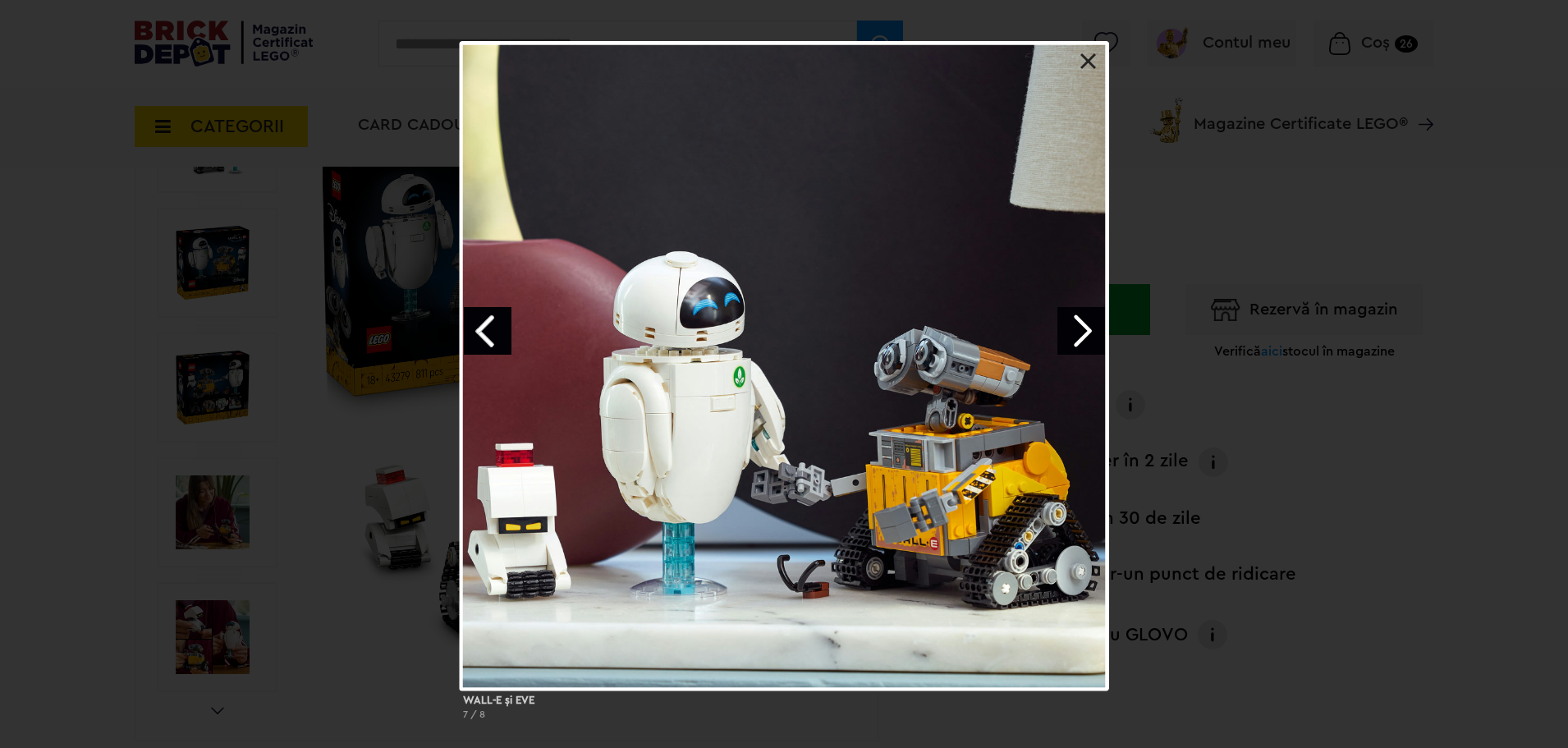
click at [1085, 339] on link "Next image" at bounding box center [1081, 331] width 47 height 47
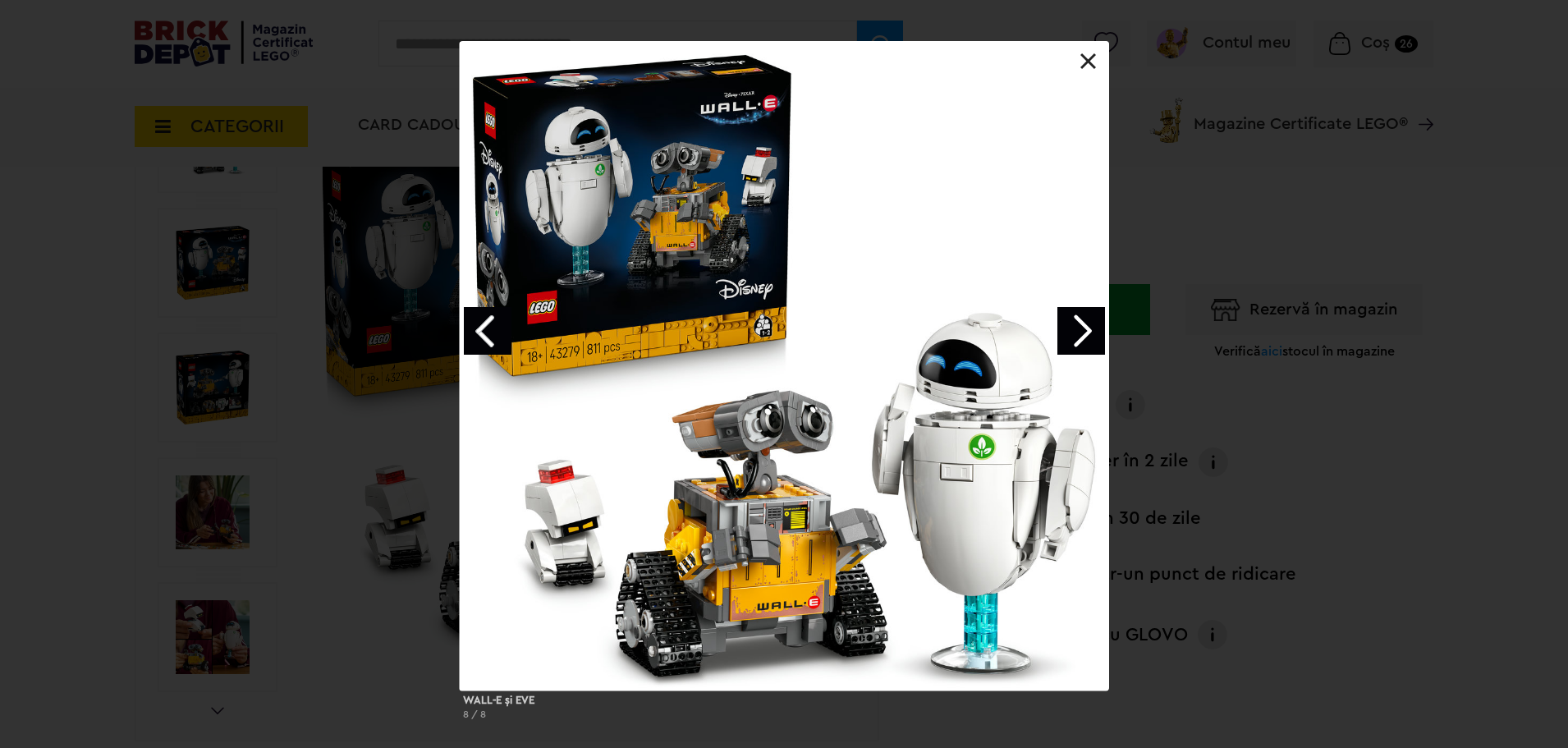
click at [1085, 339] on link "Next image" at bounding box center [1081, 331] width 47 height 47
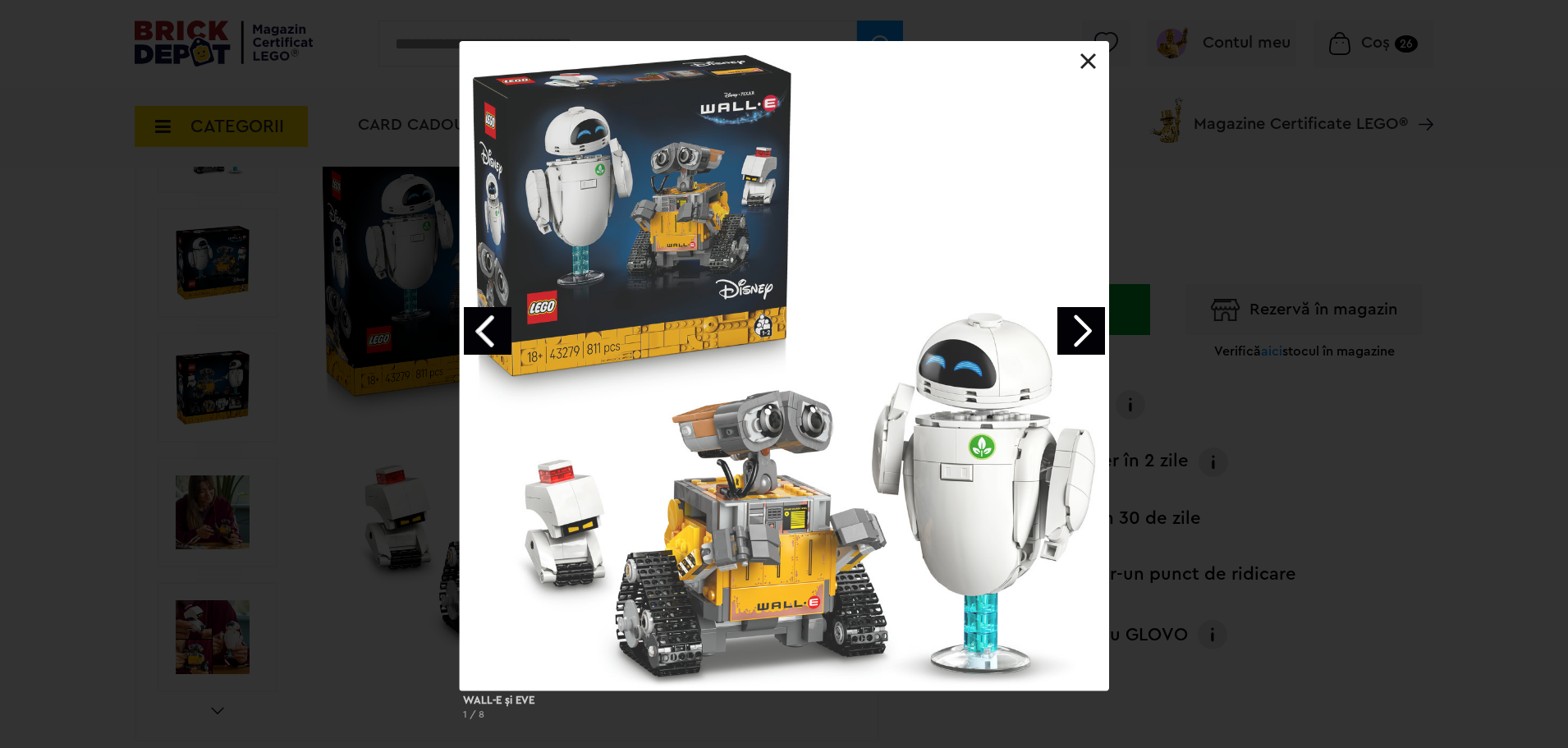
click at [1085, 339] on link "Next image" at bounding box center [1081, 331] width 47 height 47
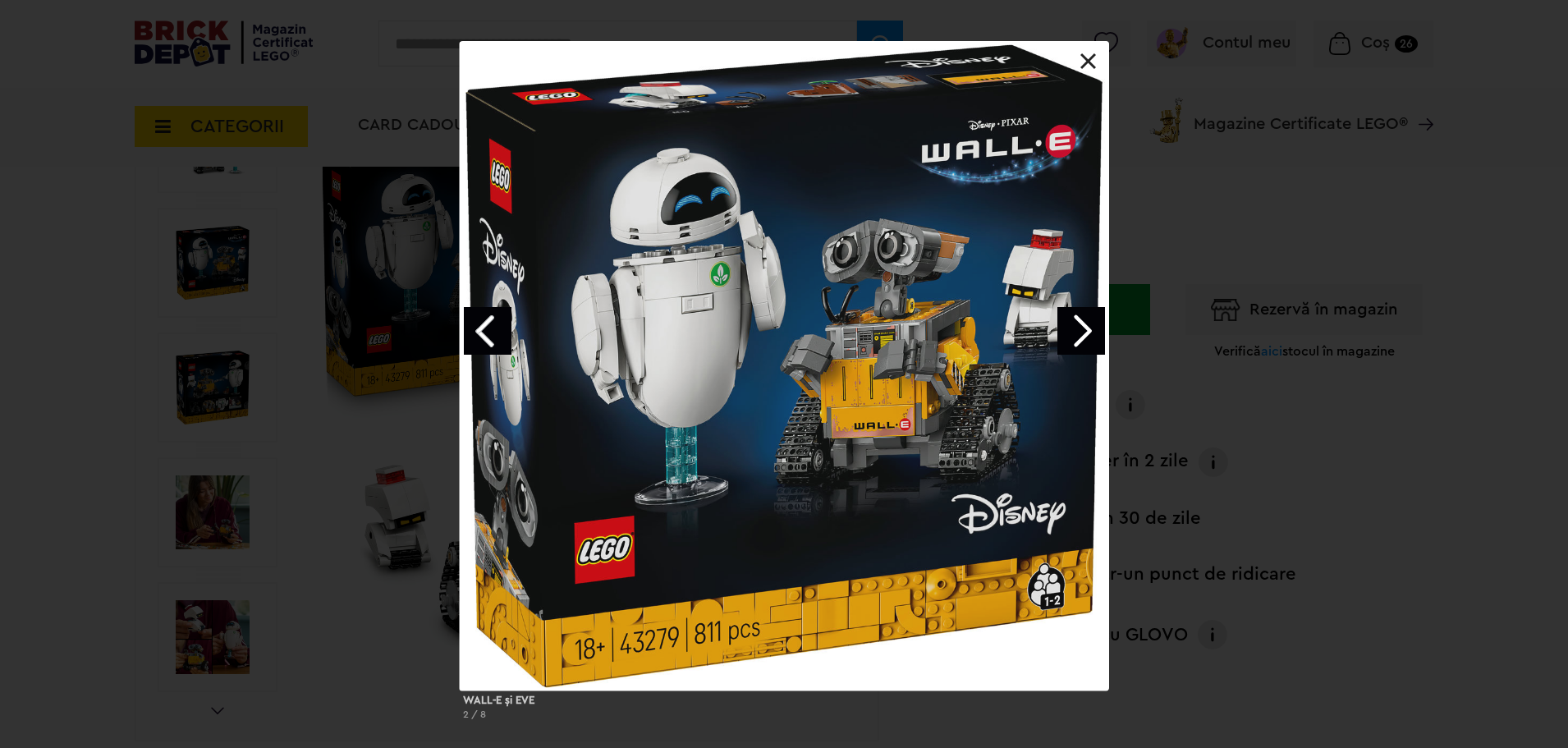
click at [1085, 70] on div at bounding box center [784, 366] width 649 height 649
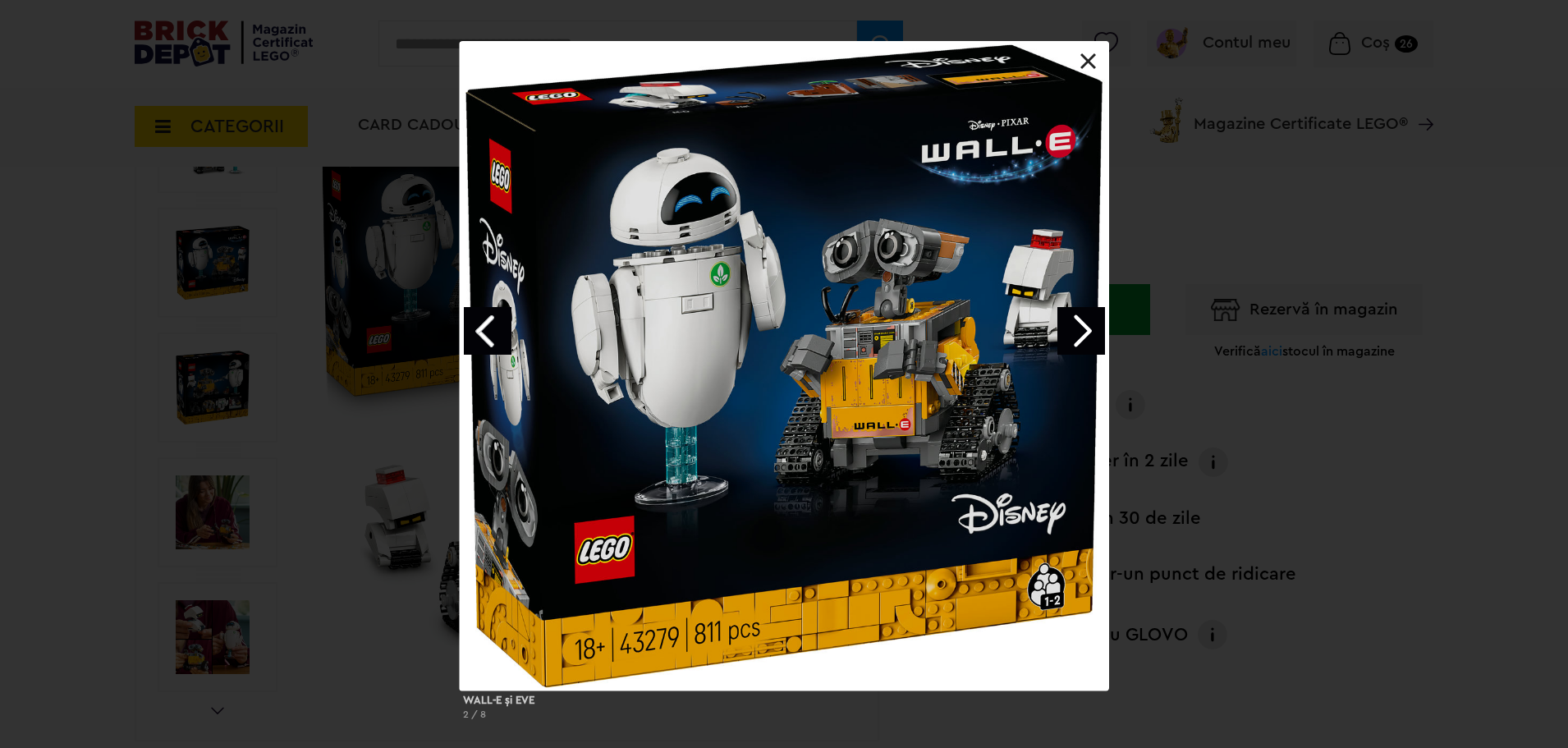
click at [1091, 54] on link at bounding box center [1088, 61] width 17 height 17
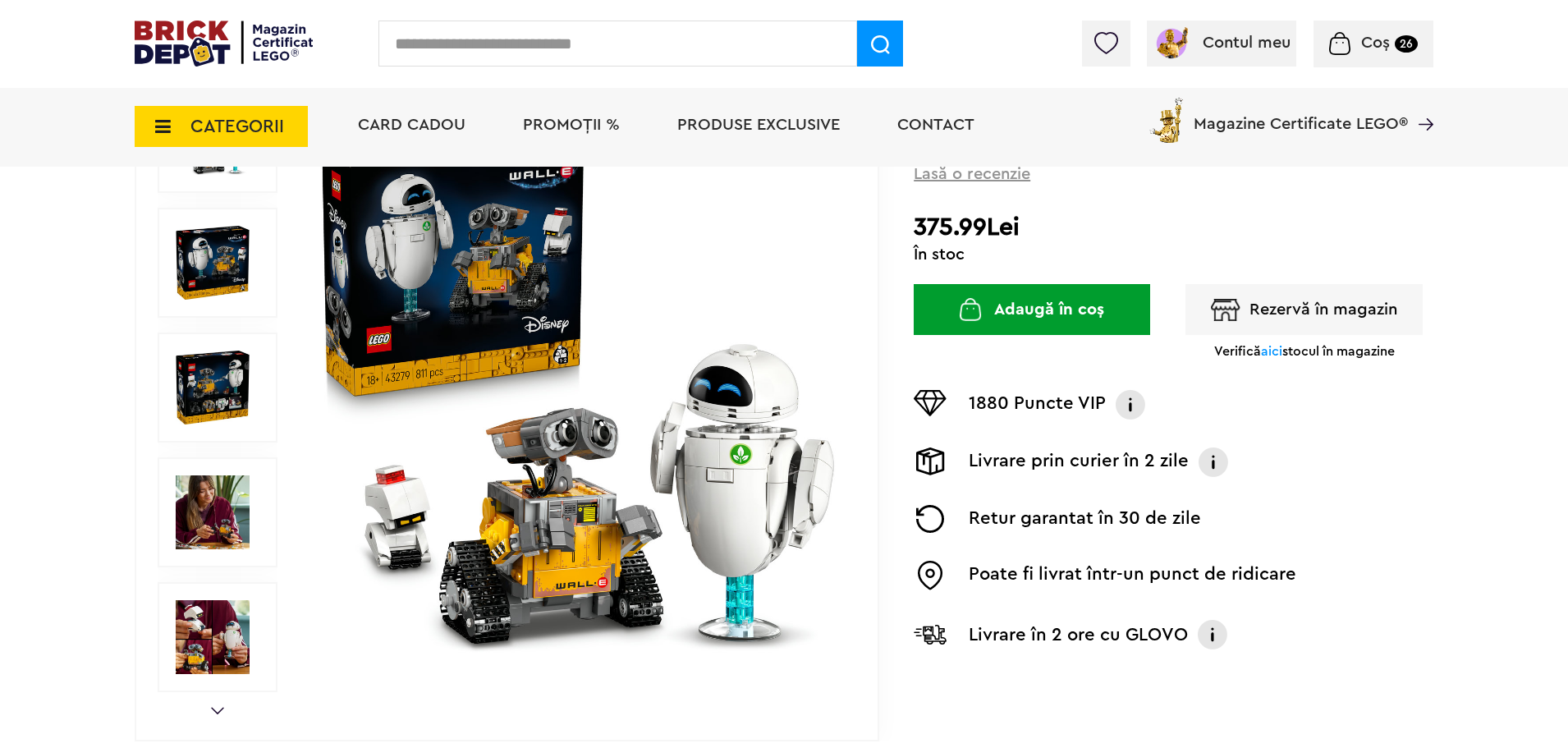
scroll to position [227, 0]
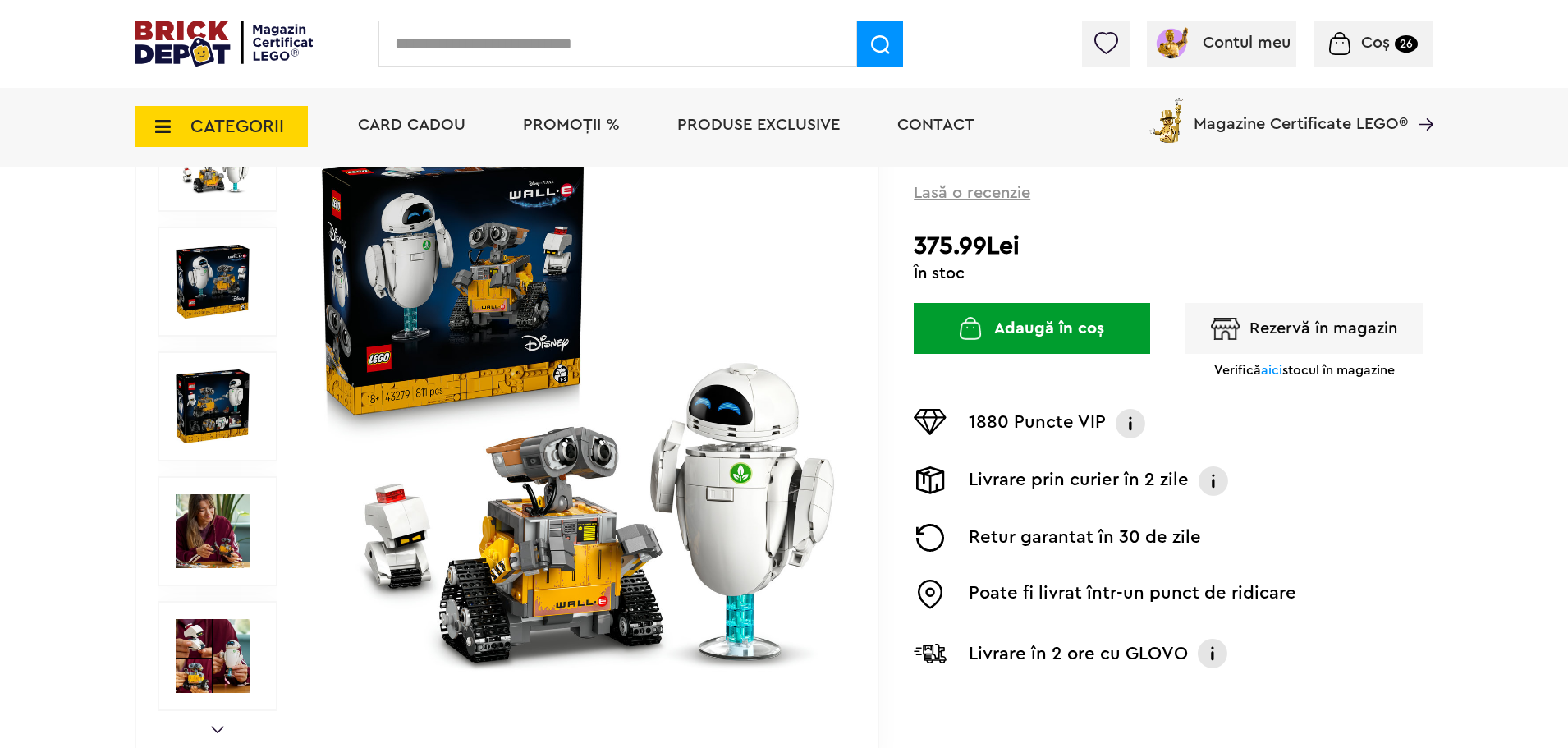
click at [212, 518] on img at bounding box center [212, 531] width 74 height 74
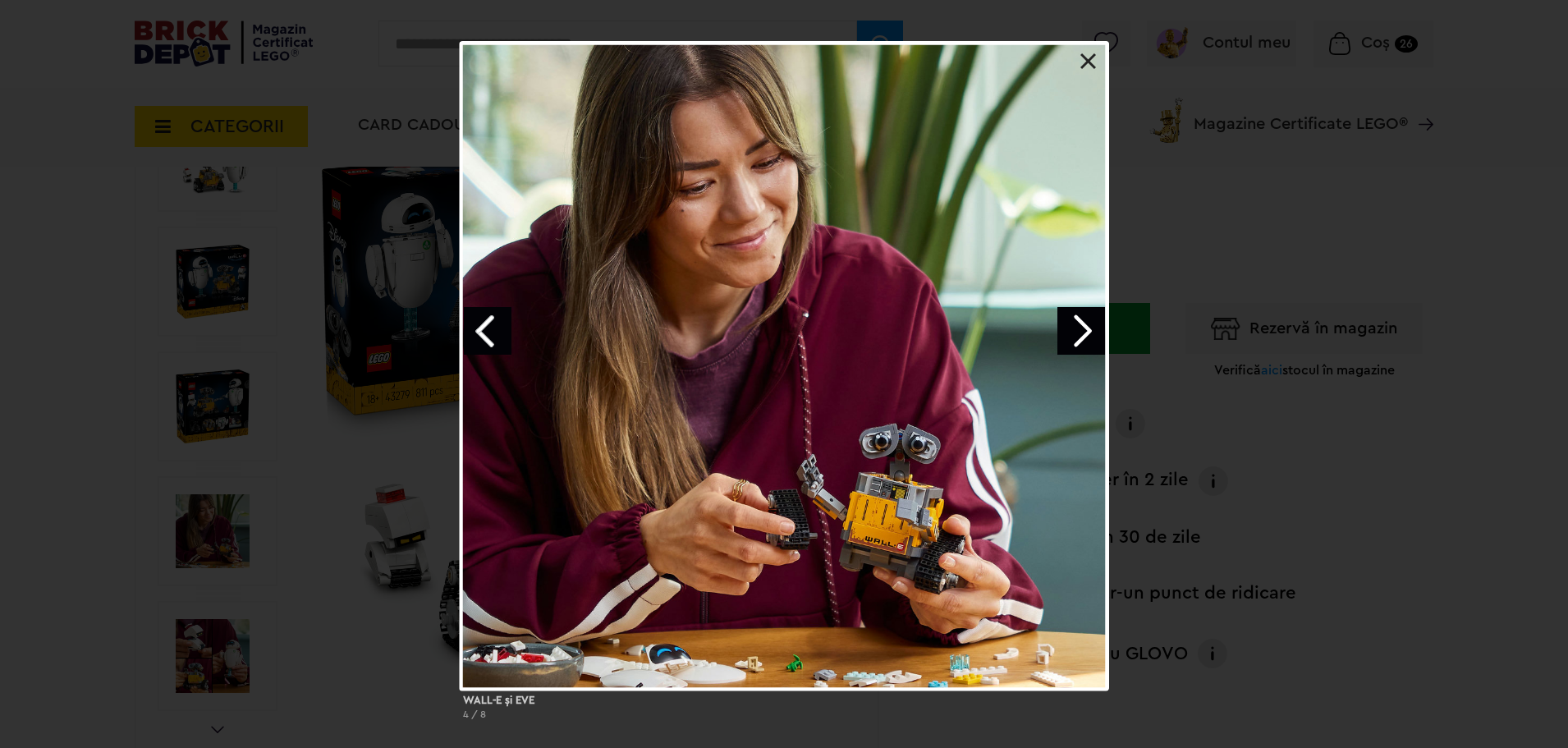
click at [1084, 62] on link at bounding box center [1088, 61] width 17 height 17
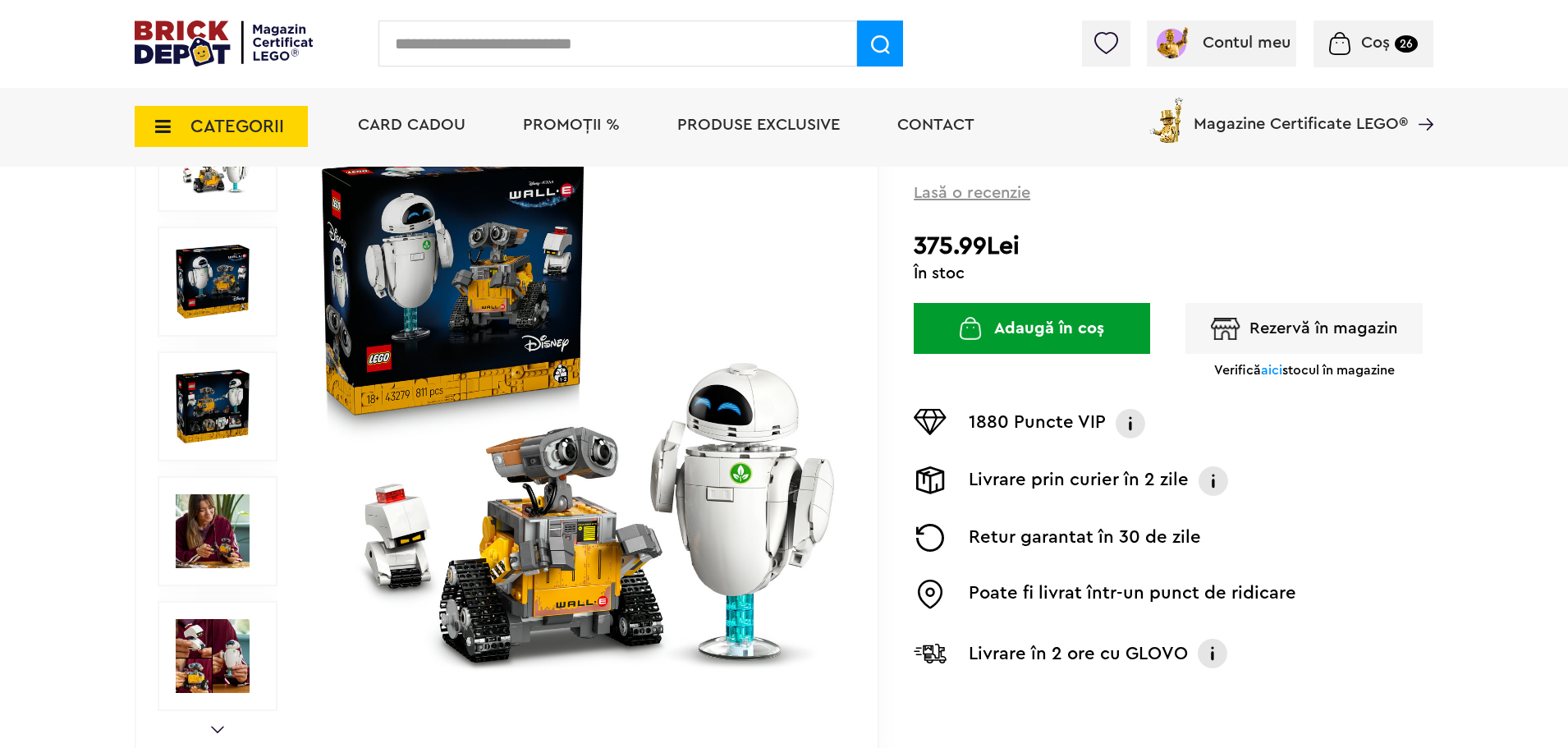
click at [226, 391] on img at bounding box center [212, 406] width 74 height 74
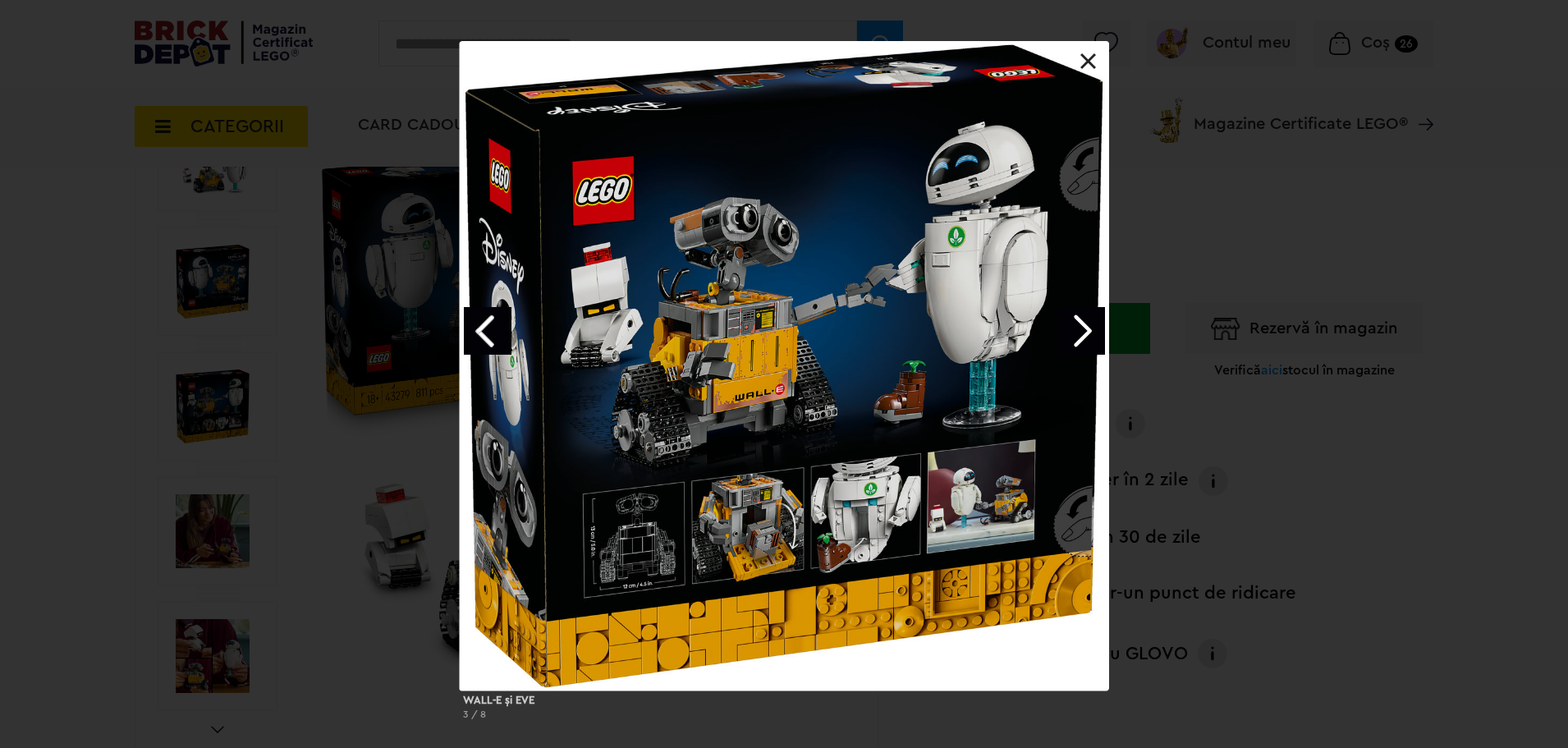
click at [1087, 58] on link at bounding box center [1088, 61] width 17 height 17
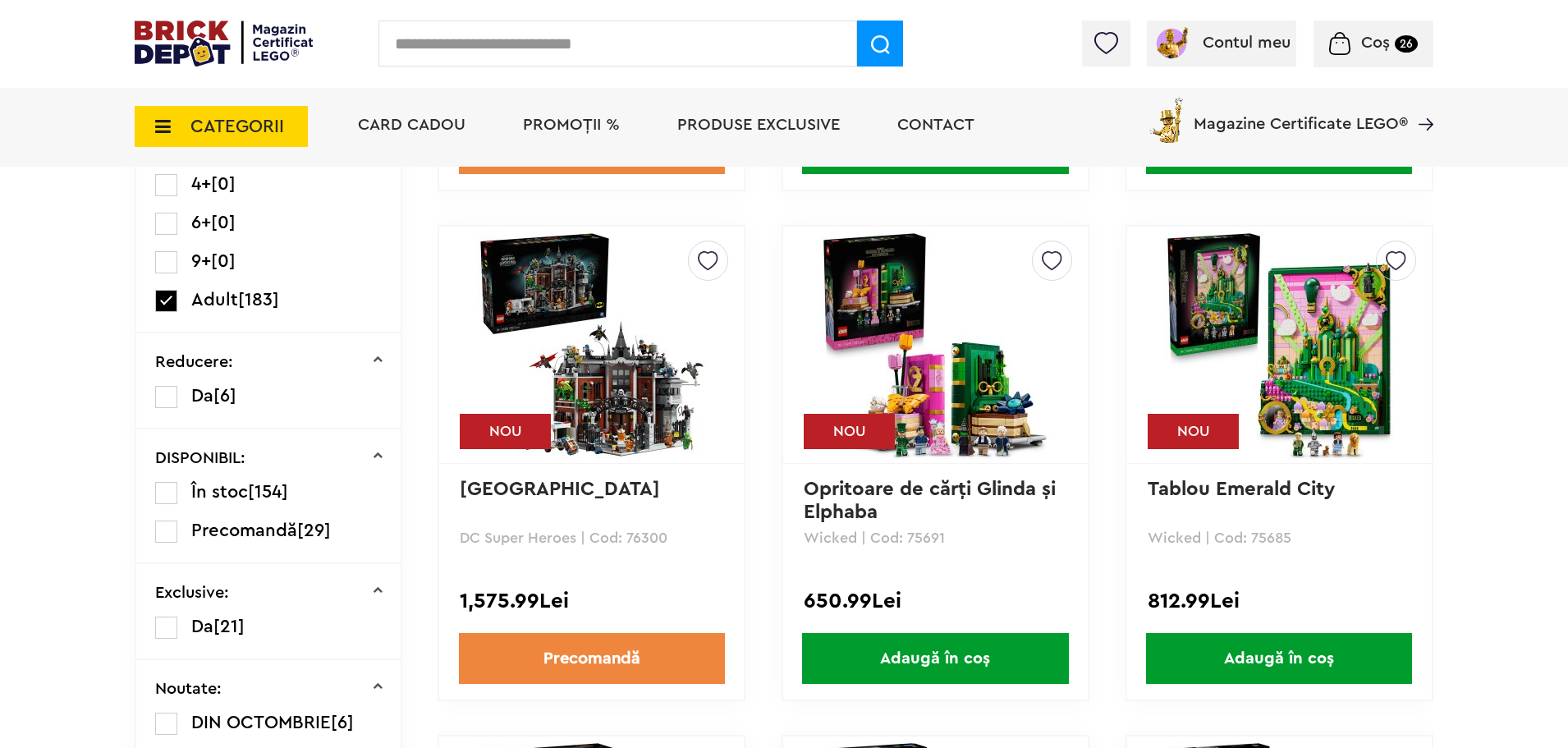
scroll to position [646, 0]
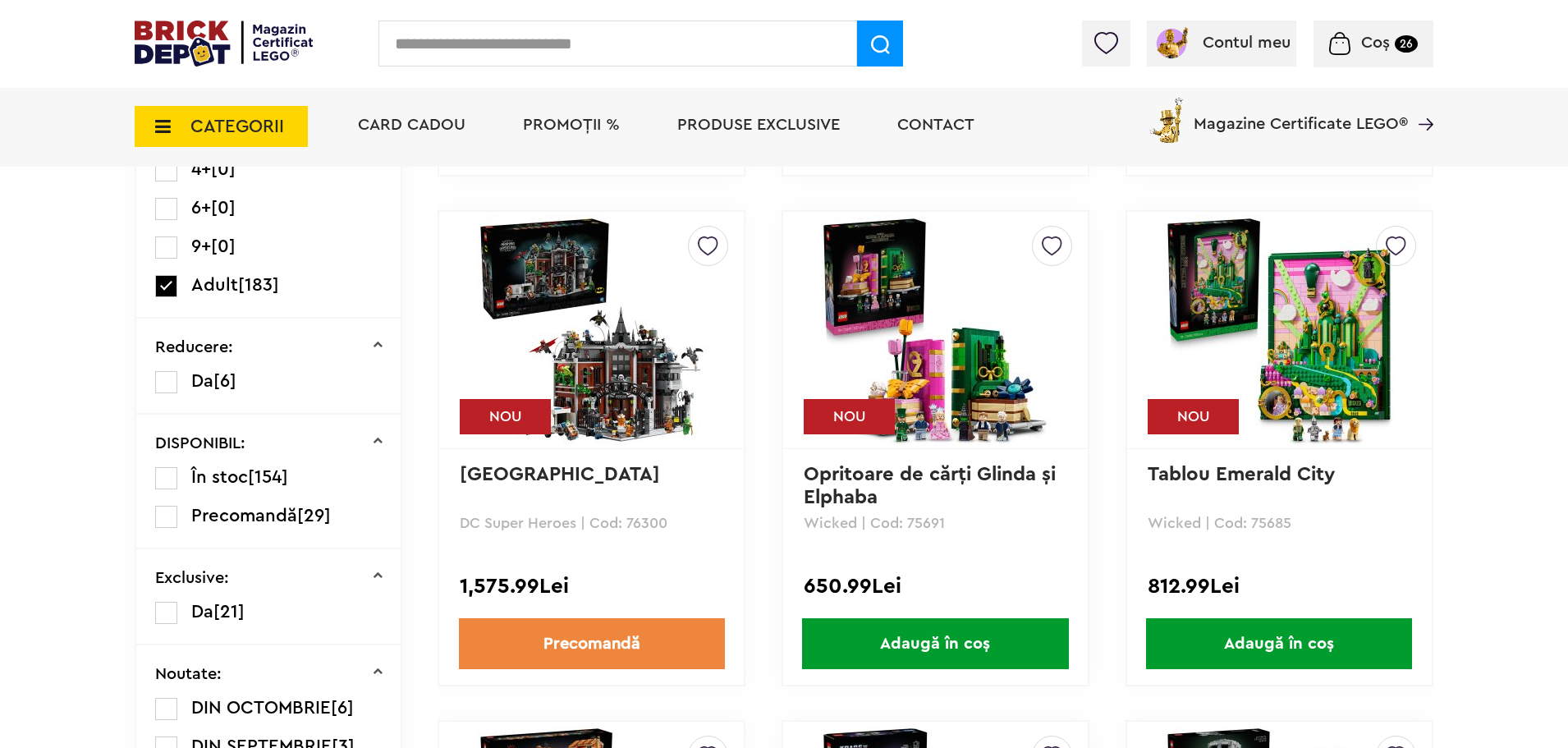
click at [646, 389] on img at bounding box center [591, 330] width 230 height 230
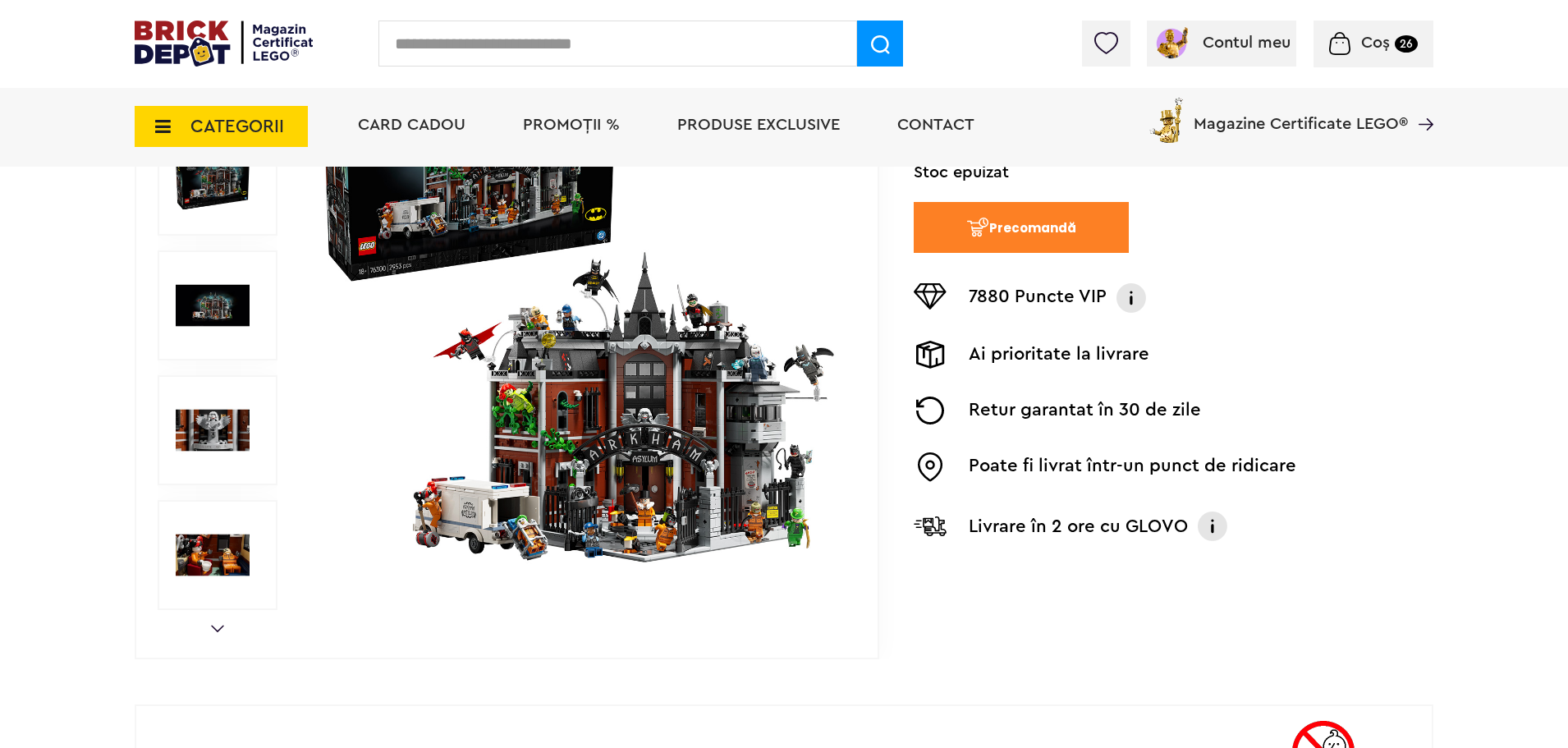
scroll to position [344, 0]
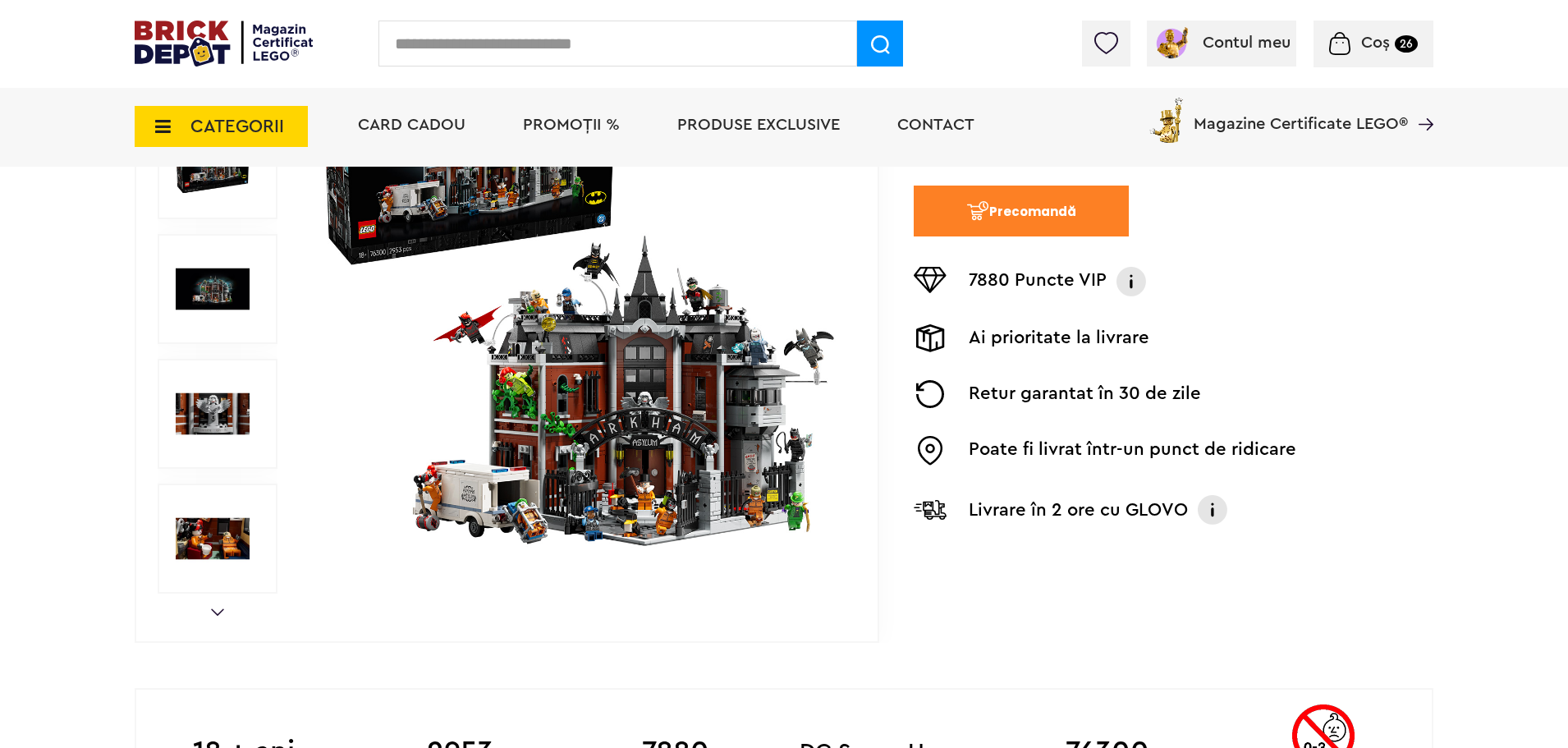
click at [616, 415] on img at bounding box center [578, 289] width 529 height 529
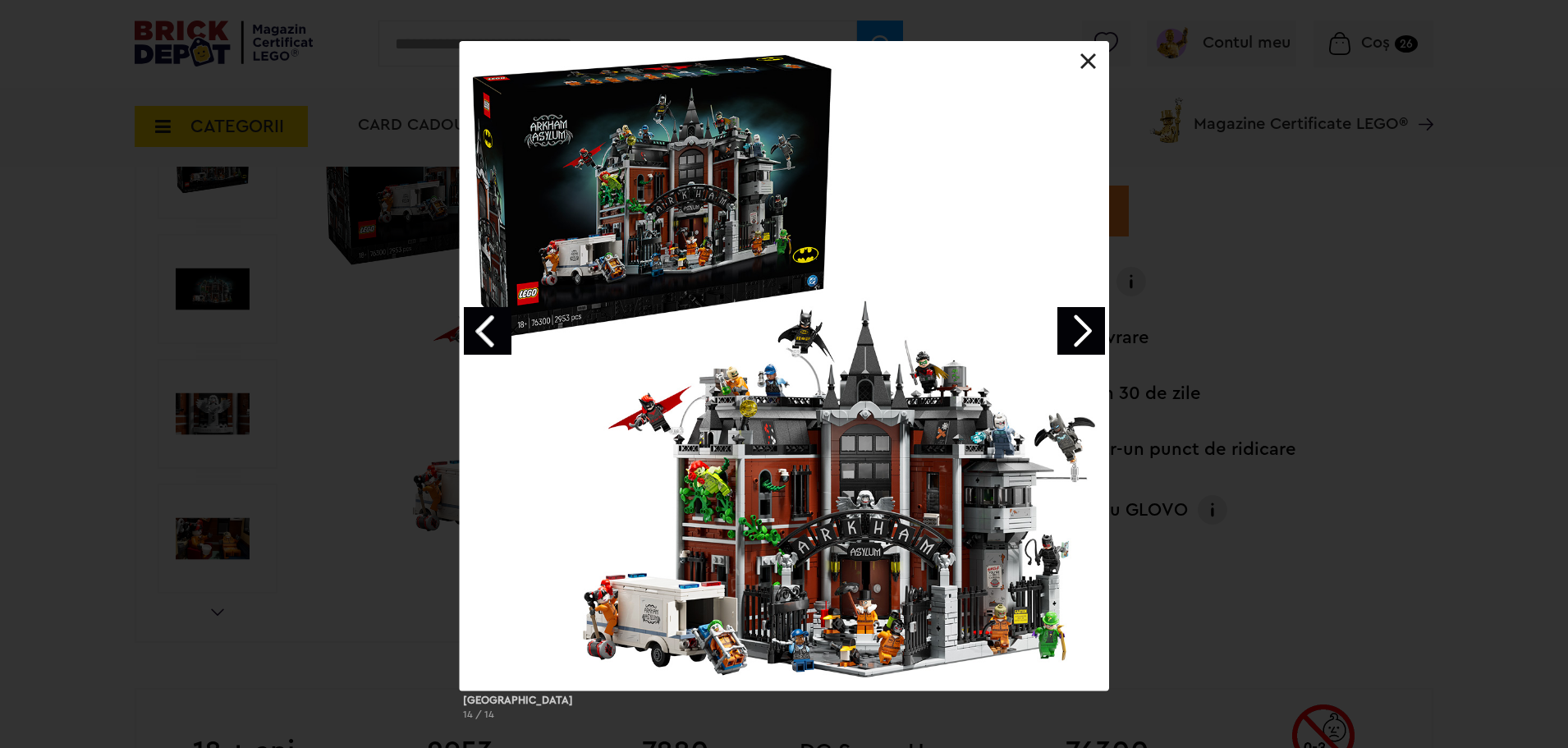
click at [1082, 337] on link "Next image" at bounding box center [1081, 331] width 47 height 47
click at [1087, 341] on link "Next image" at bounding box center [1081, 331] width 47 height 47
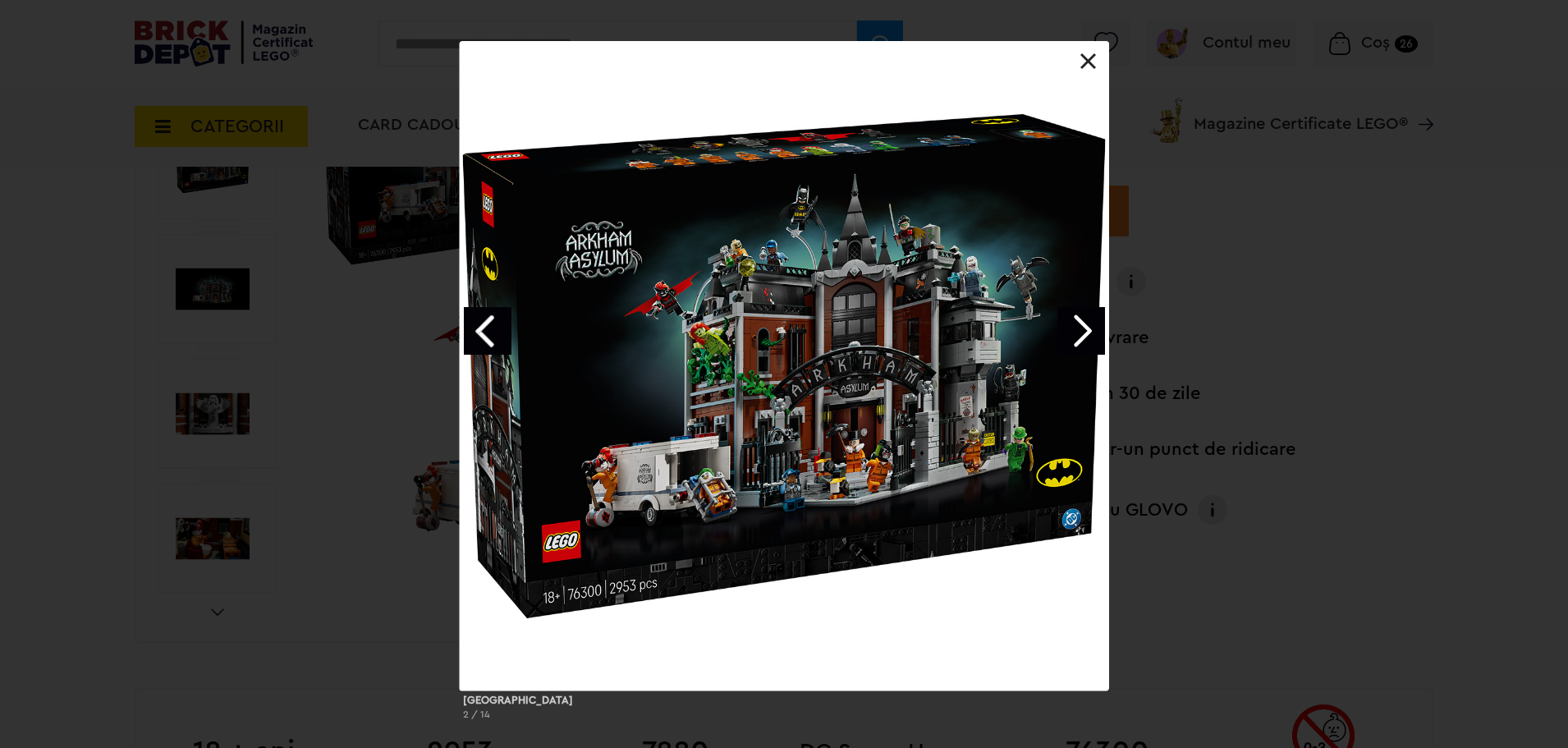
click at [1087, 341] on link "Next image" at bounding box center [1081, 331] width 47 height 47
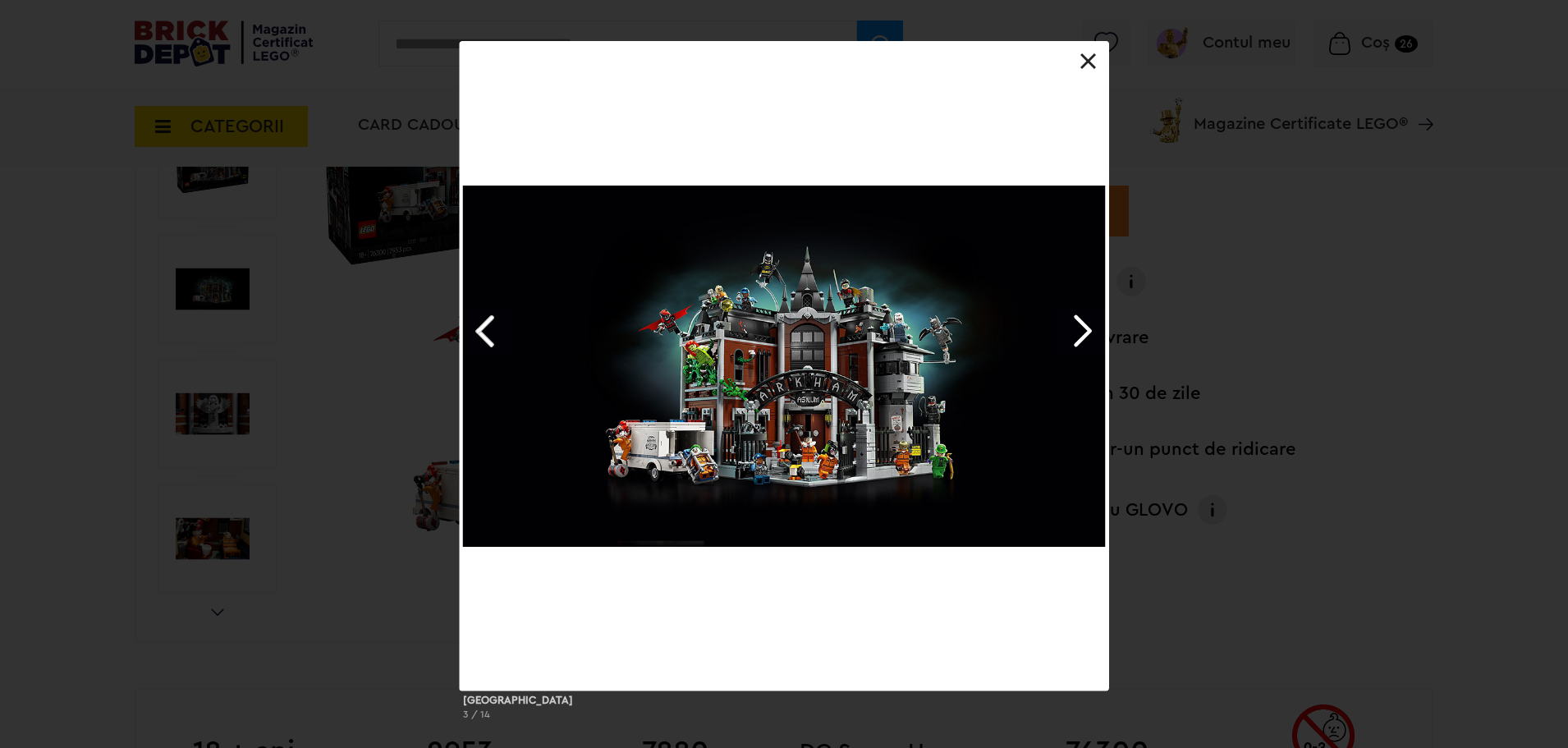
click at [1095, 56] on link at bounding box center [1088, 61] width 17 height 17
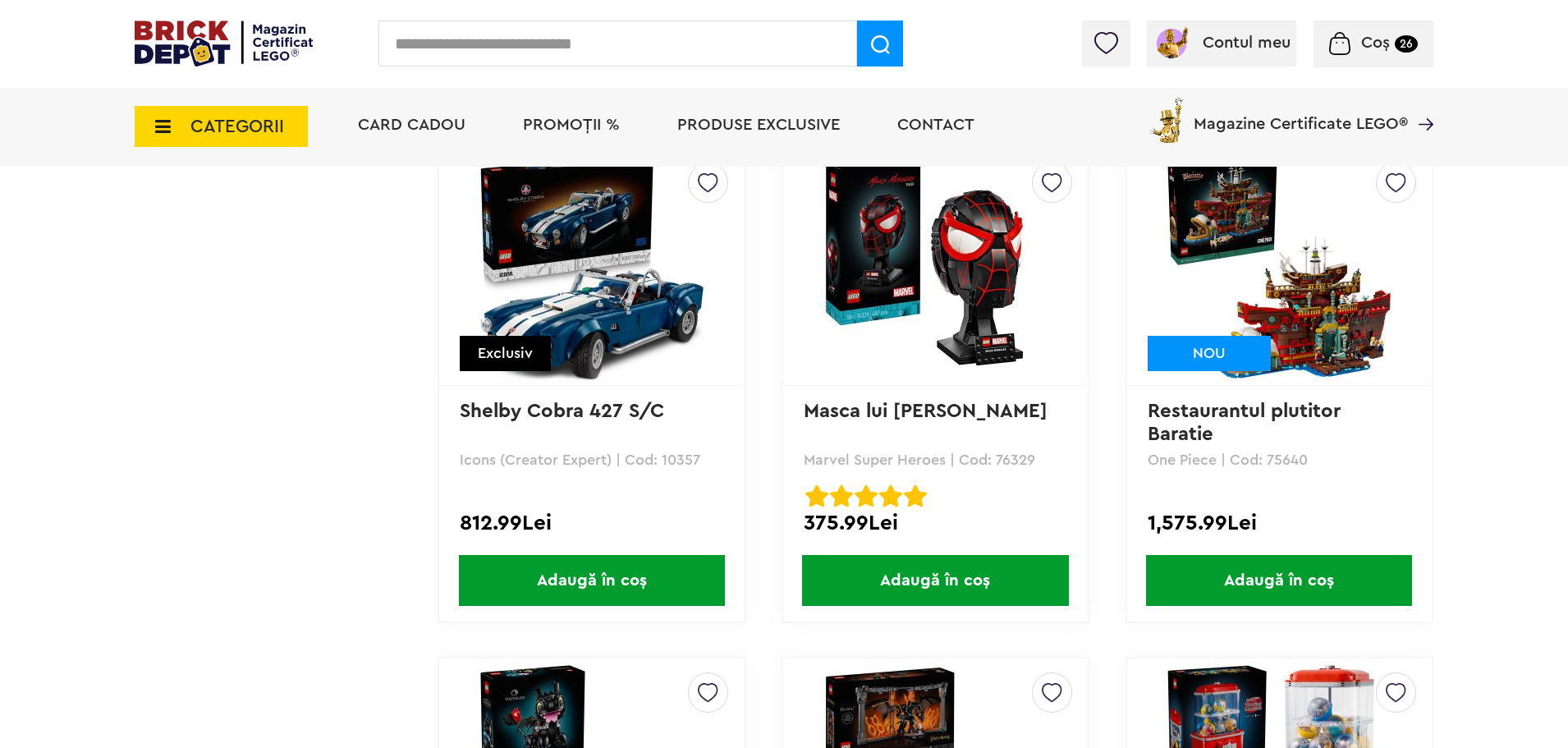
scroll to position [2750, 0]
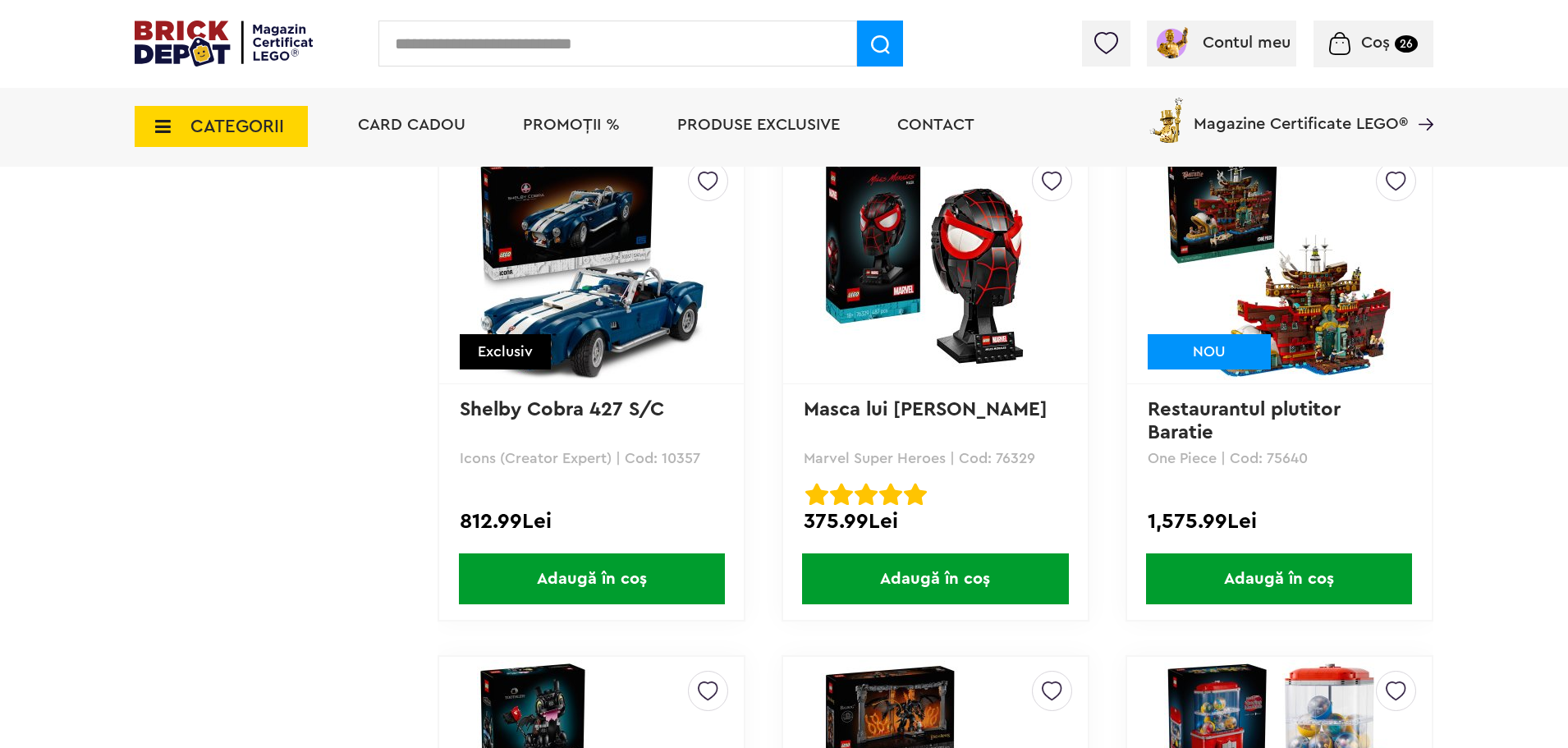
click at [616, 330] on img at bounding box center [591, 264] width 230 height 230
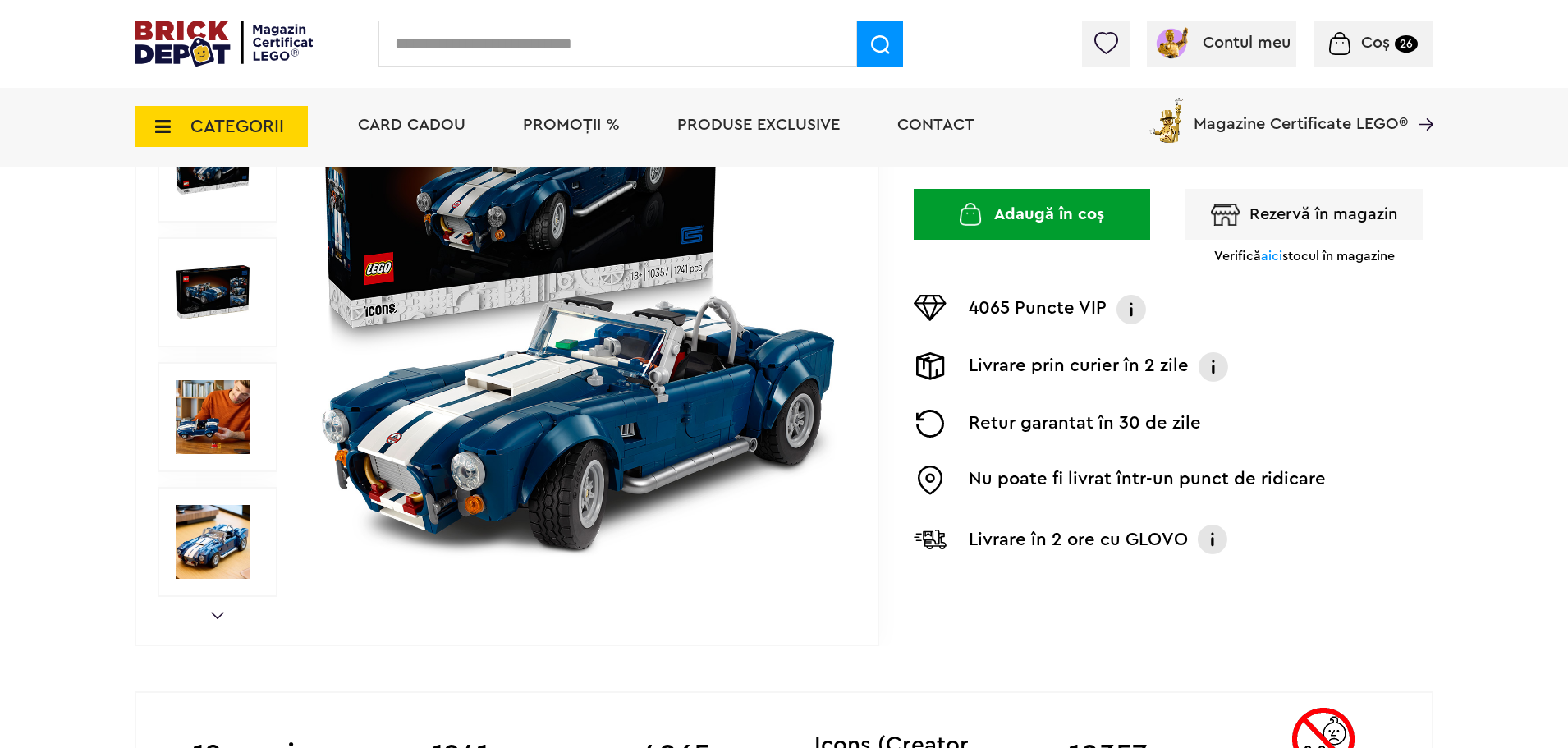
scroll to position [349, 0]
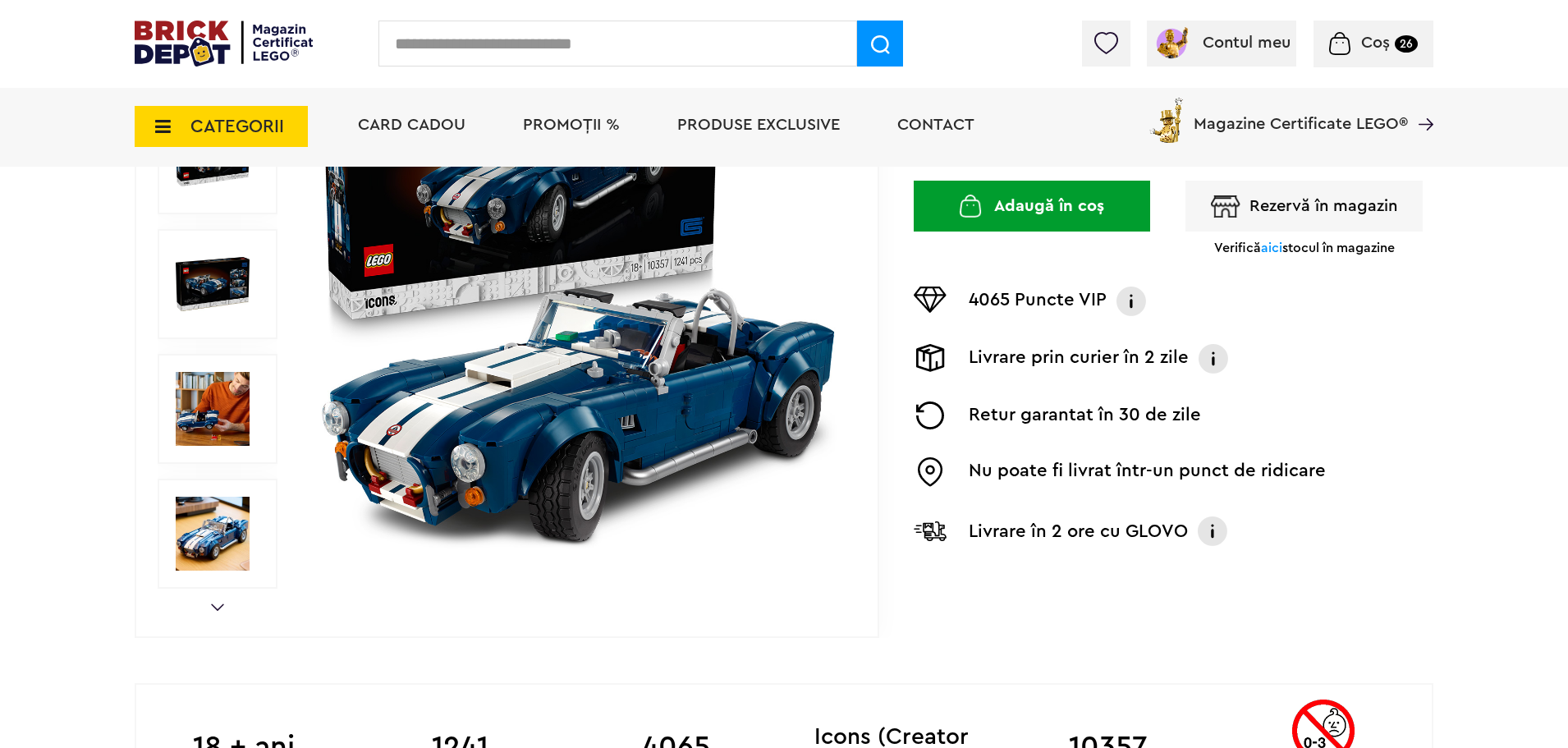
click at [201, 422] on img at bounding box center [212, 409] width 74 height 74
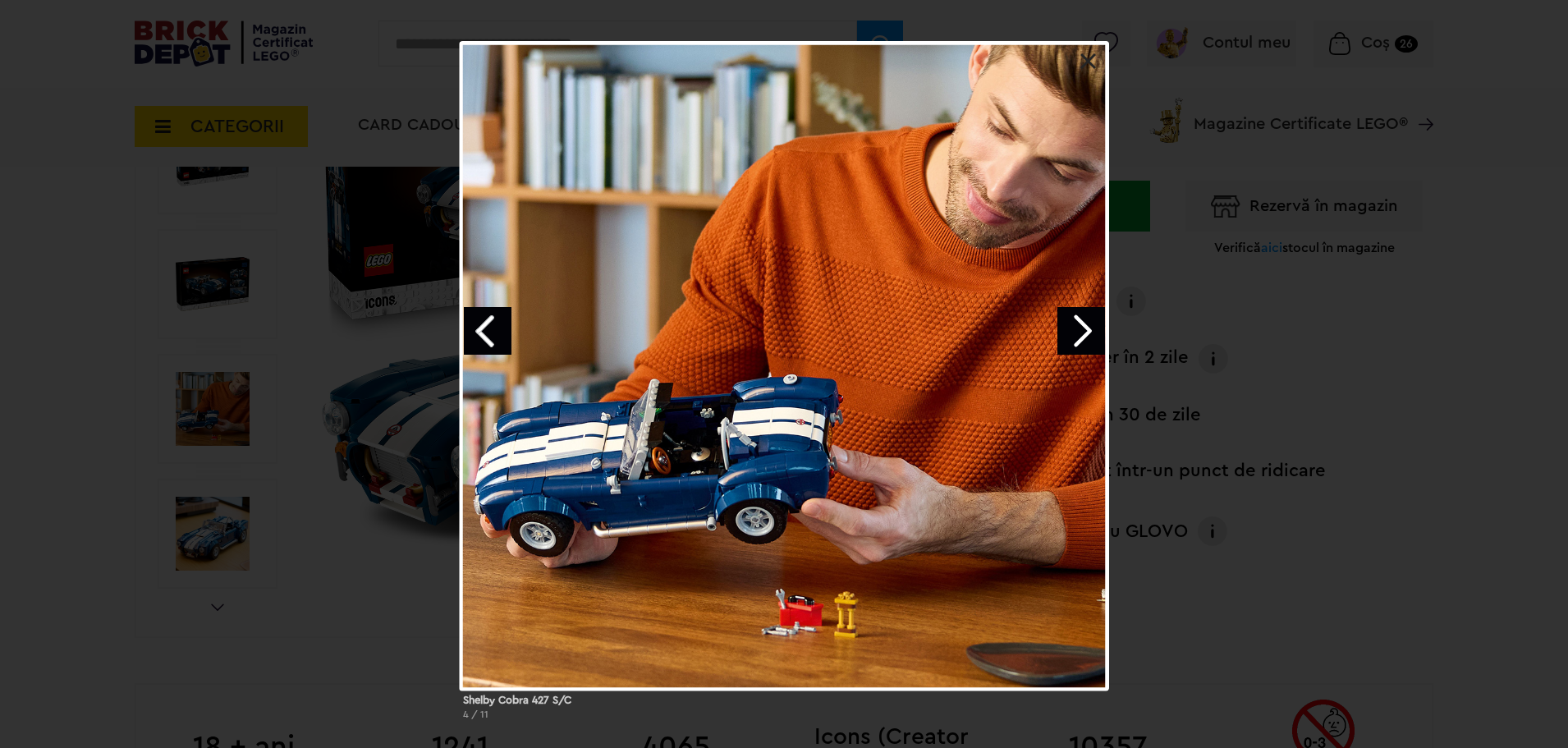
click at [1081, 328] on link "Next image" at bounding box center [1081, 331] width 47 height 47
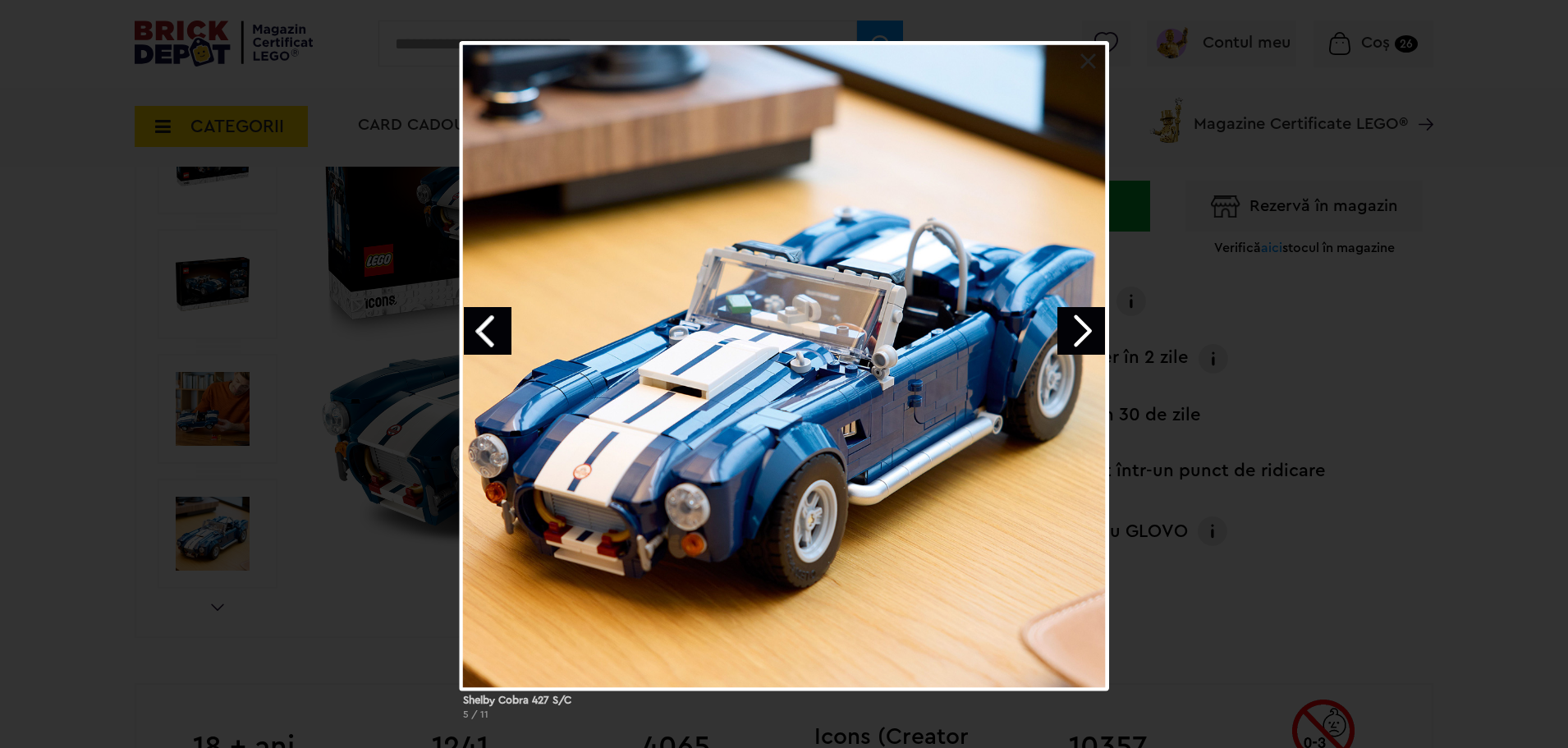
click at [1089, 330] on link "Next image" at bounding box center [1081, 331] width 47 height 47
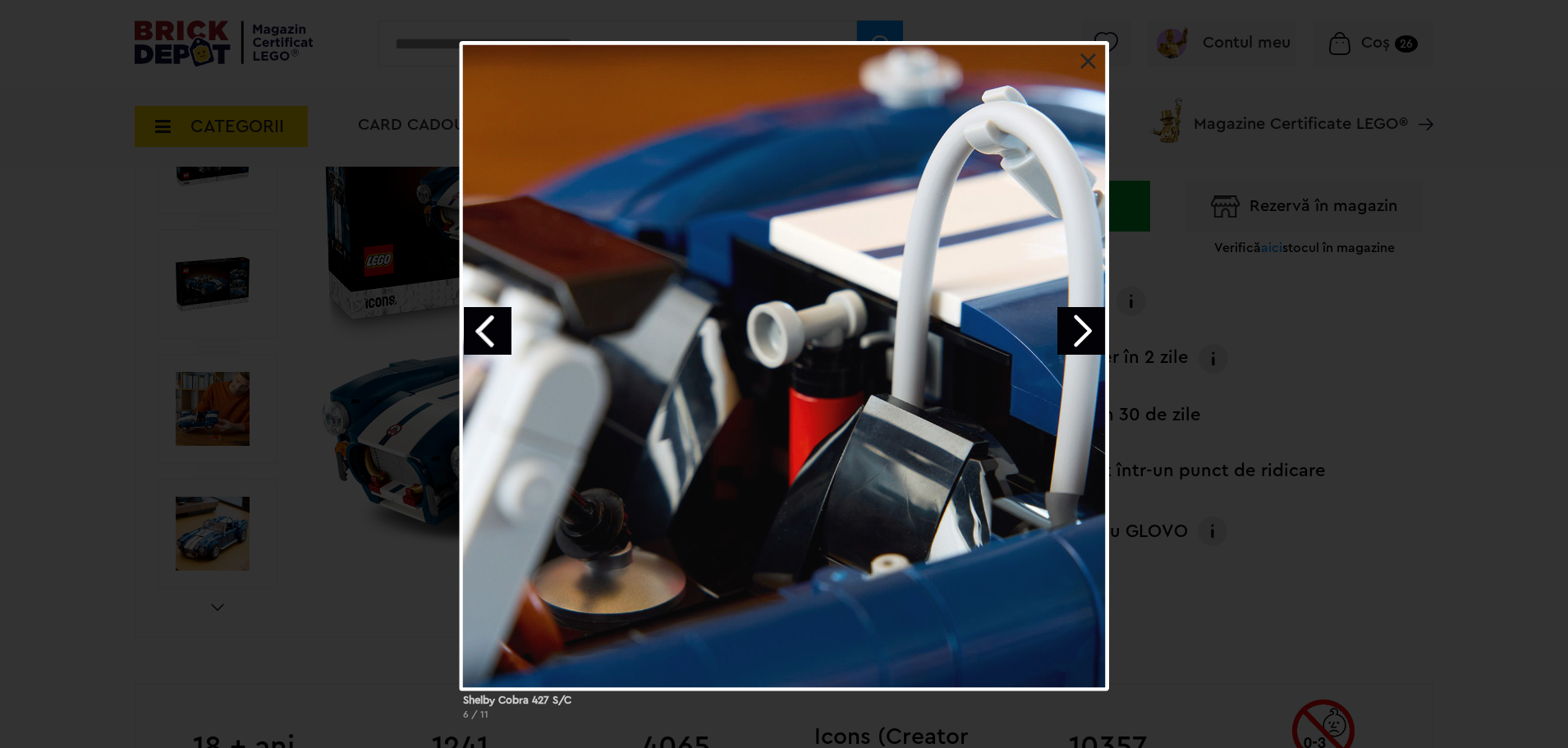
click at [1089, 330] on link "Next image" at bounding box center [1081, 331] width 47 height 47
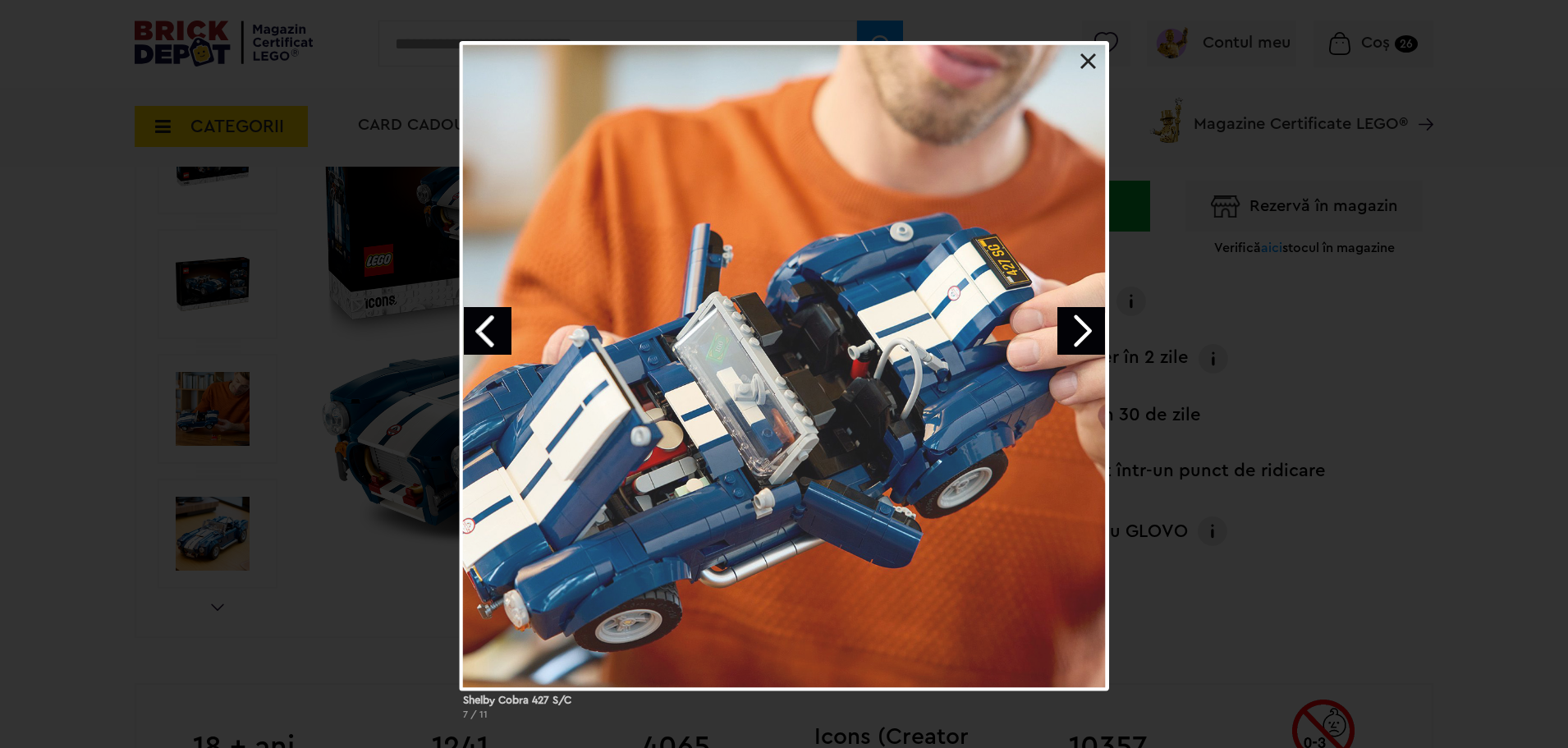
click at [1089, 330] on link "Next image" at bounding box center [1081, 331] width 47 height 47
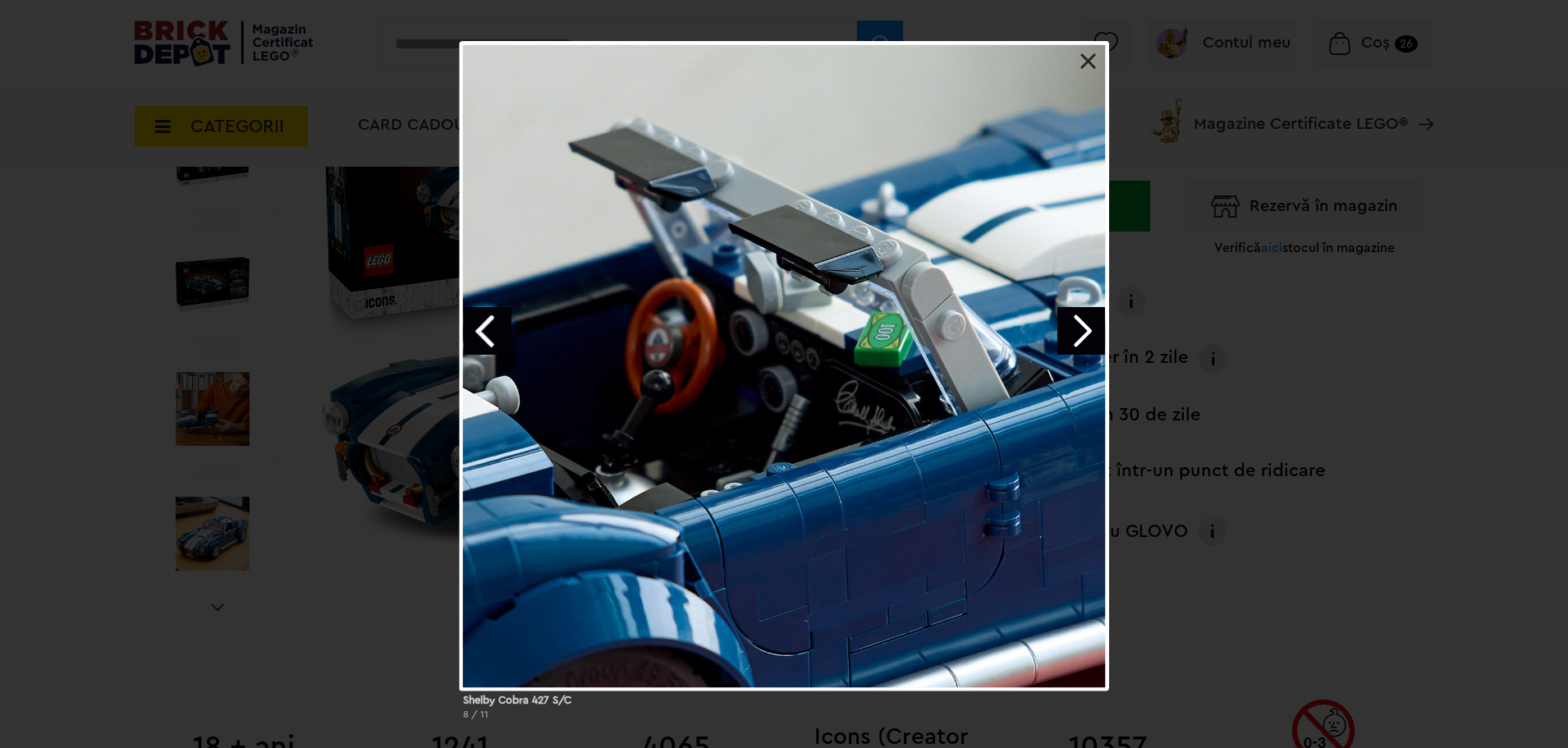
click at [1089, 330] on link "Next image" at bounding box center [1081, 331] width 47 height 47
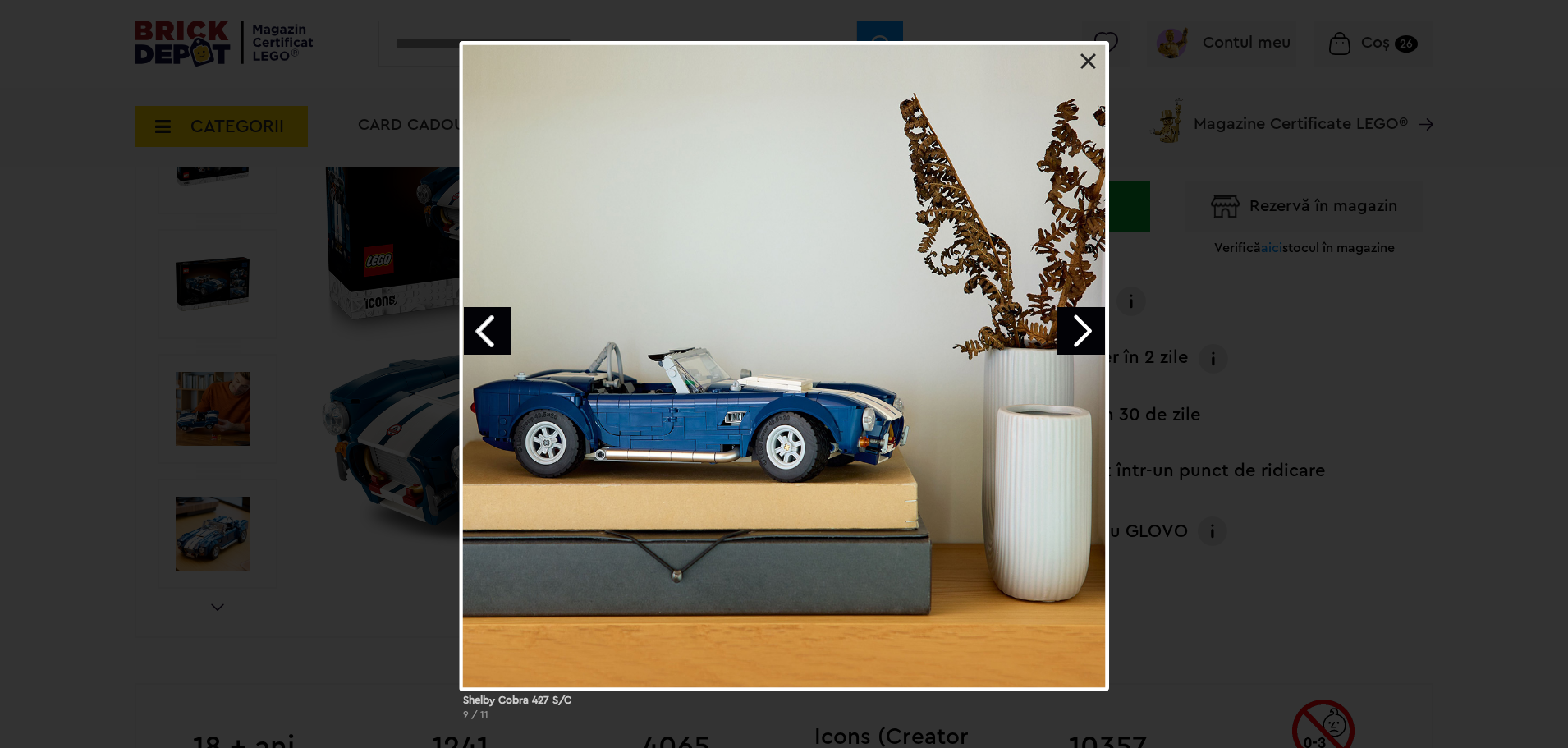
click at [1448, 350] on div "Shelby Cobra 427 S/C 9 / 11" at bounding box center [784, 387] width 1568 height 692
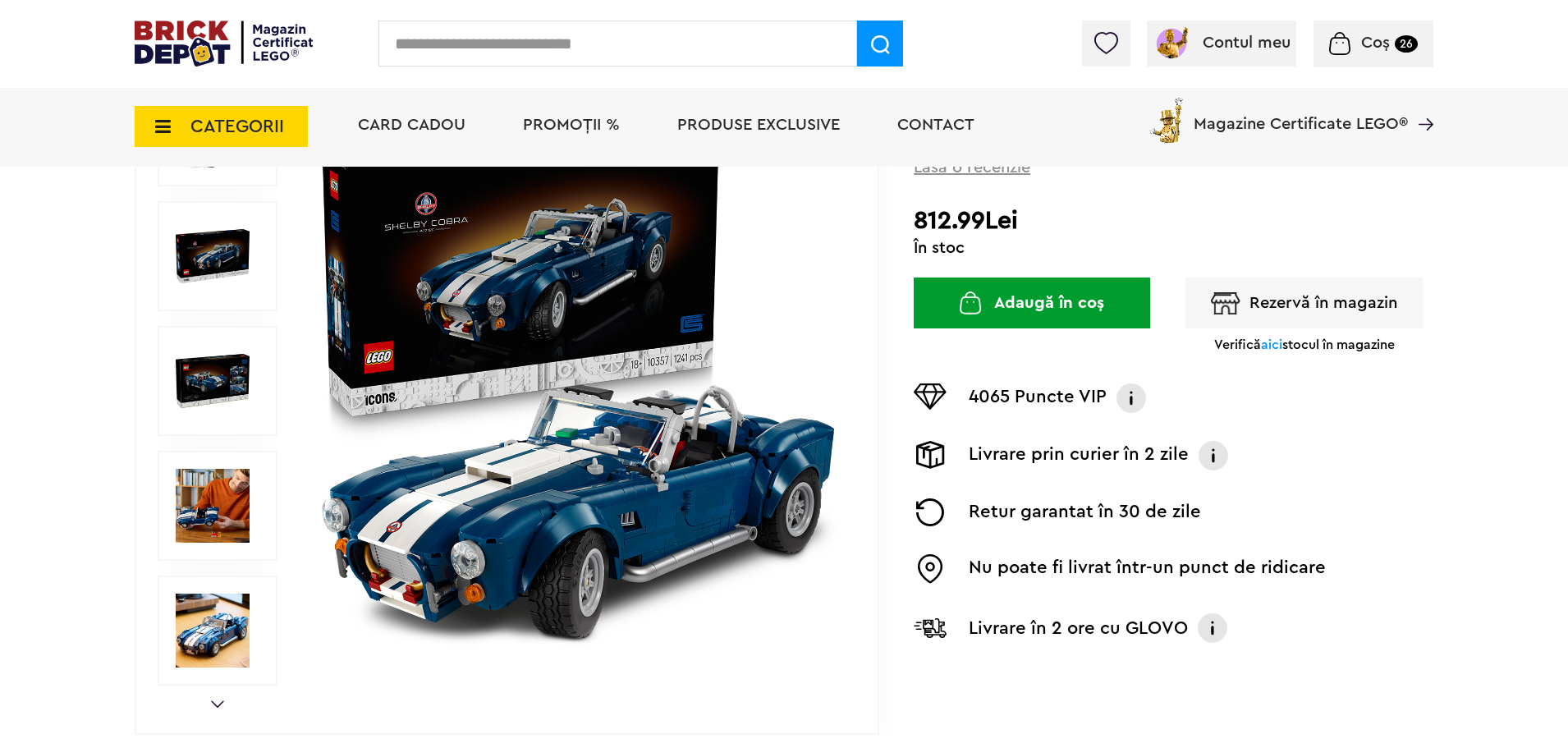
scroll to position [254, 0]
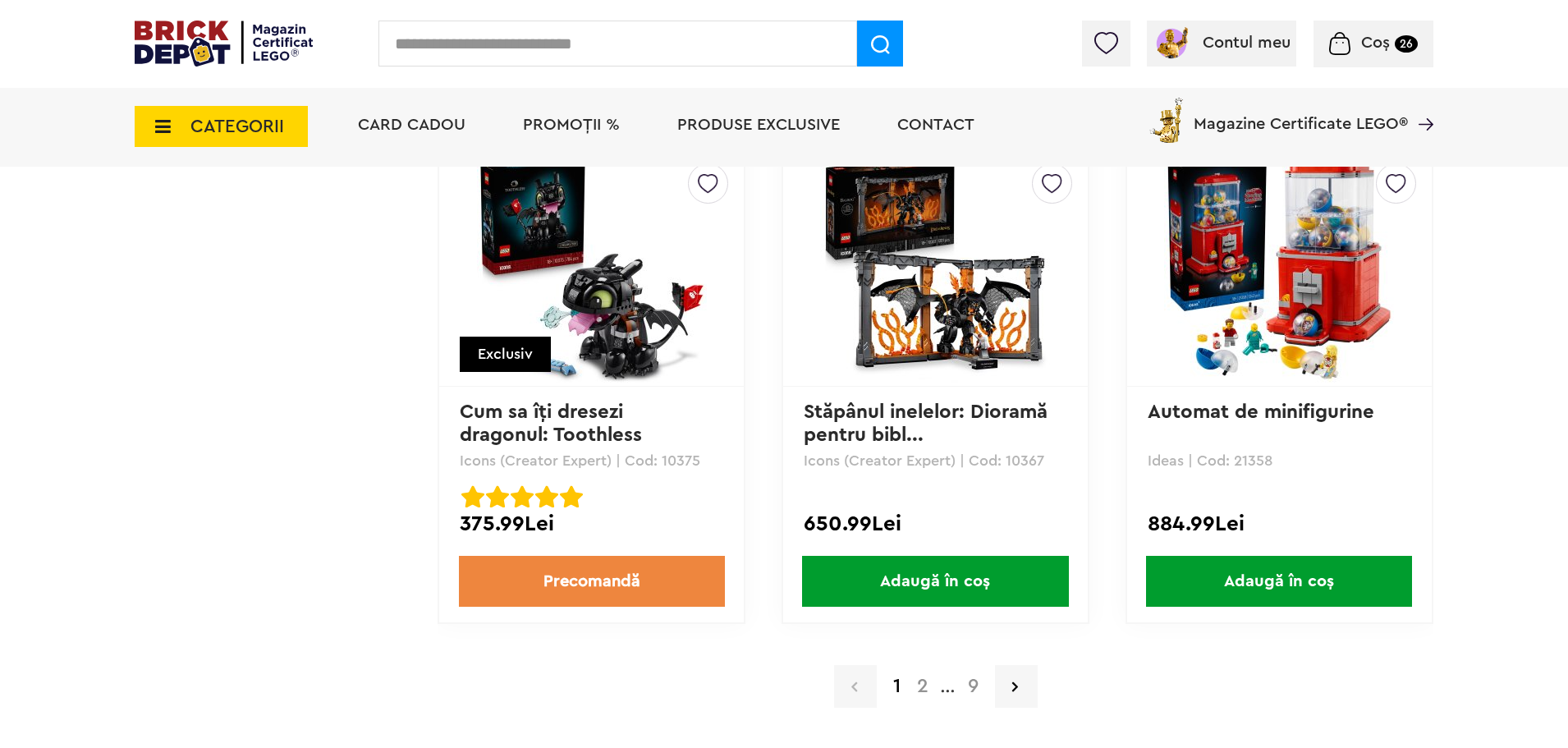
scroll to position [3265, 0]
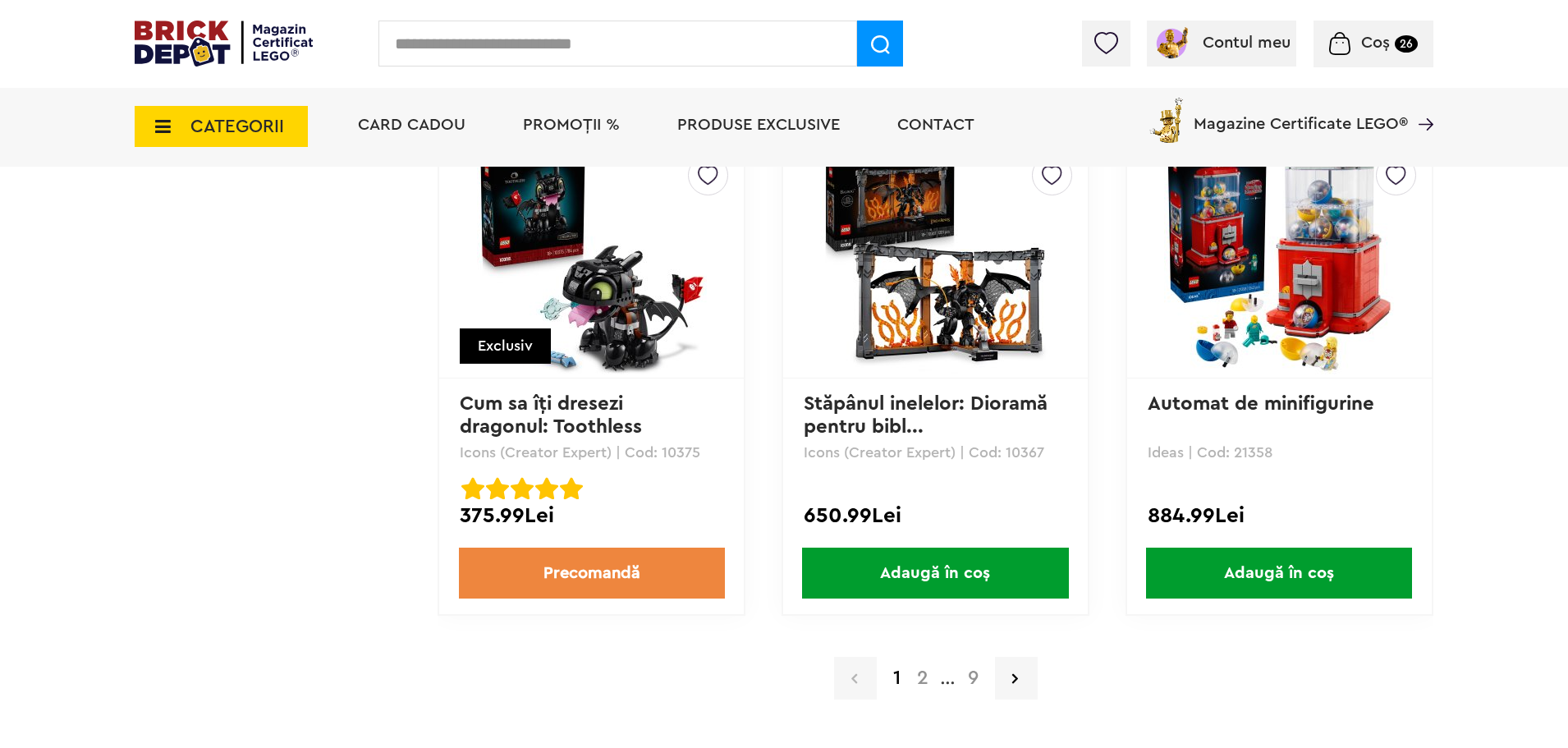
click at [970, 355] on img at bounding box center [934, 259] width 230 height 230
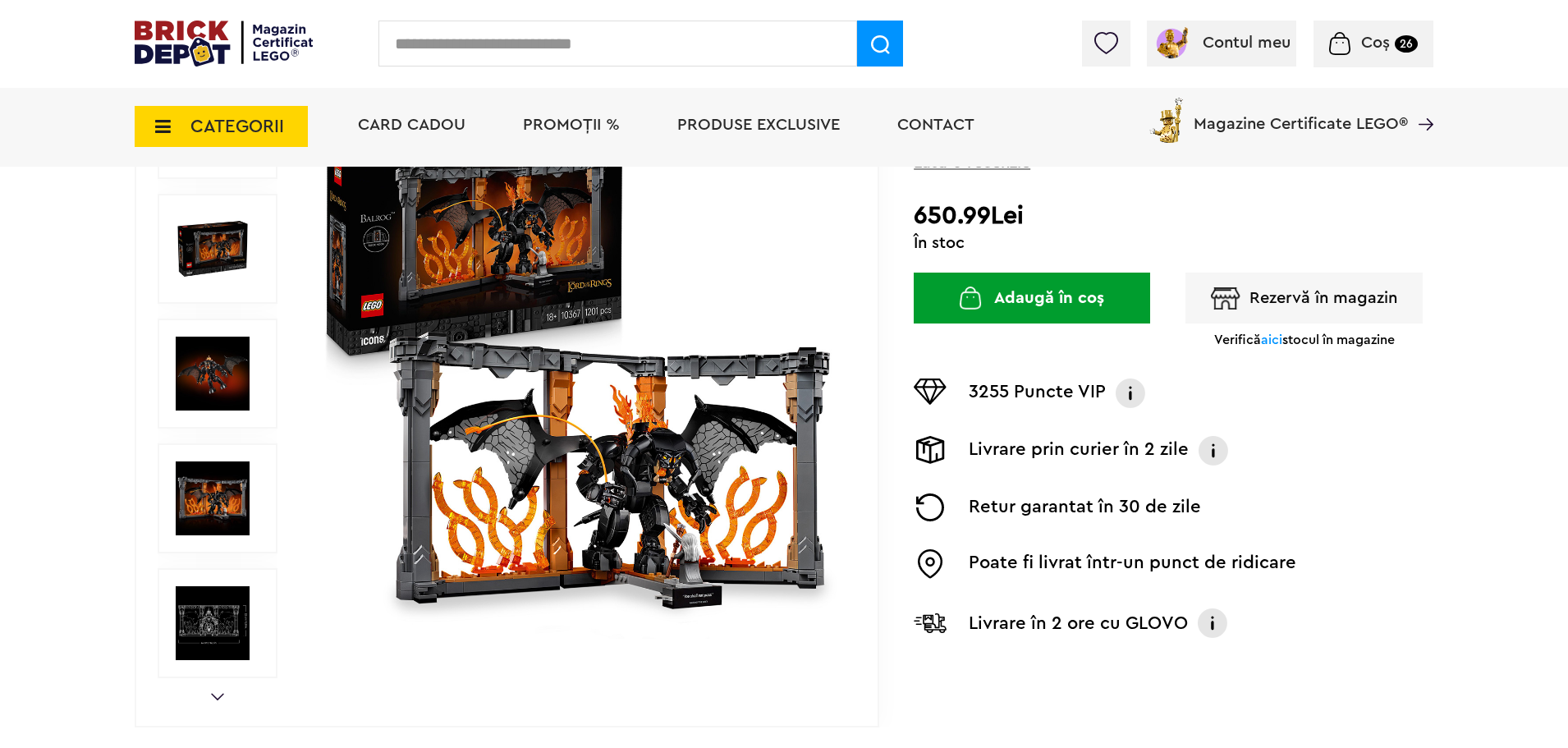
scroll to position [265, 0]
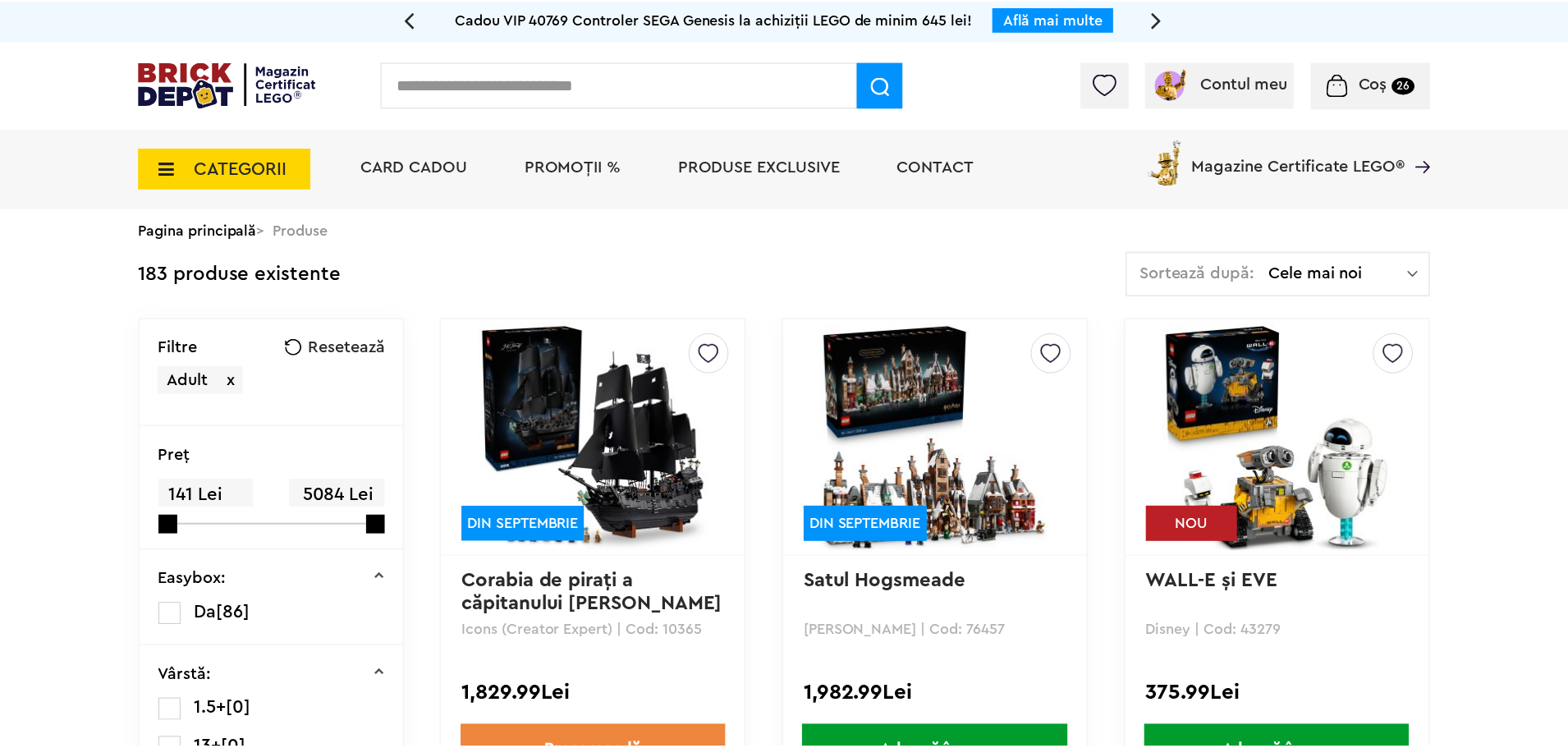
scroll to position [3237, 0]
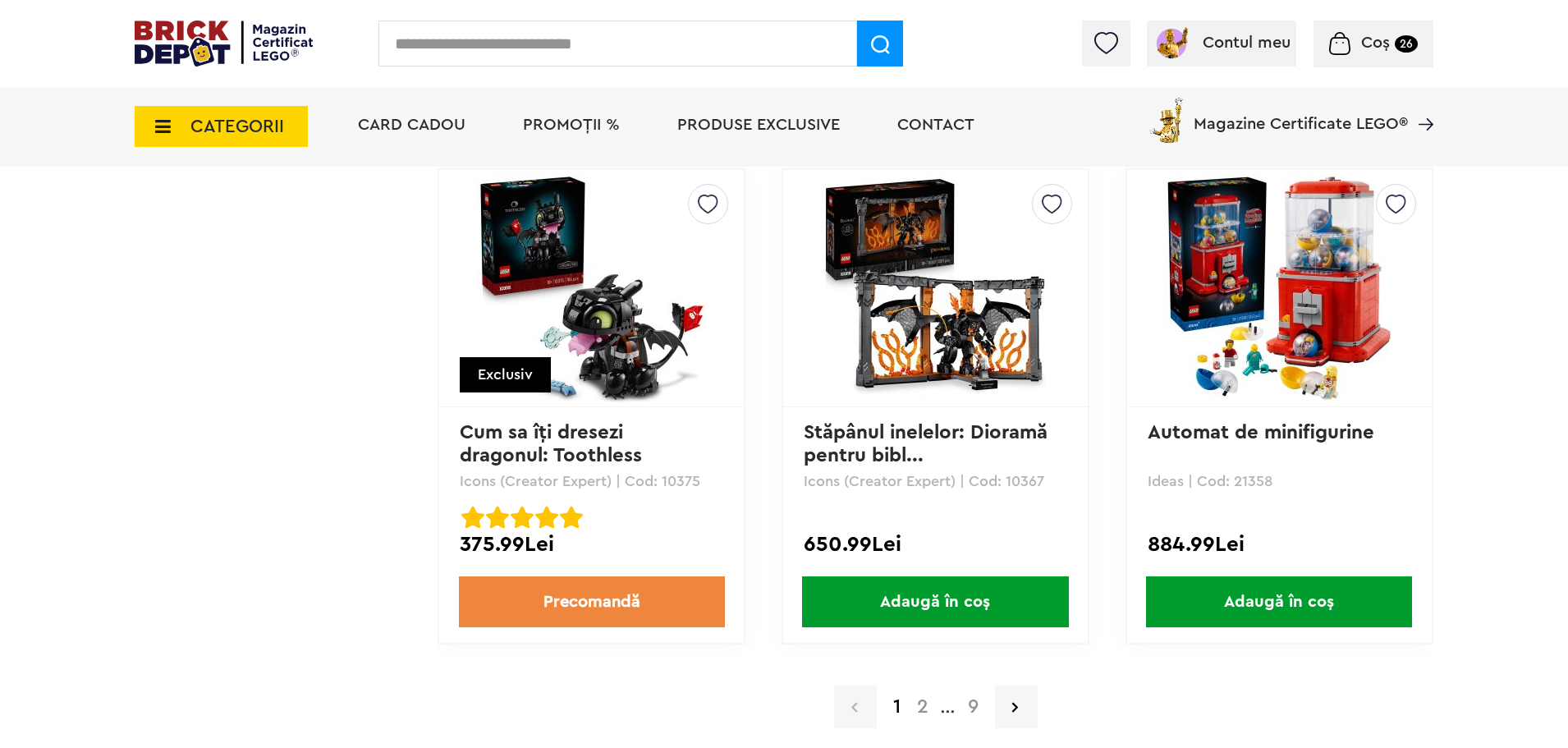
click at [618, 51] on input "text" at bounding box center [617, 43] width 479 height 46
type input "**********"
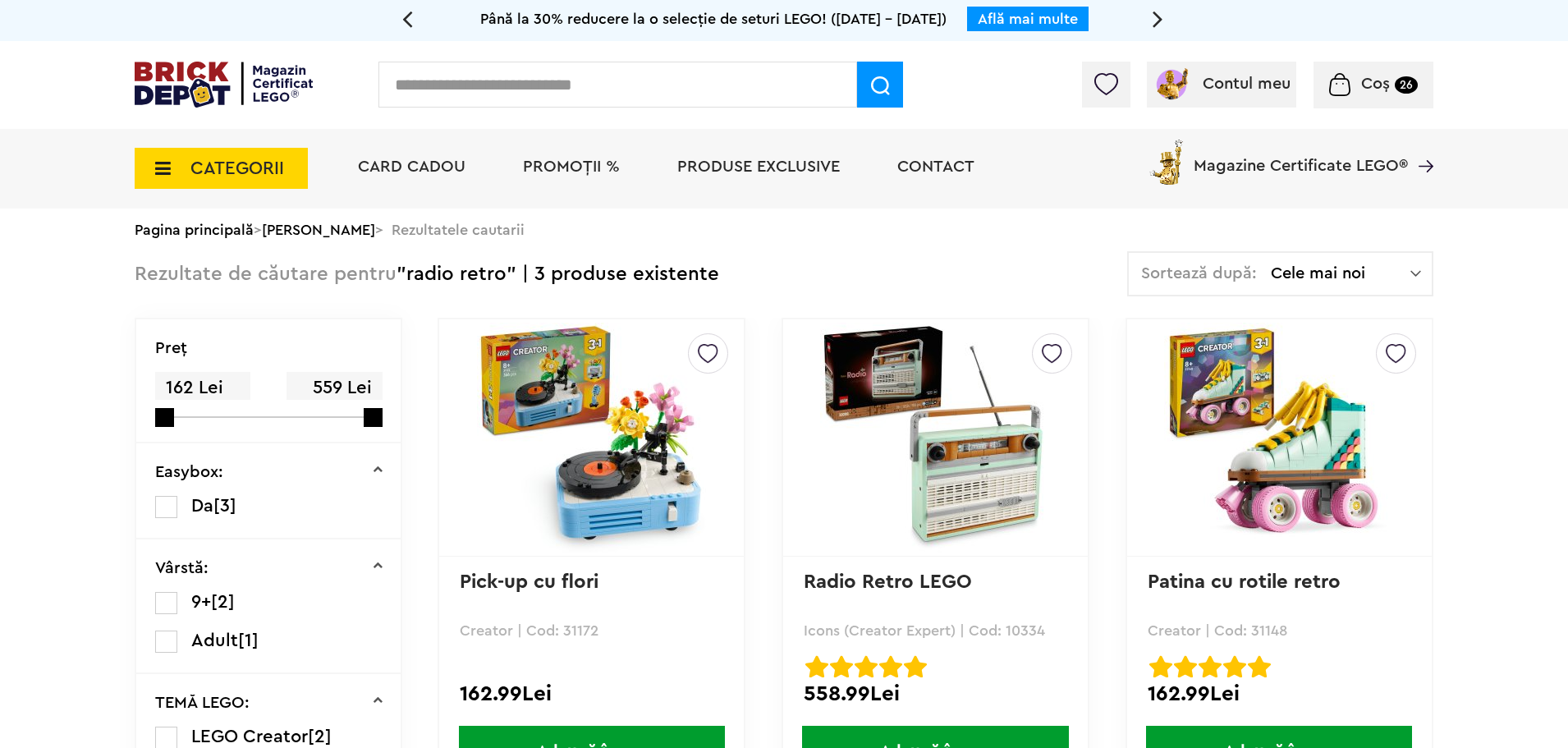
click at [589, 86] on input "text" at bounding box center [617, 84] width 479 height 46
click at [730, 87] on input "text" at bounding box center [617, 84] width 479 height 46
type input "******"
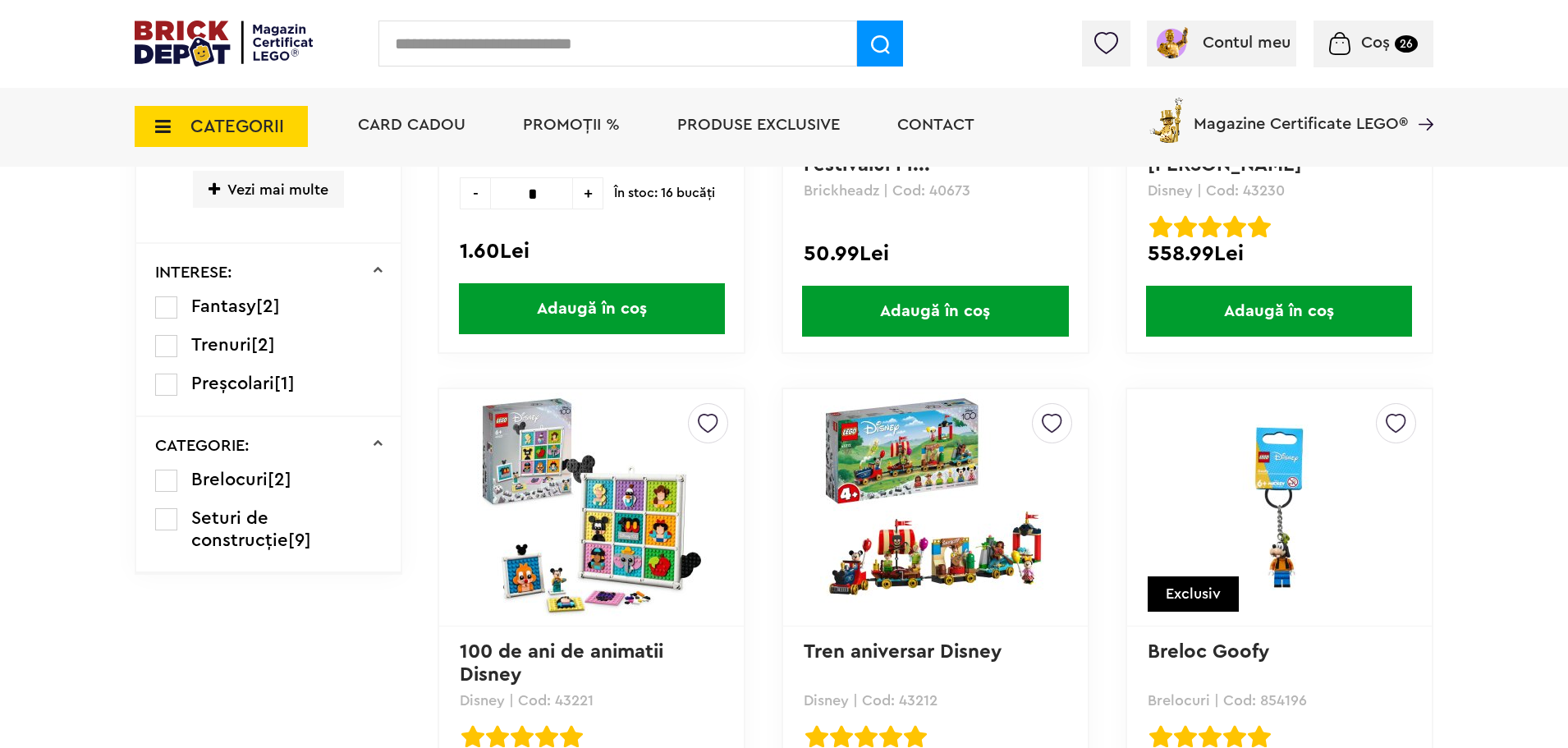
scroll to position [883, 0]
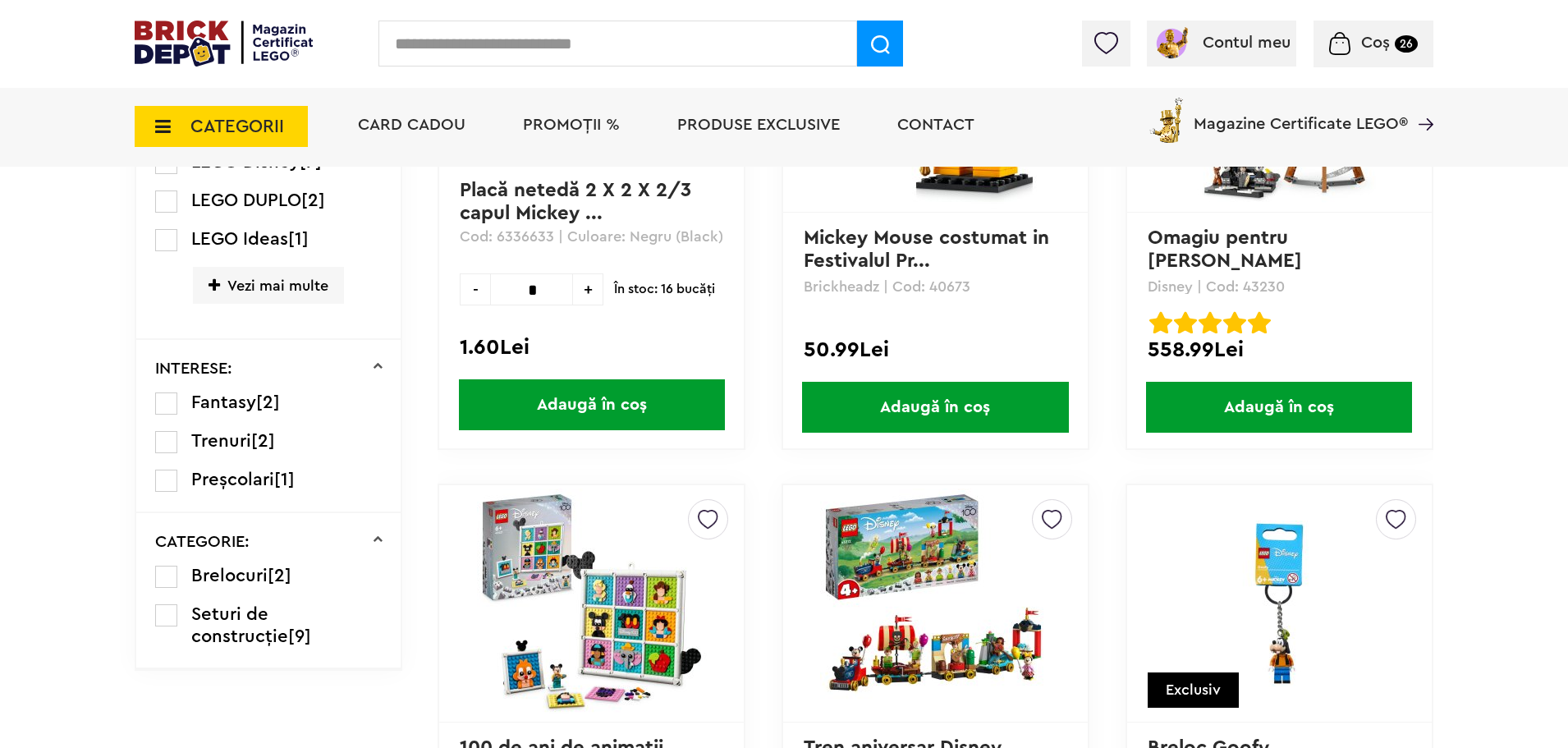
click at [732, 53] on input "text" at bounding box center [617, 43] width 479 height 46
type input "*******"
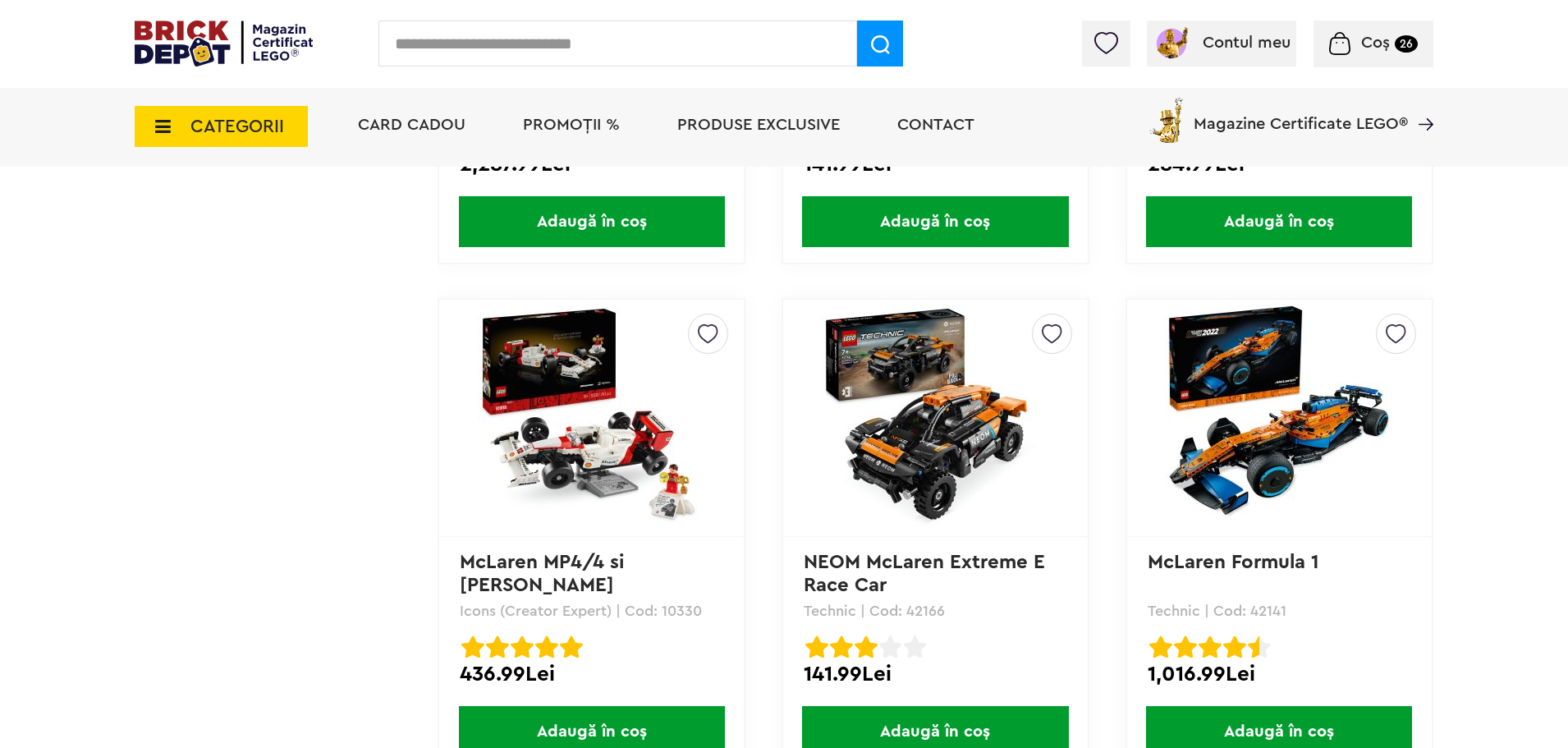
scroll to position [1073, 0]
